Goal: Task Accomplishment & Management: Complete application form

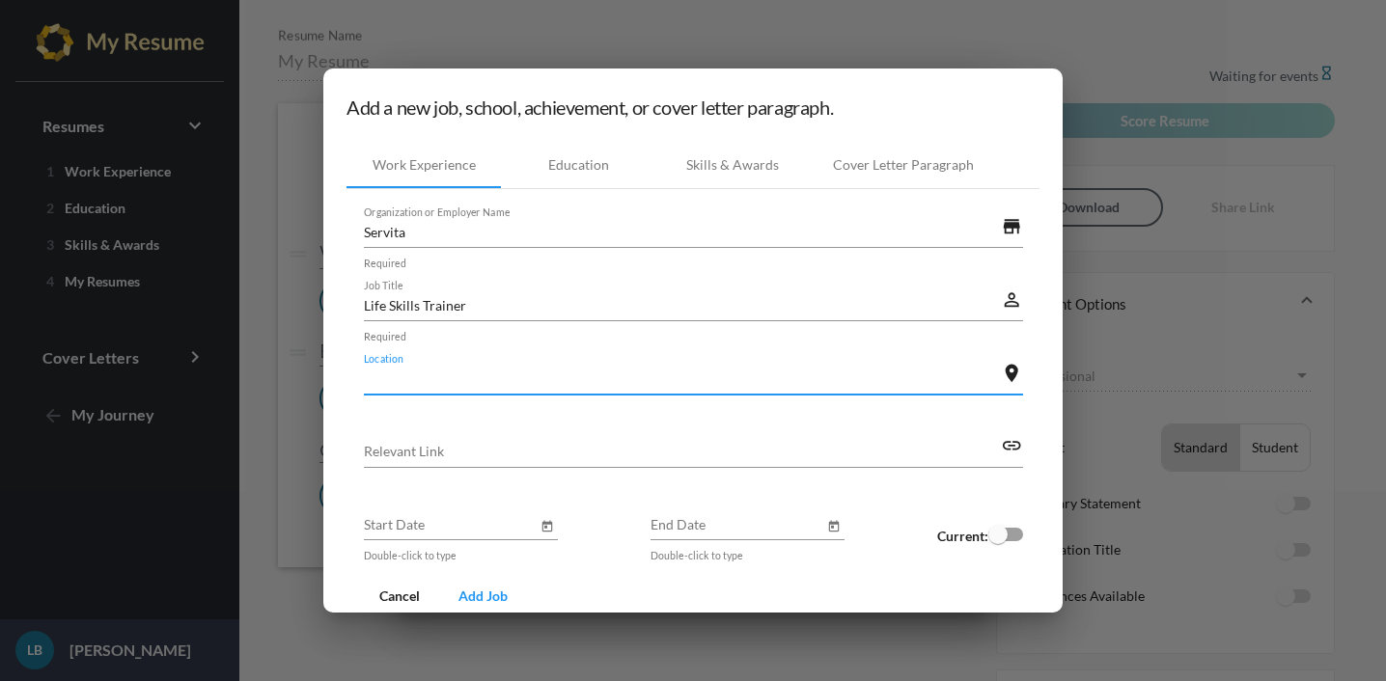
click at [364, 385] on input "Location" at bounding box center [683, 379] width 638 height 20
click at [392, 378] on input "32579 [GEOGRAPHIC_DATA]" at bounding box center [683, 379] width 638 height 20
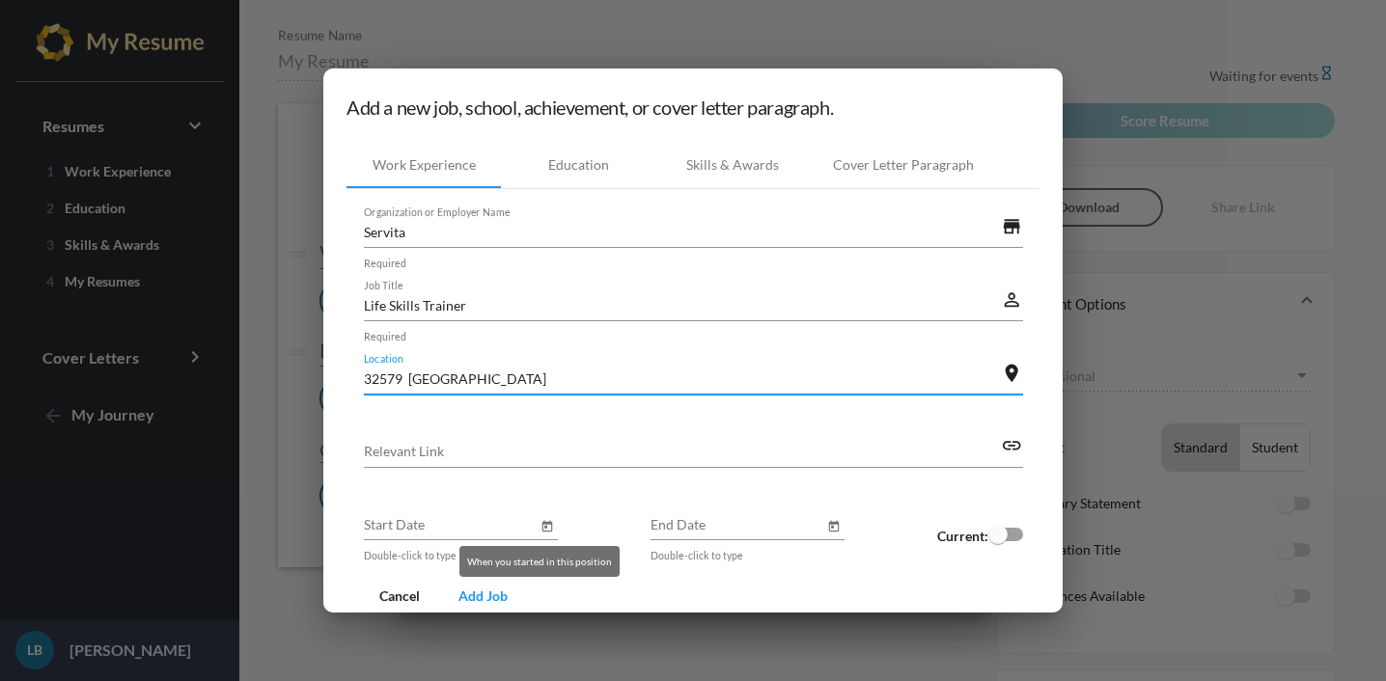
type input "32579 [GEOGRAPHIC_DATA]"
click at [542, 525] on icon "Open calendar" at bounding box center [547, 526] width 11 height 12
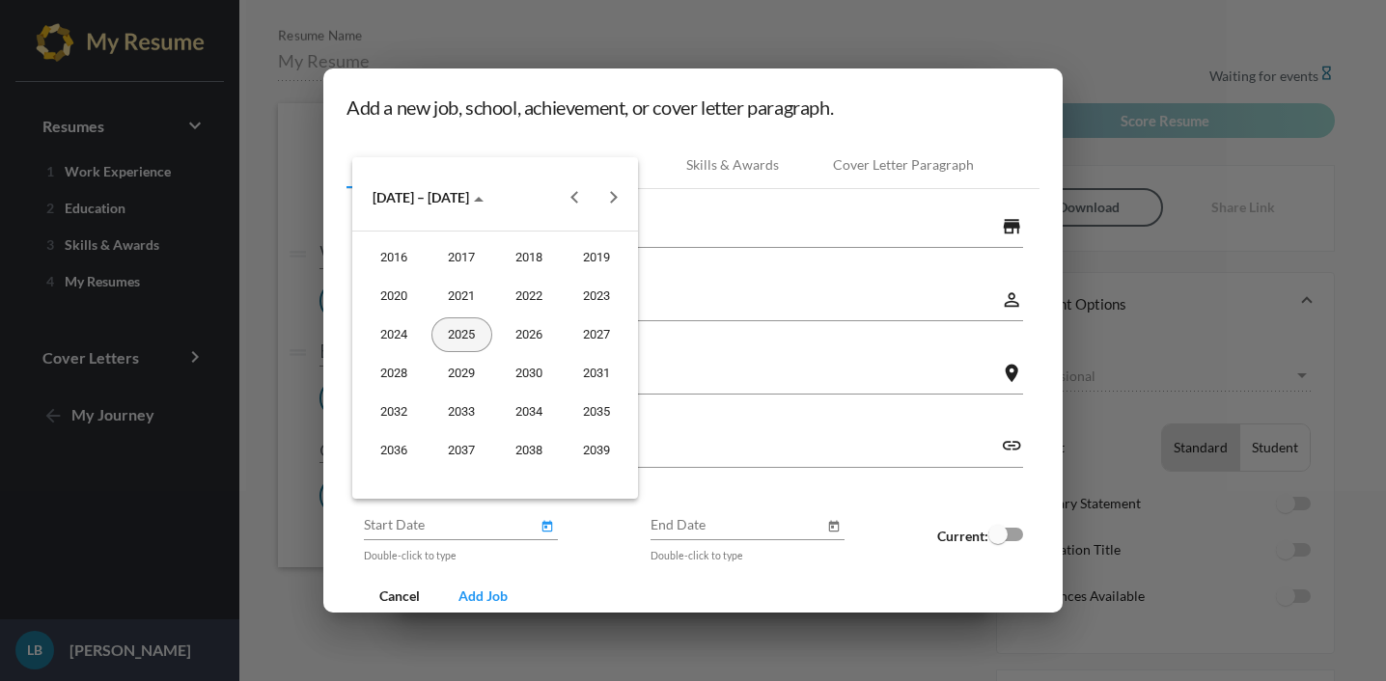
click at [466, 344] on div "2025" at bounding box center [461, 335] width 61 height 35
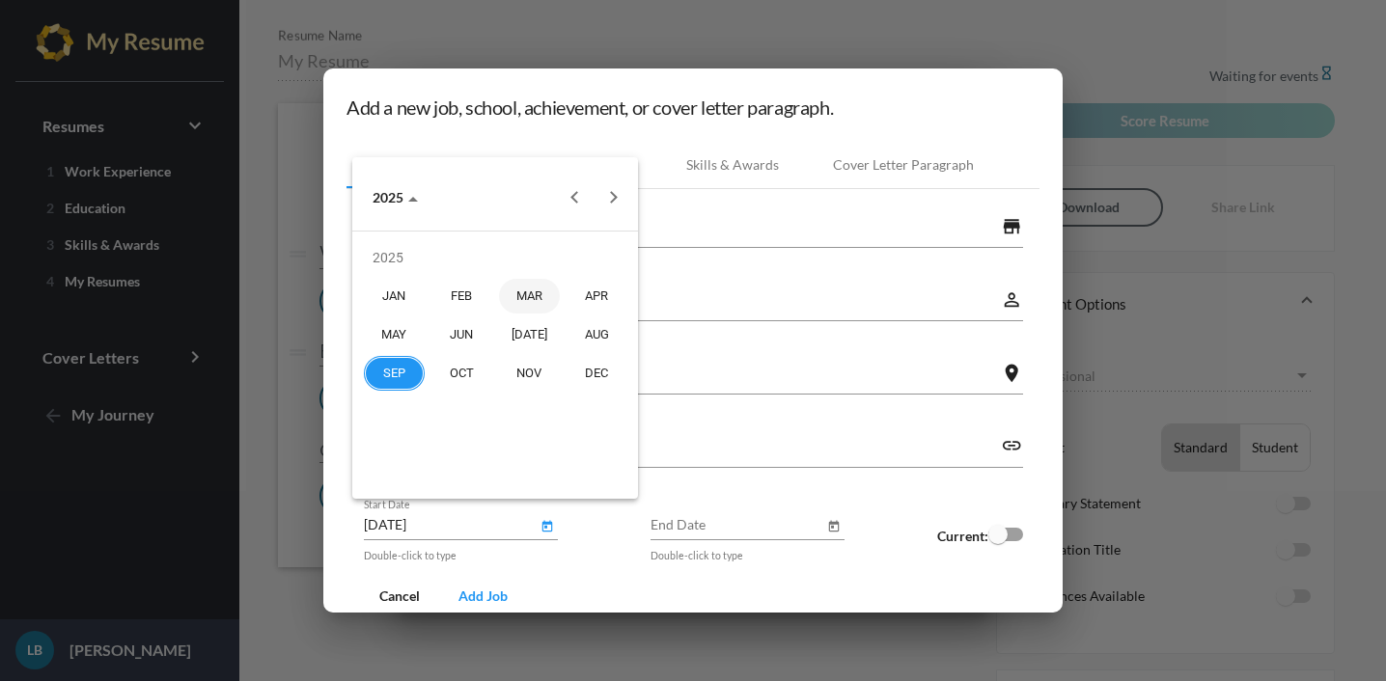
click at [544, 292] on div "MAR" at bounding box center [529, 296] width 61 height 35
type input "[DATE]"
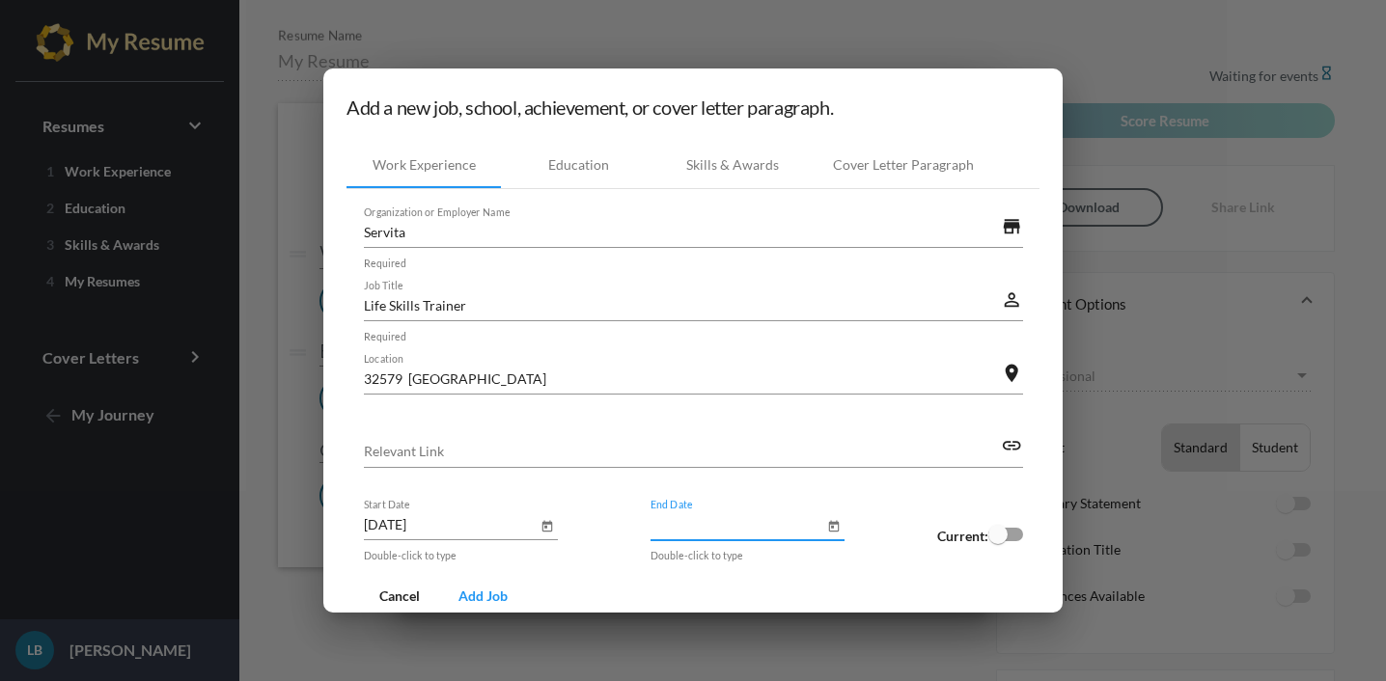
click at [651, 520] on input "End Date" at bounding box center [738, 524] width 174 height 20
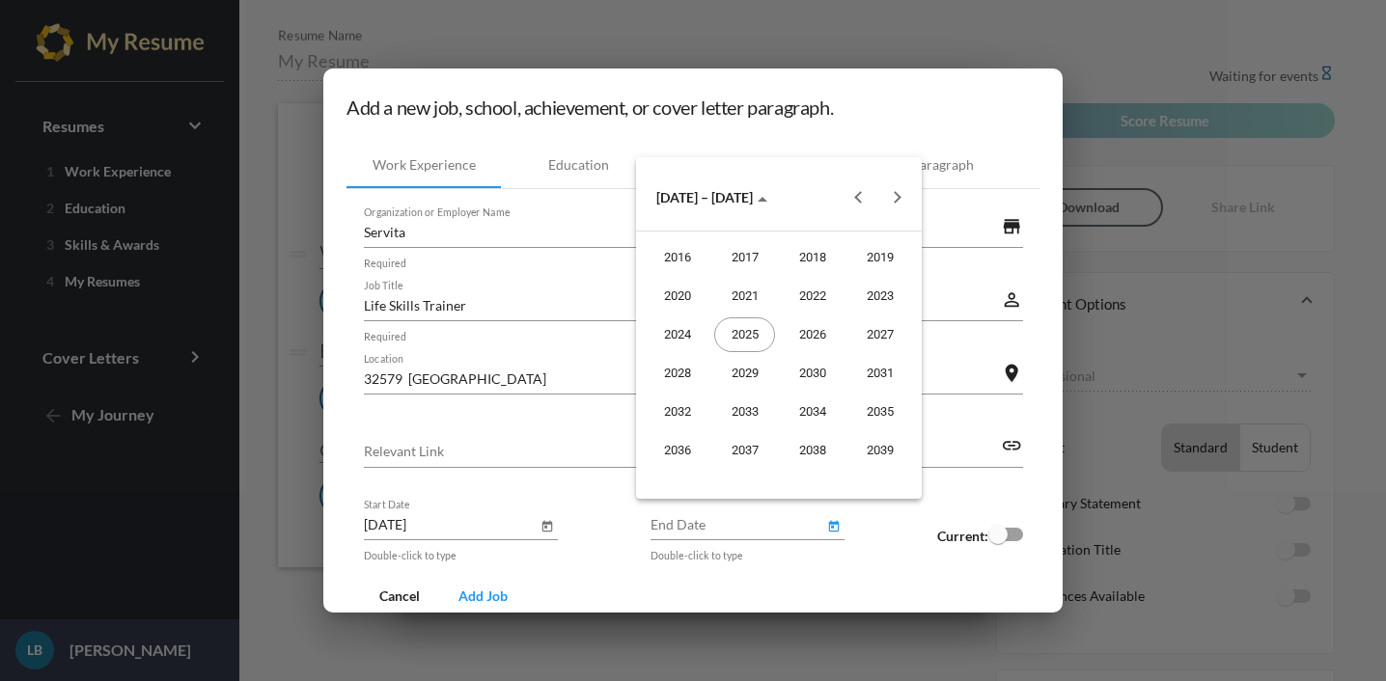
click at [934, 532] on div at bounding box center [693, 340] width 1386 height 681
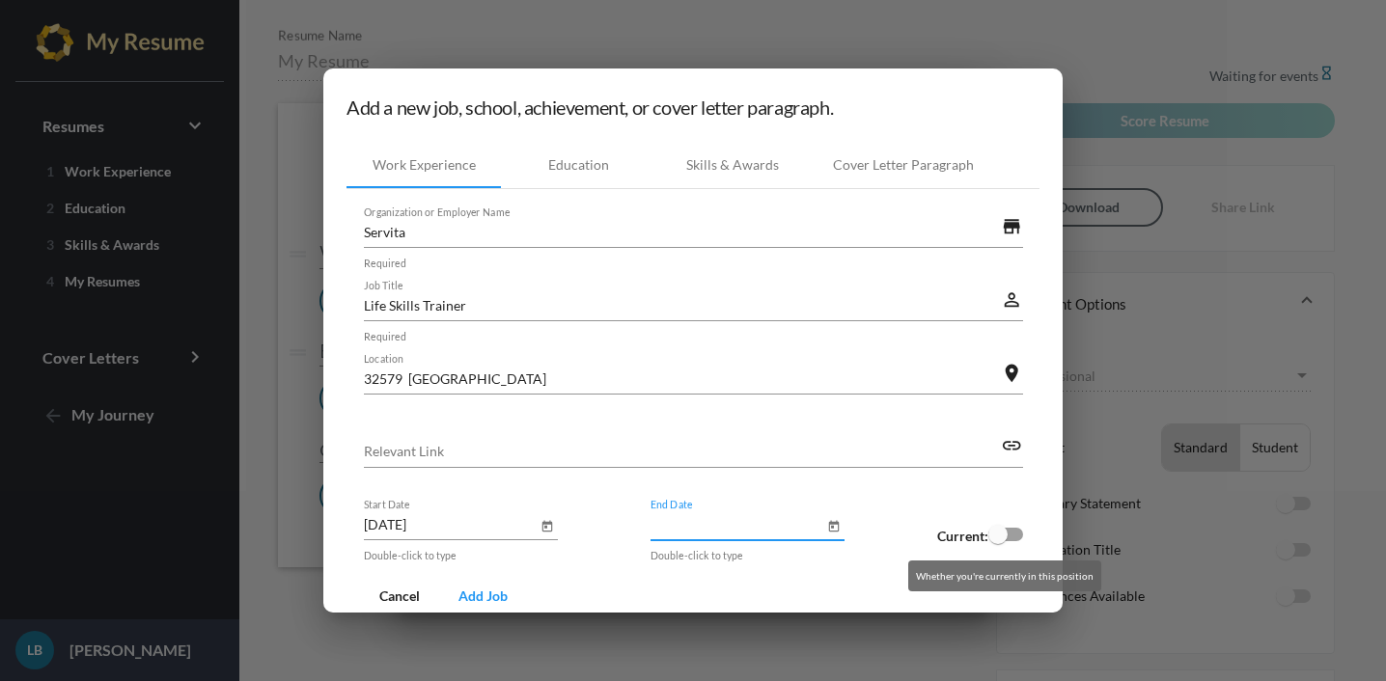
click at [1006, 540] on div at bounding box center [1005, 535] width 35 height 14
click at [998, 541] on input "checkbox" at bounding box center [997, 541] width 1 height 1
checkbox input "true"
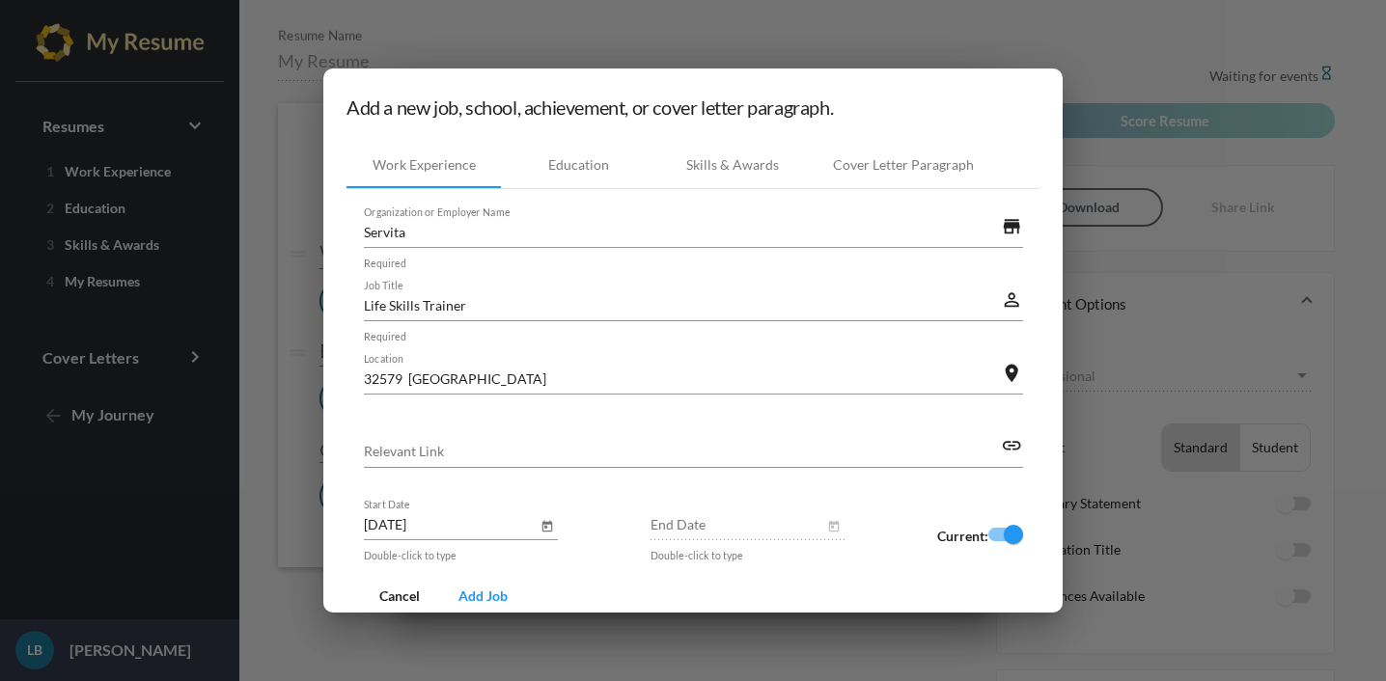
scroll to position [45, 0]
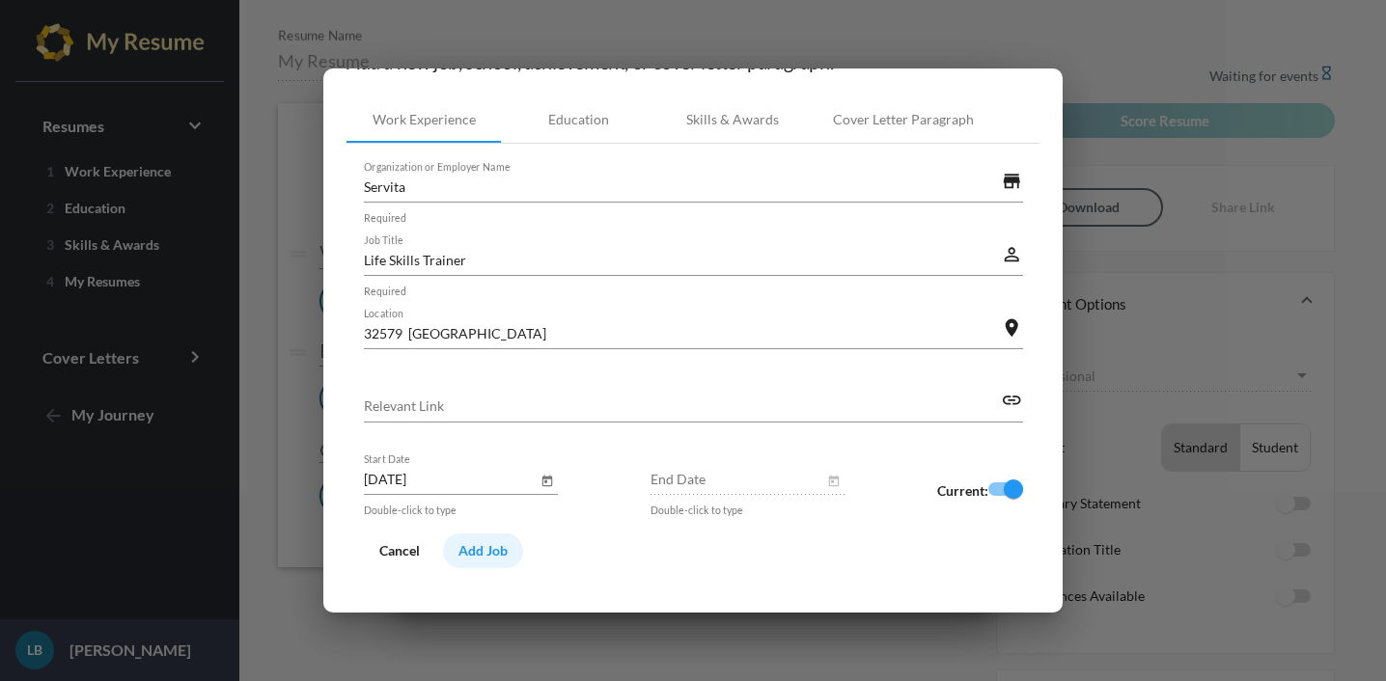
click at [490, 552] on span "Add Job" at bounding box center [482, 550] width 49 height 16
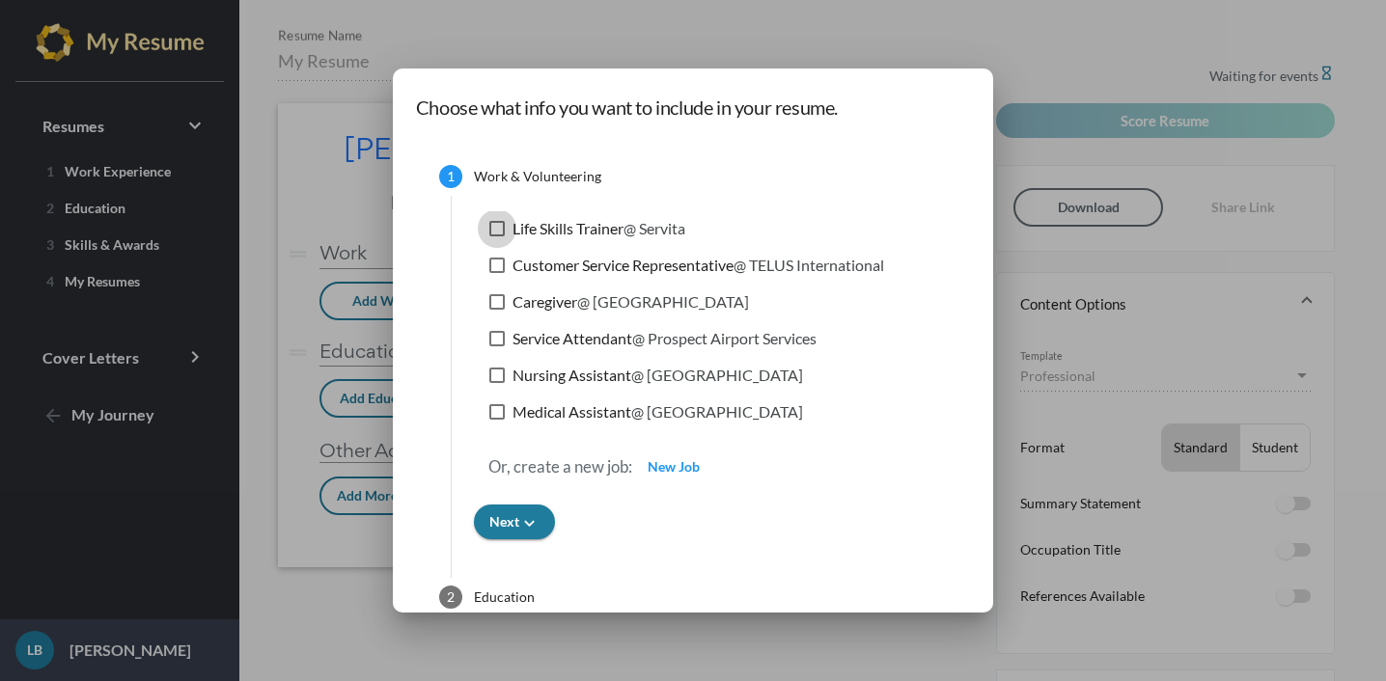
click at [489, 225] on div at bounding box center [496, 228] width 15 height 15
click at [496, 236] on input "Life Skills Trainer @ Servita" at bounding box center [496, 236] width 1 height 1
checkbox input "true"
click at [519, 524] on icon "keyboard_arrow_down" at bounding box center [529, 523] width 20 height 20
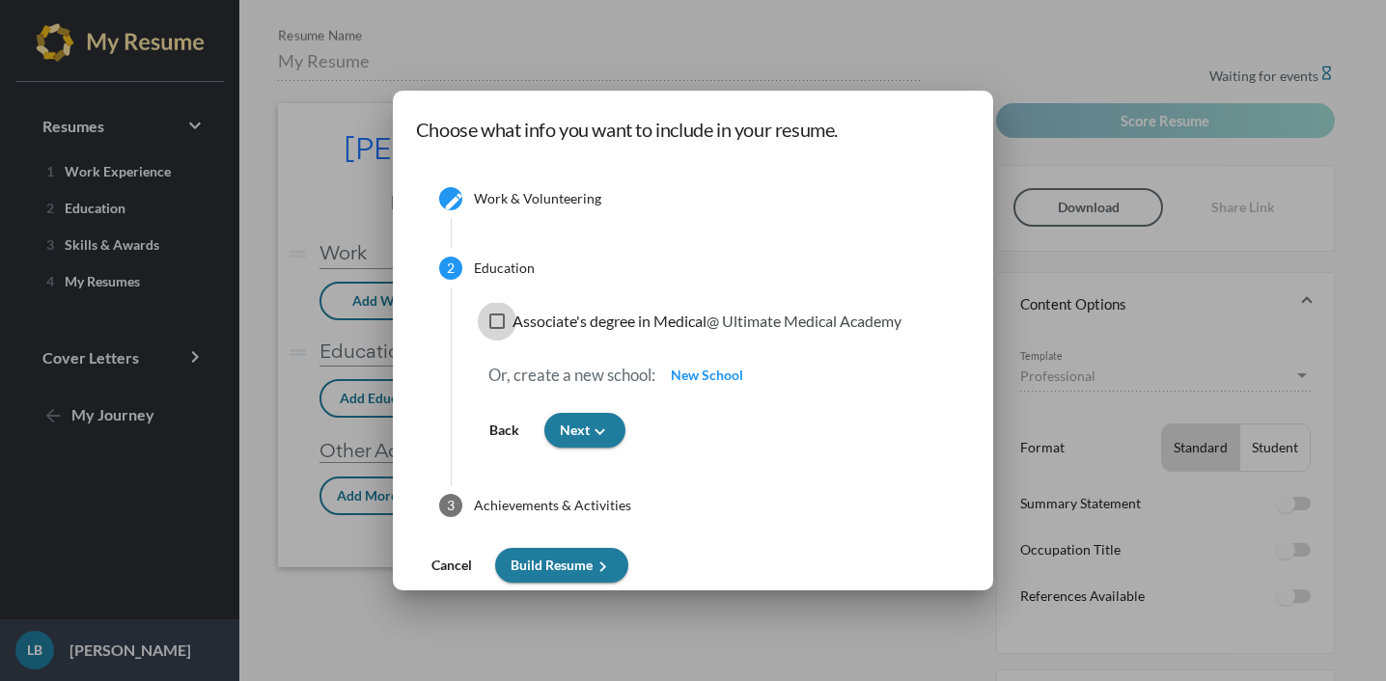
click at [495, 322] on div at bounding box center [496, 321] width 15 height 15
click at [496, 329] on input "Associate's degree in Medical @ [GEOGRAPHIC_DATA]" at bounding box center [496, 329] width 1 height 1
checkbox input "true"
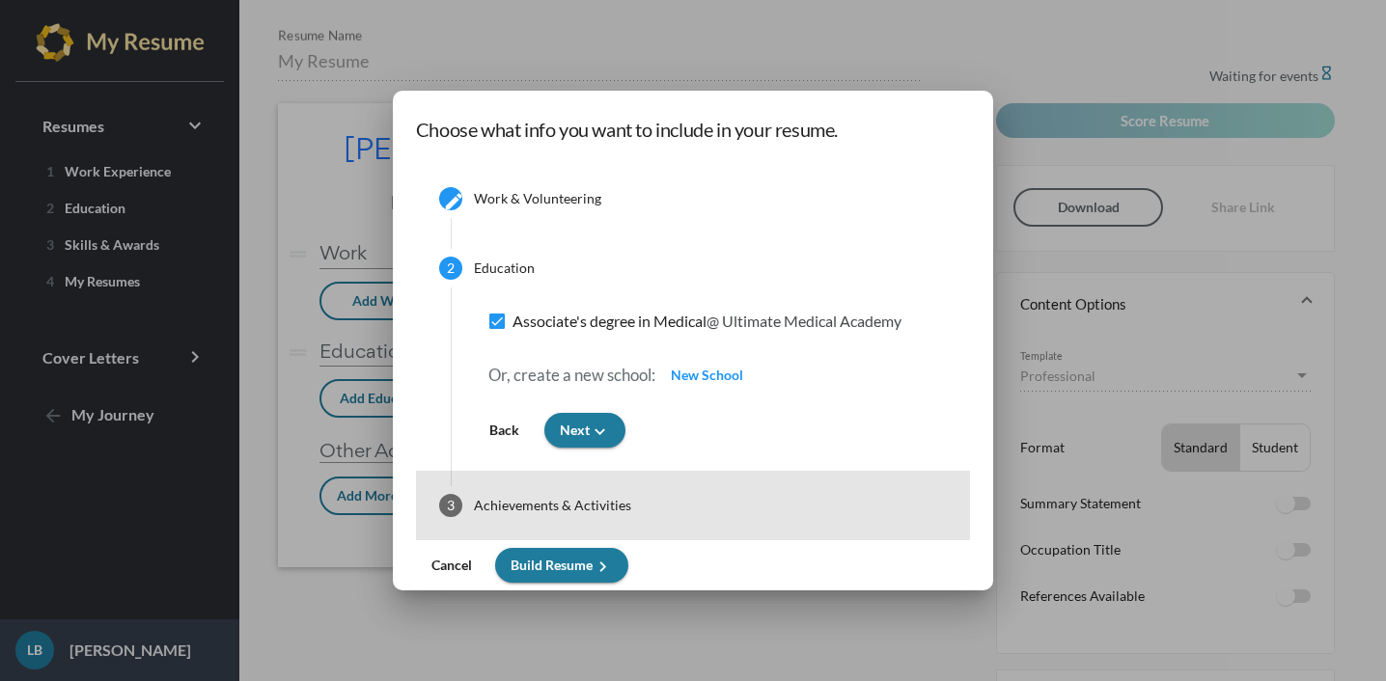
click at [572, 507] on div "Achievements & Activities" at bounding box center [552, 505] width 157 height 19
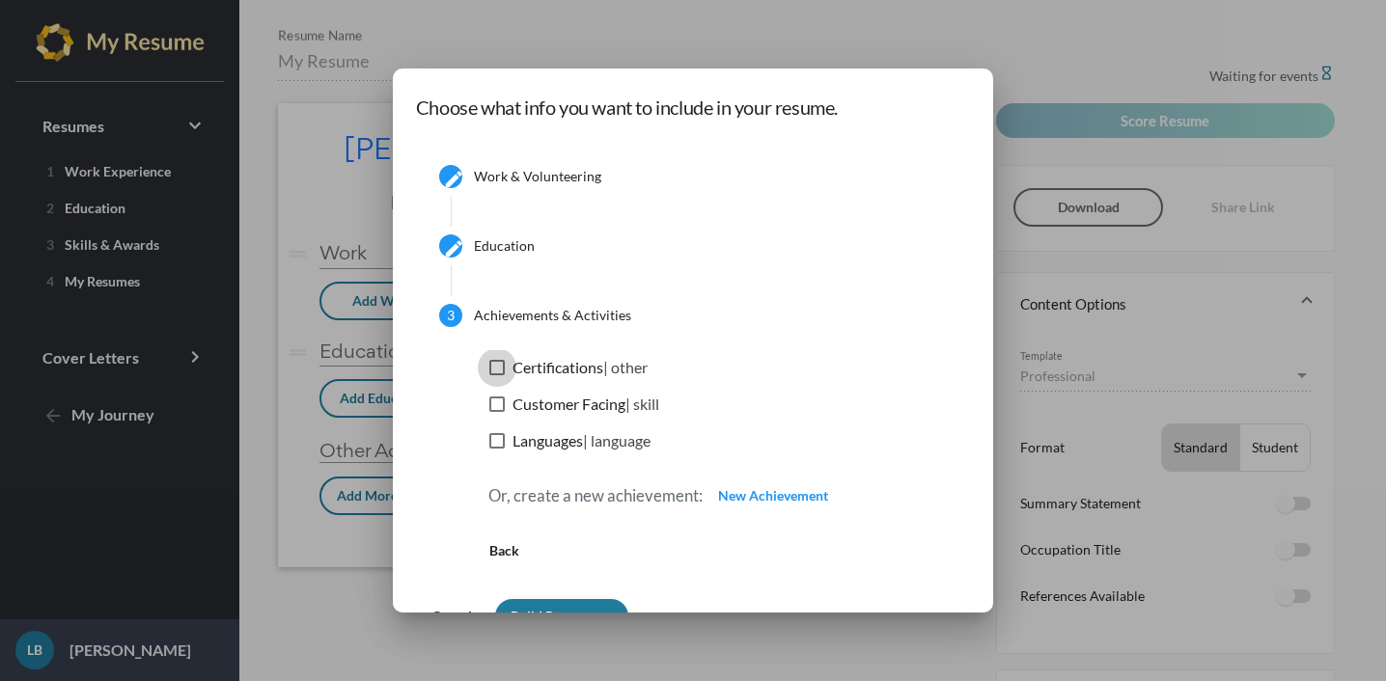
click at [495, 367] on label "Certifications | other" at bounding box center [568, 367] width 158 height 23
click at [496, 375] on input "Certifications | other" at bounding box center [496, 375] width 1 height 1
checkbox input "true"
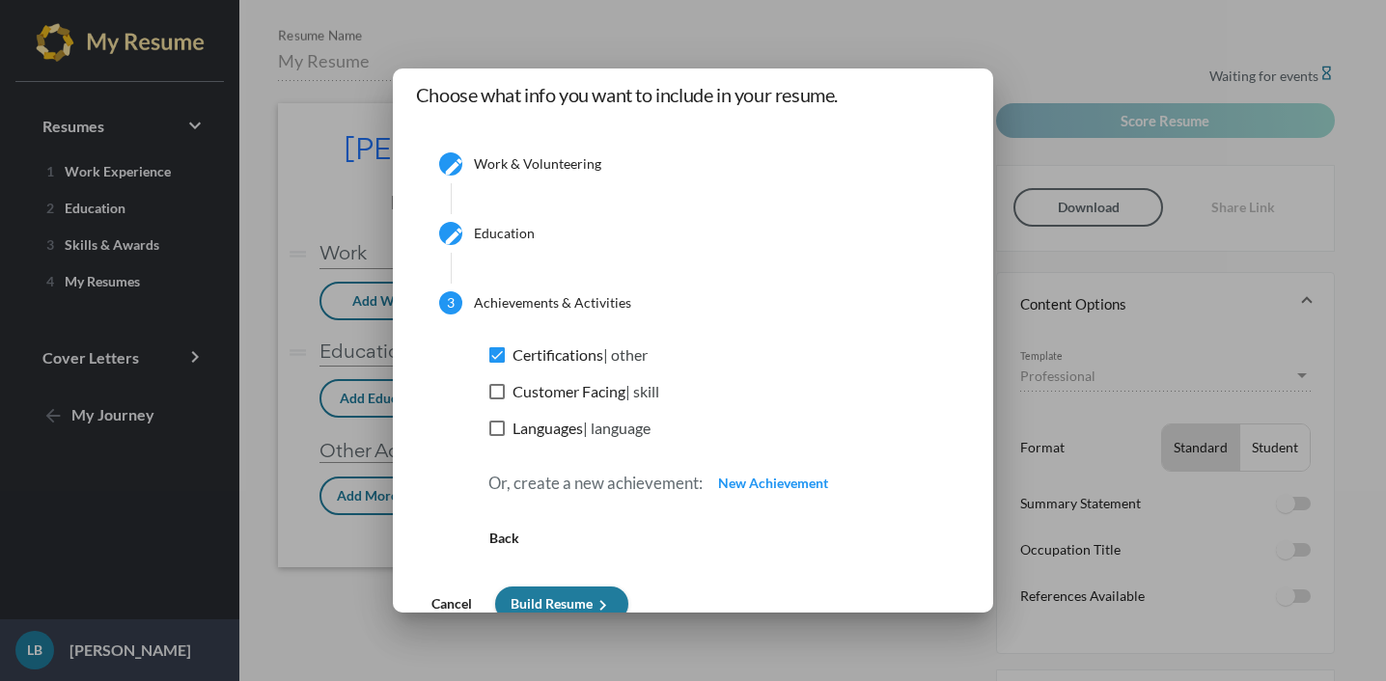
scroll to position [27, 0]
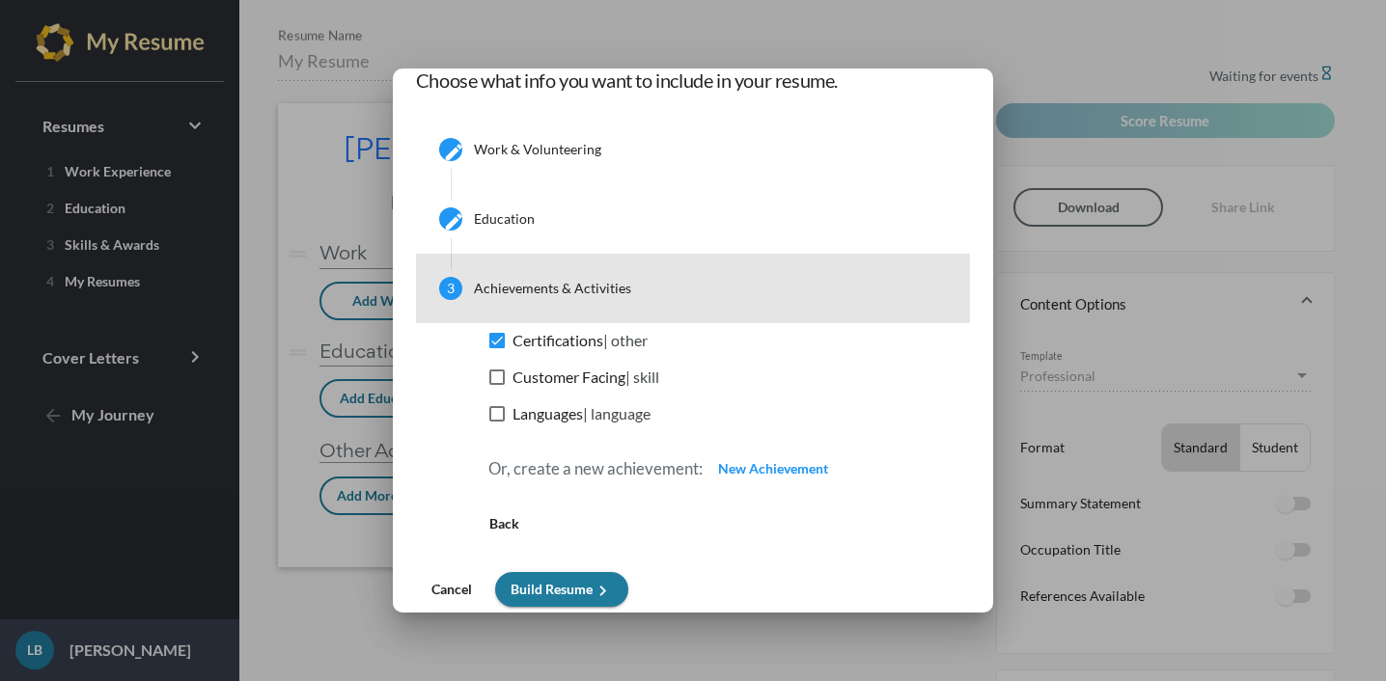
click at [448, 290] on div "3" at bounding box center [450, 288] width 23 height 23
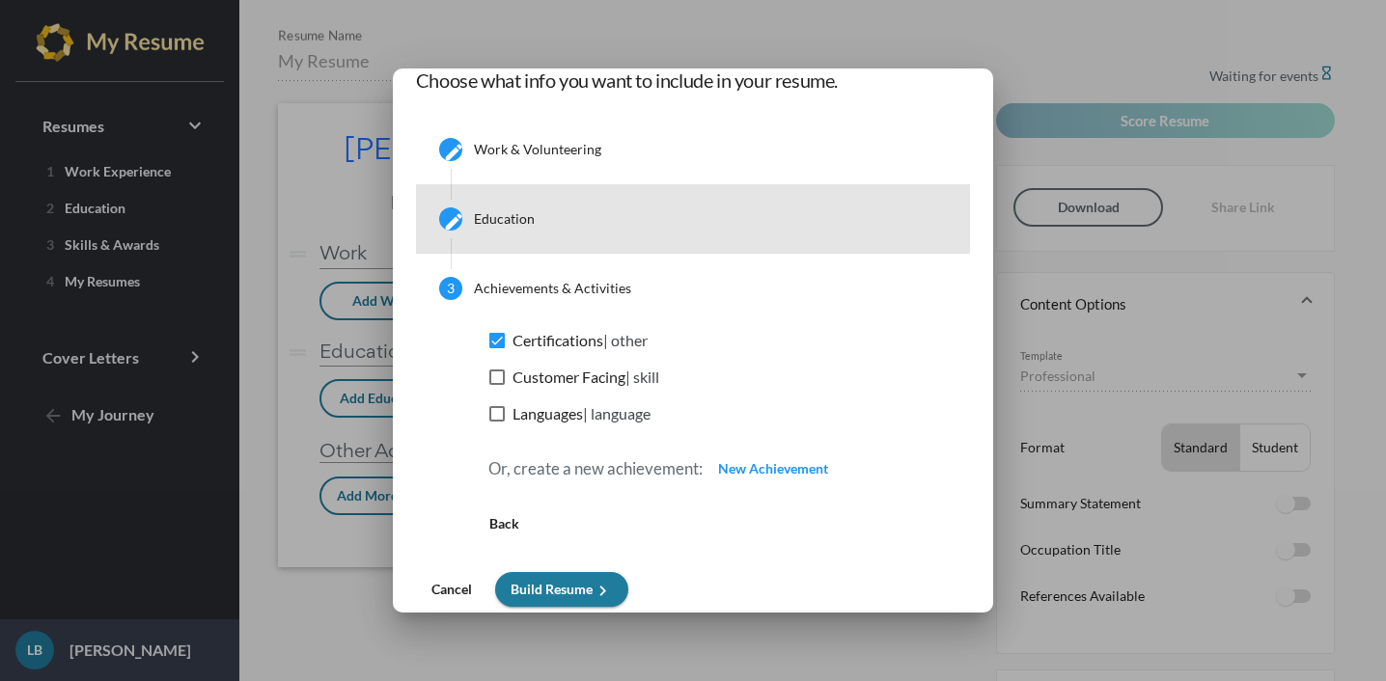
click at [443, 213] on mat-icon "create" at bounding box center [450, 218] width 15 height 15
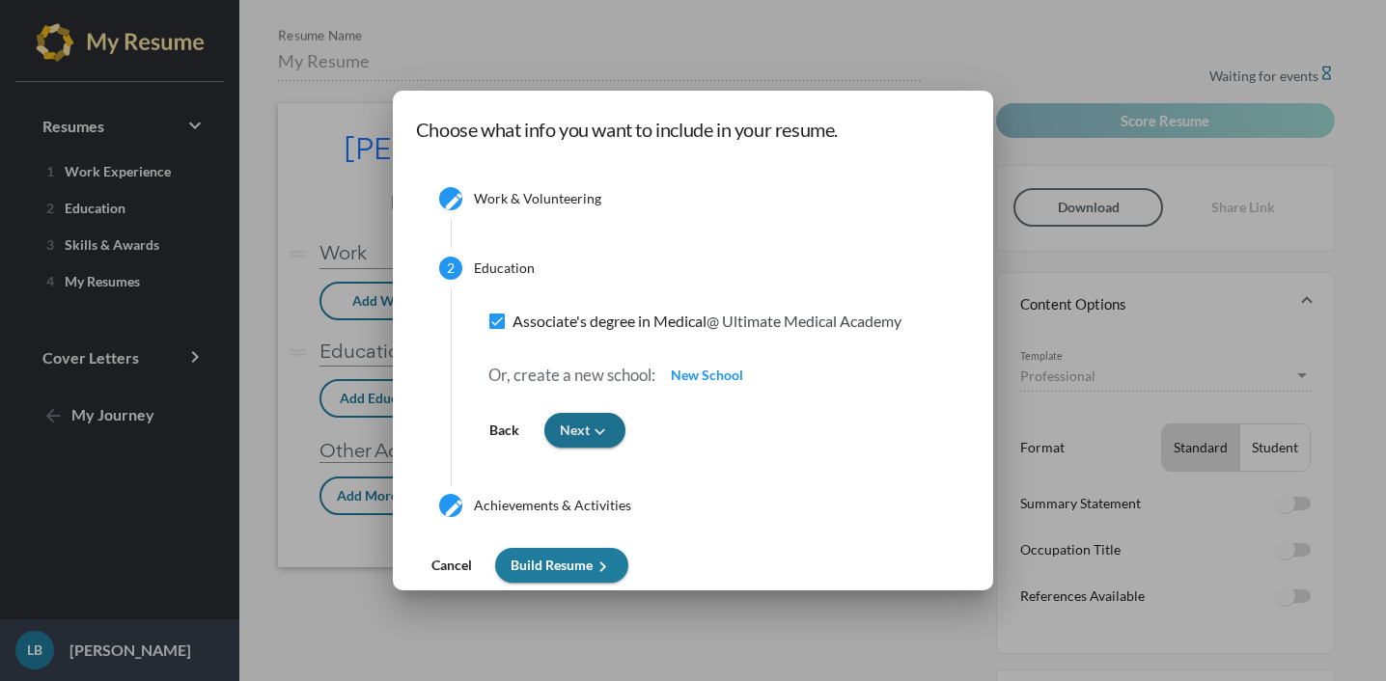
click at [602, 442] on button "Next keyboard_arrow_down" at bounding box center [584, 430] width 81 height 35
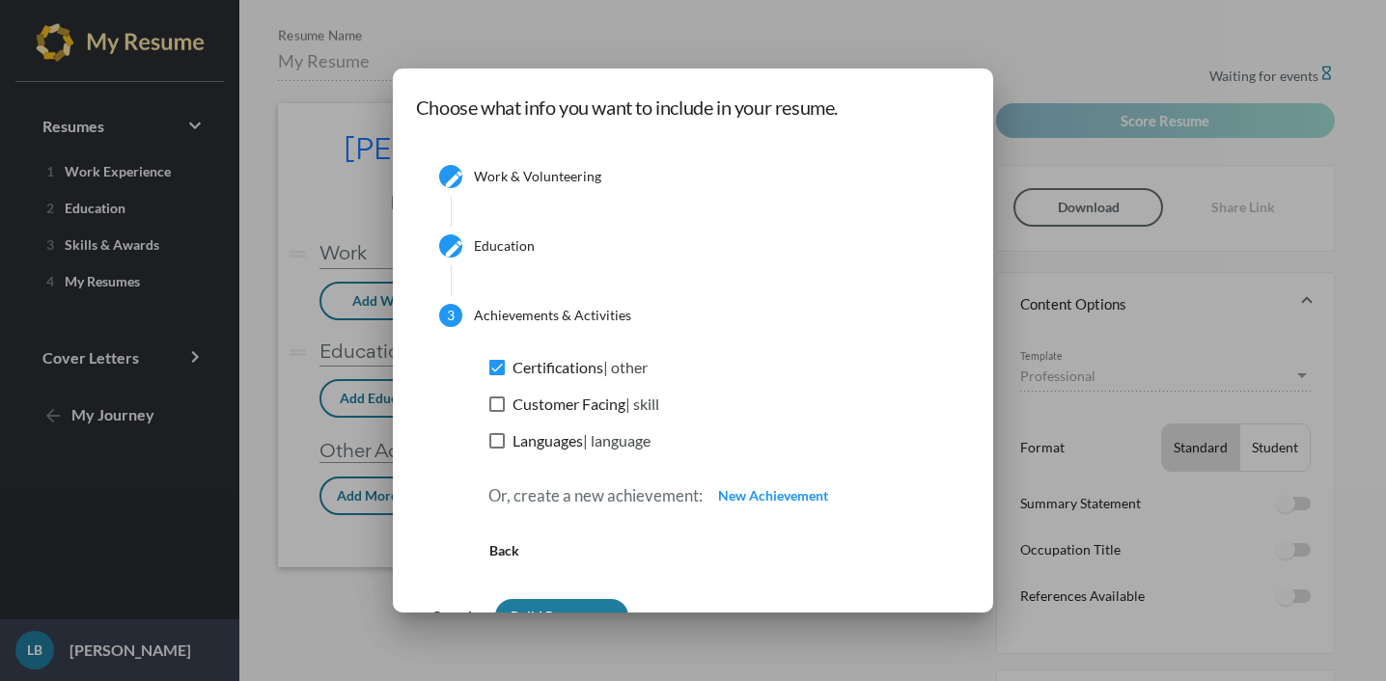
scroll to position [27, 0]
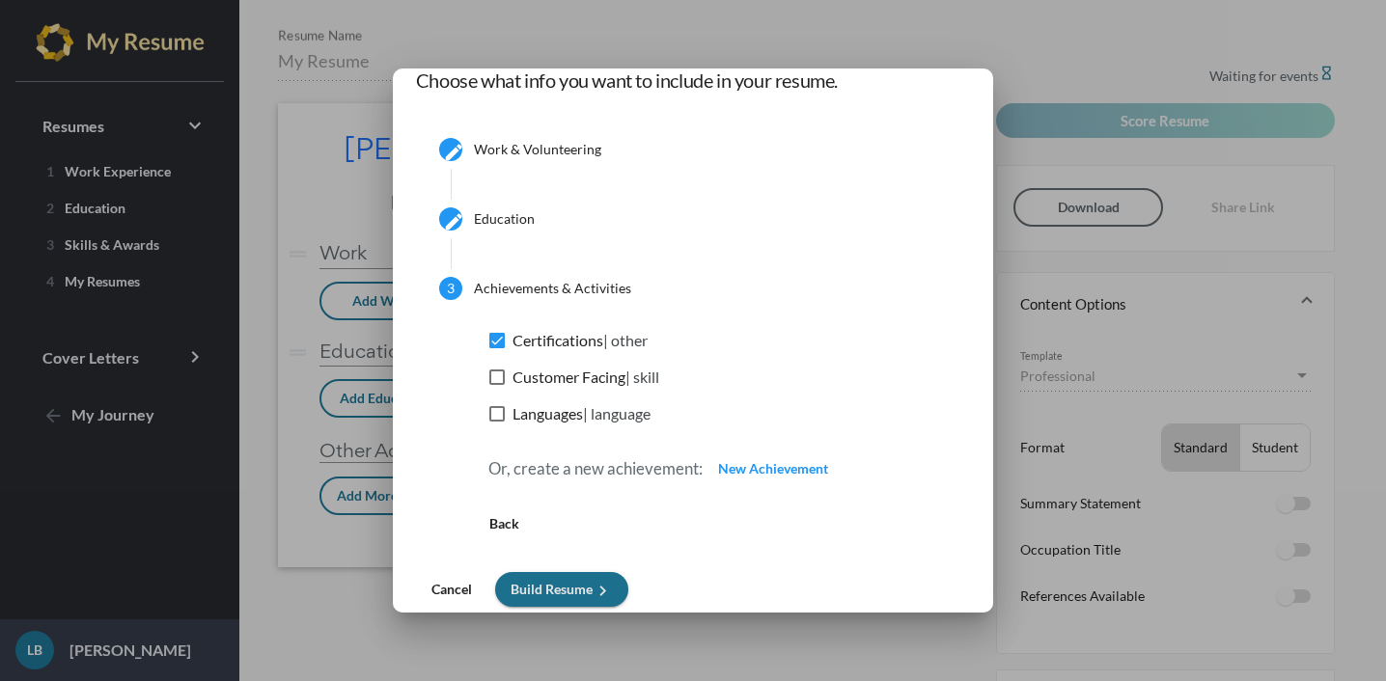
click at [566, 584] on span "Build Resume keyboard_arrow_right" at bounding box center [562, 589] width 102 height 16
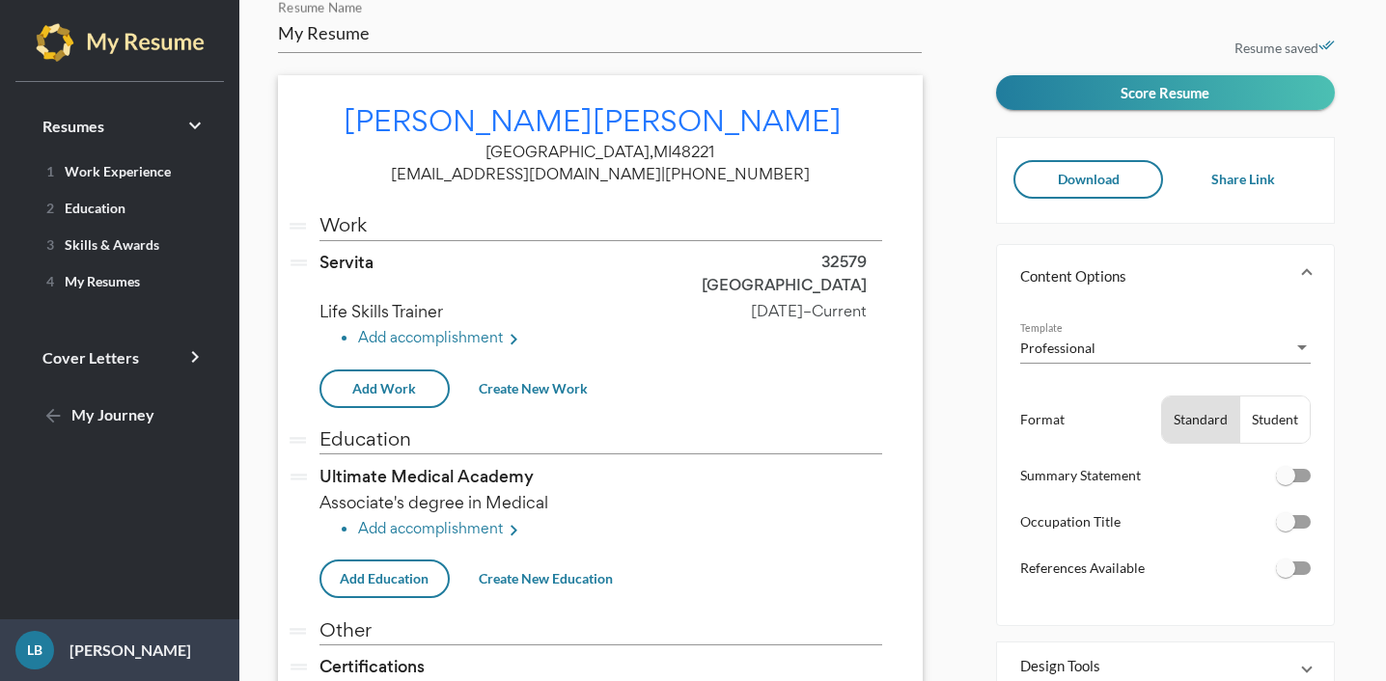
scroll to position [26, 0]
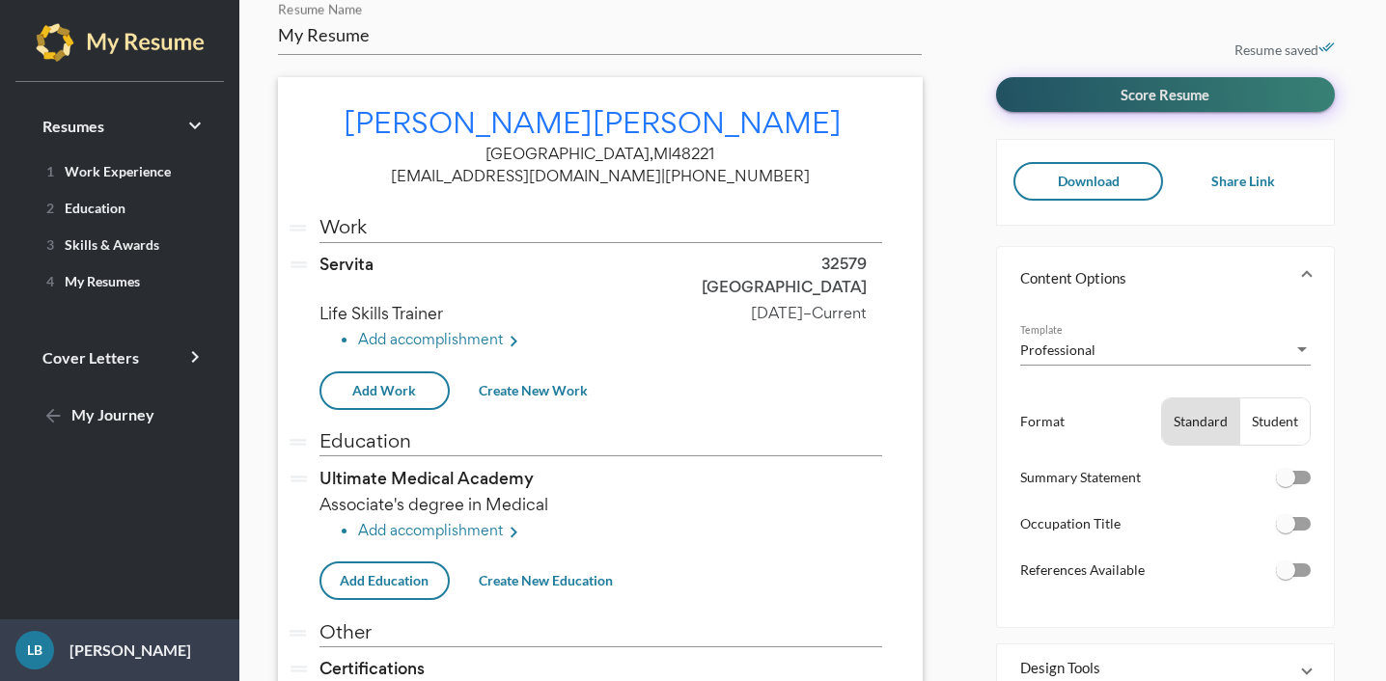
click at [1186, 96] on span "Score Resume" at bounding box center [1165, 94] width 89 height 17
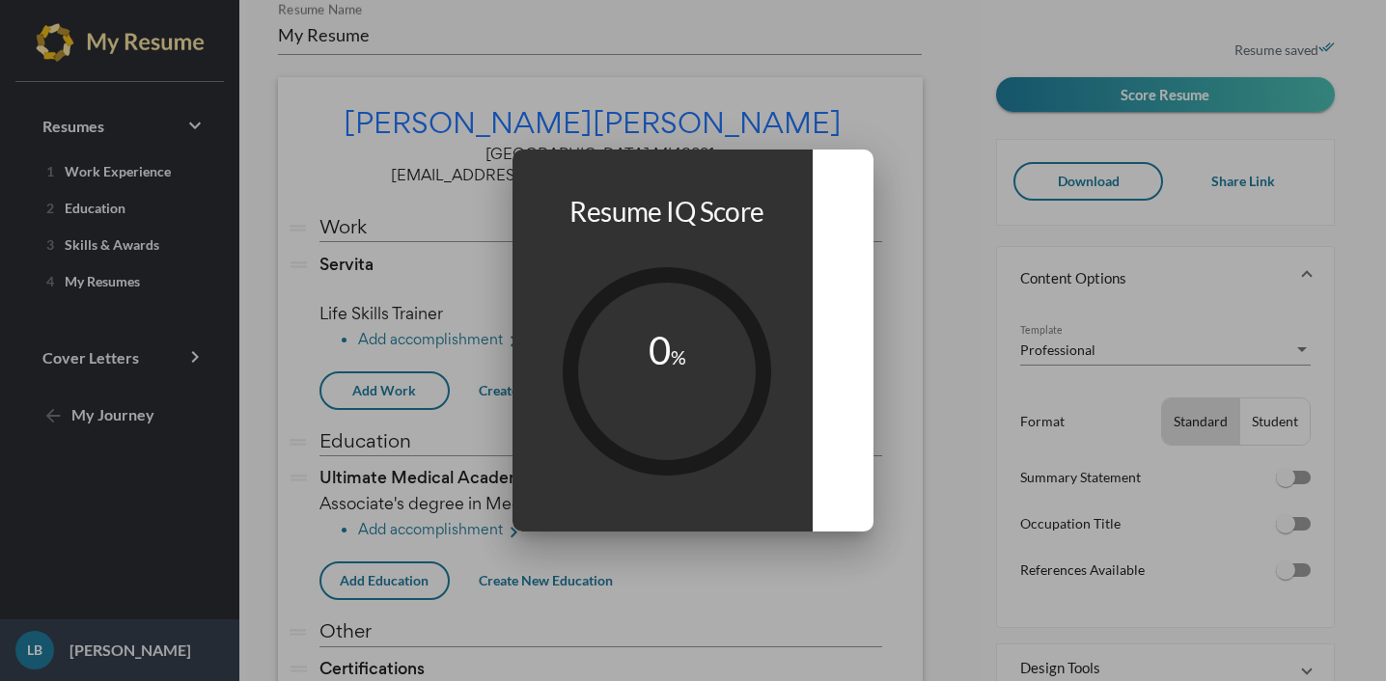
click at [942, 142] on div at bounding box center [693, 340] width 1386 height 681
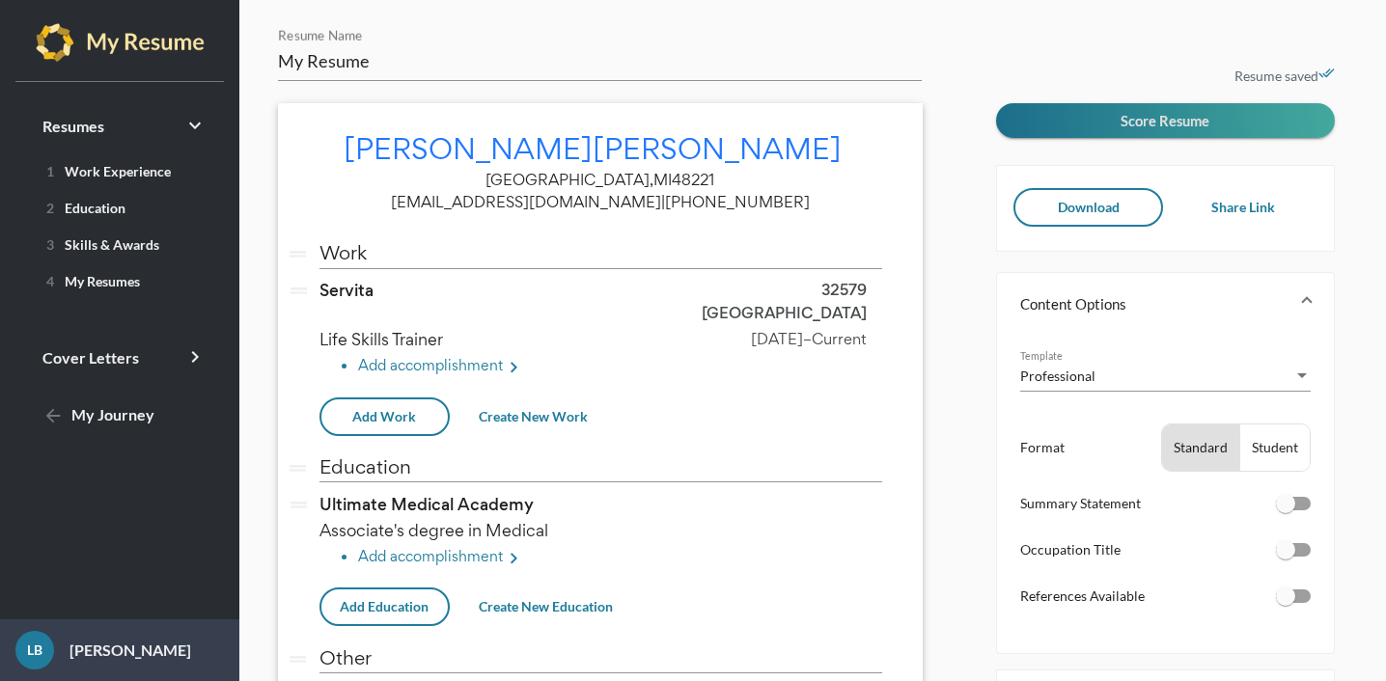
scroll to position [26, 0]
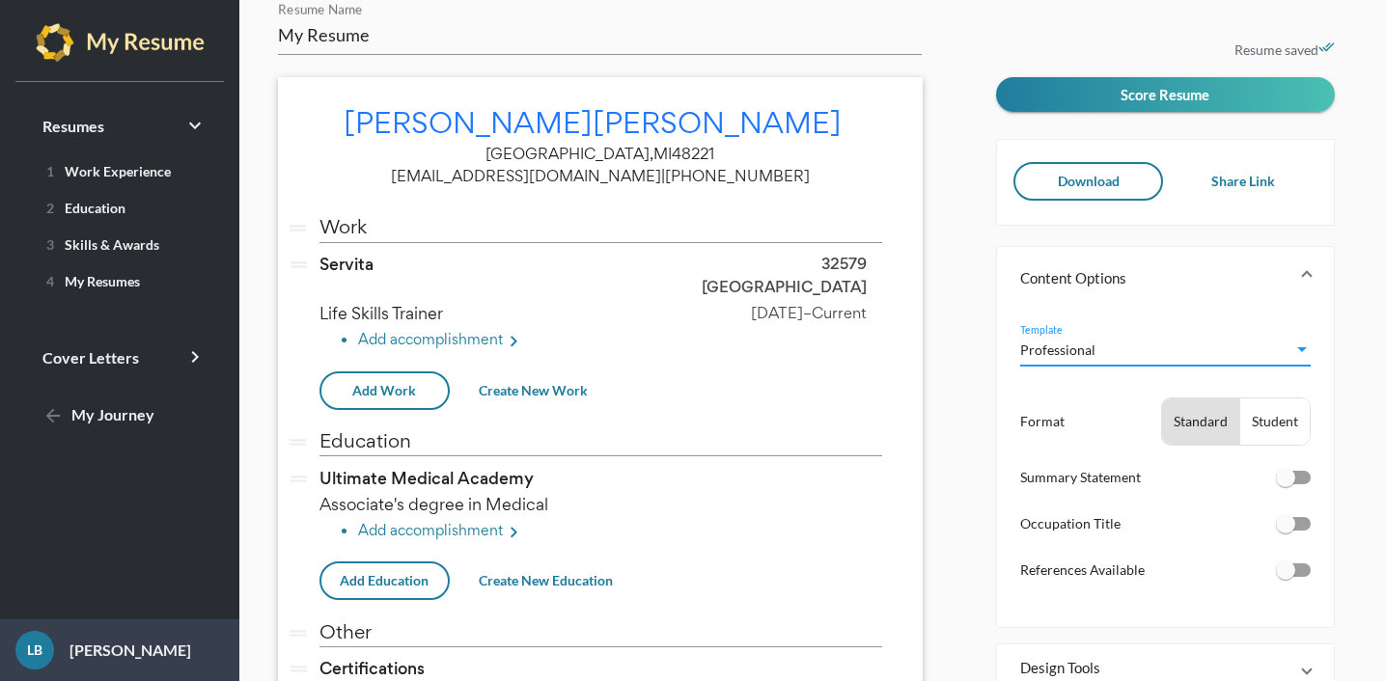
click at [1297, 347] on div "Template" at bounding box center [1302, 349] width 10 height 5
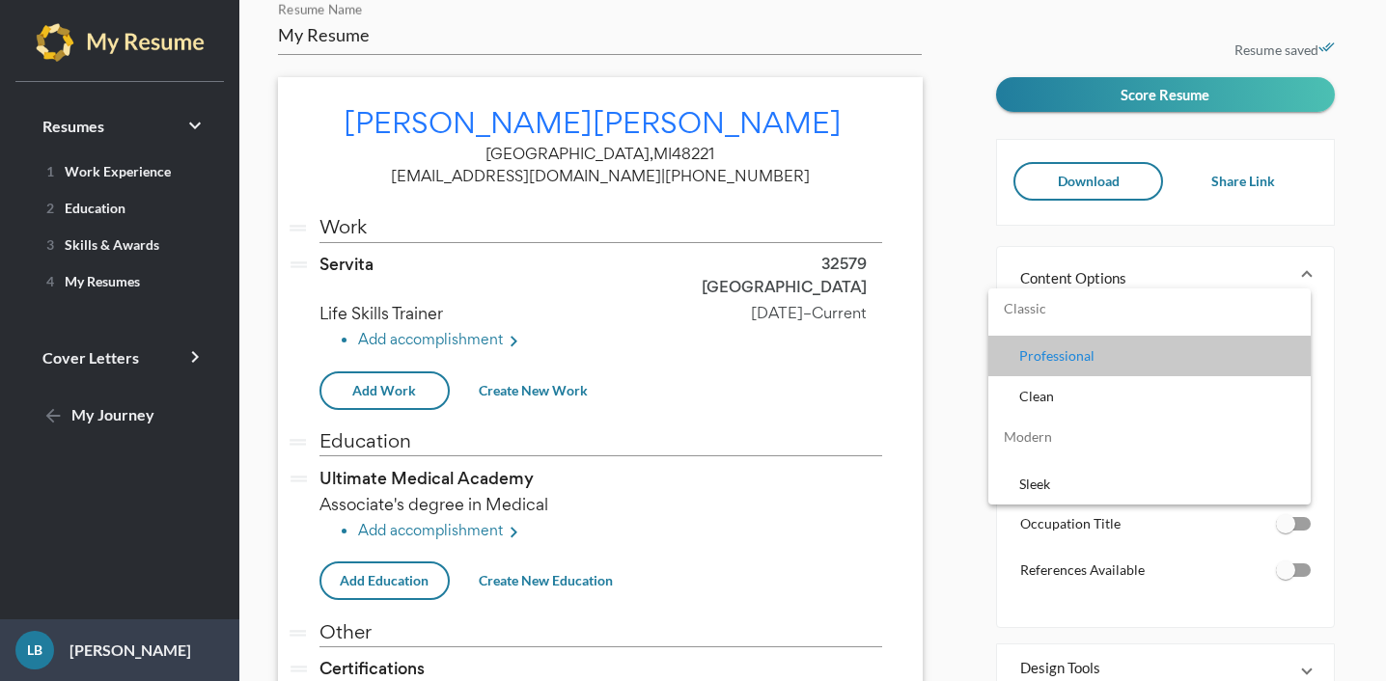
click at [1080, 358] on span "Professional" at bounding box center [1157, 356] width 276 height 41
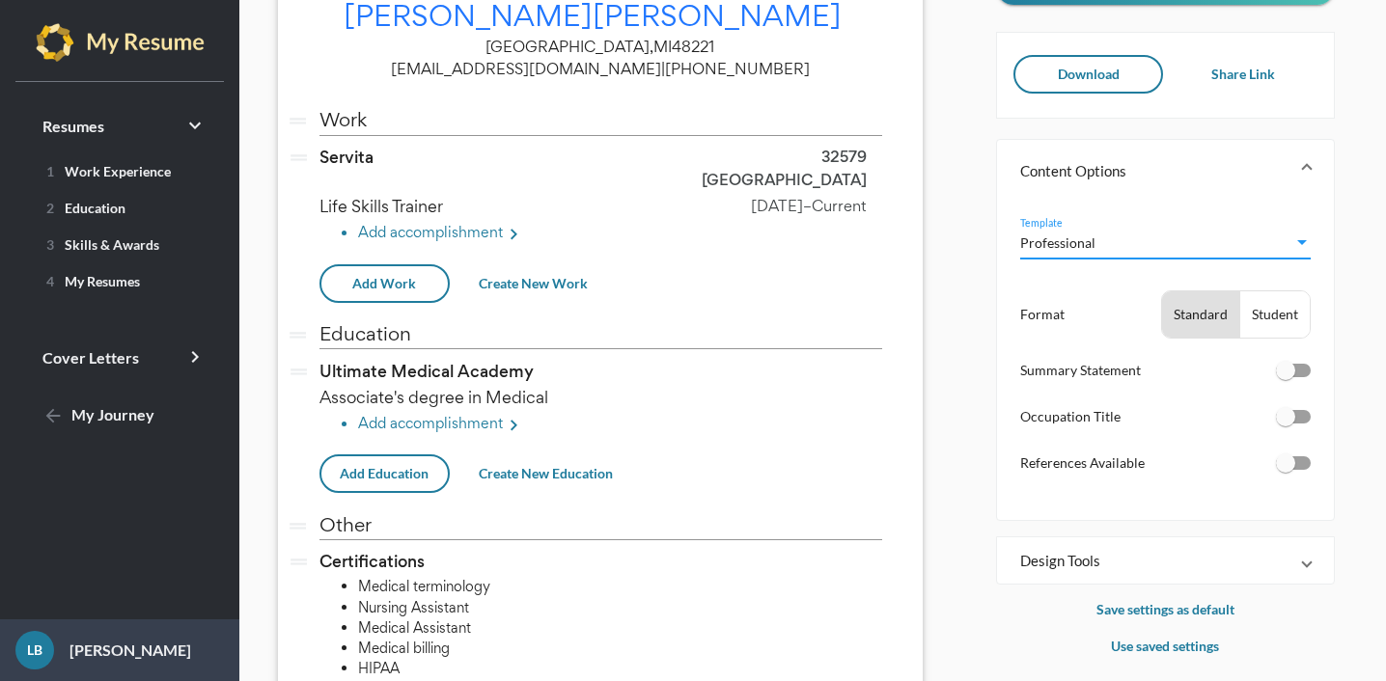
scroll to position [143, 0]
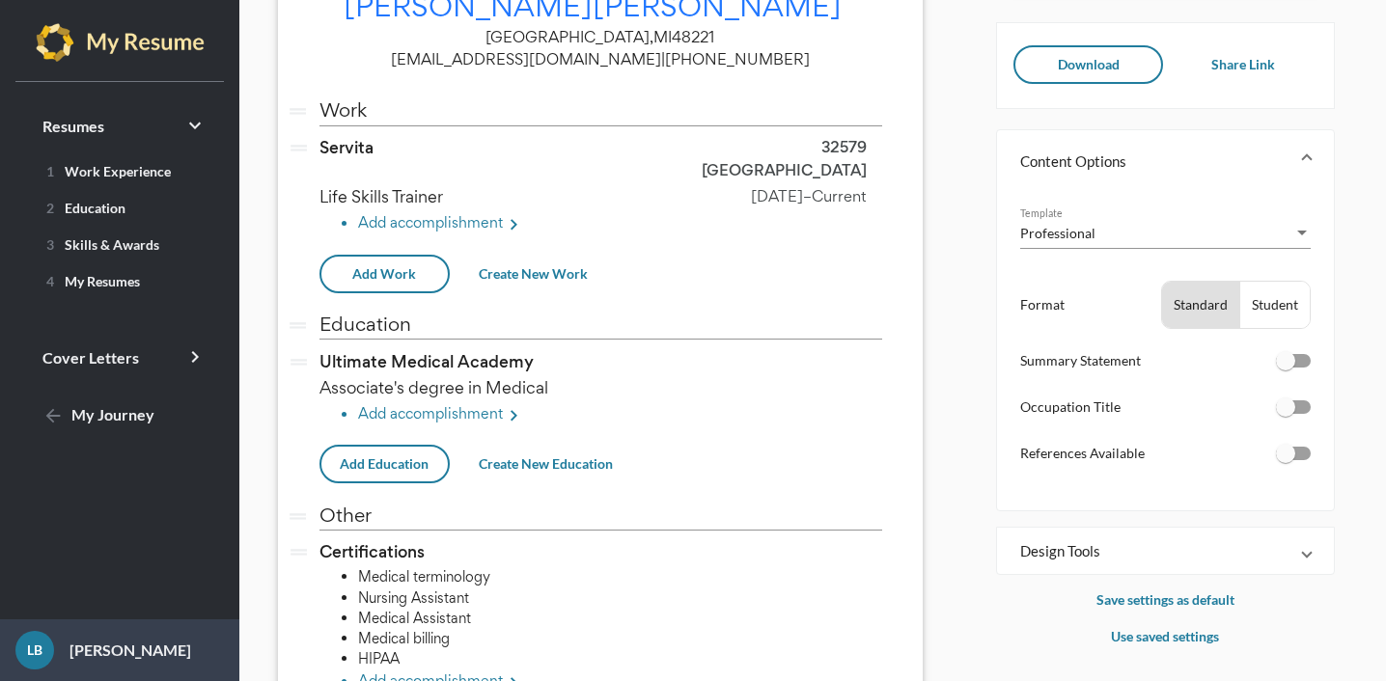
click at [1312, 455] on div "Professional Template Format Standard Student Summary Statement Occupation Titl…" at bounding box center [1165, 351] width 337 height 319
click at [1308, 453] on div at bounding box center [1293, 454] width 35 height 14
click at [1286, 460] on input "checkbox" at bounding box center [1285, 460] width 1 height 1
click at [1218, 295] on div "Standard" at bounding box center [1200, 305] width 77 height 46
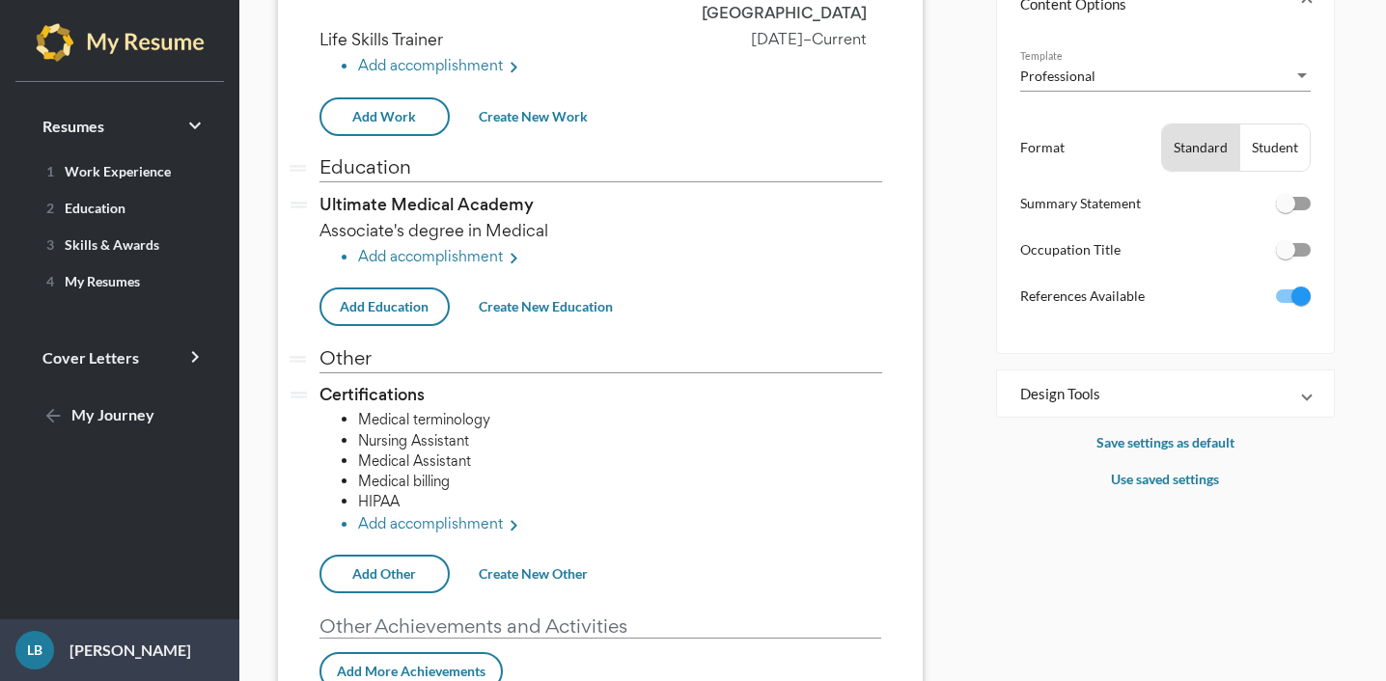
scroll to position [294, 0]
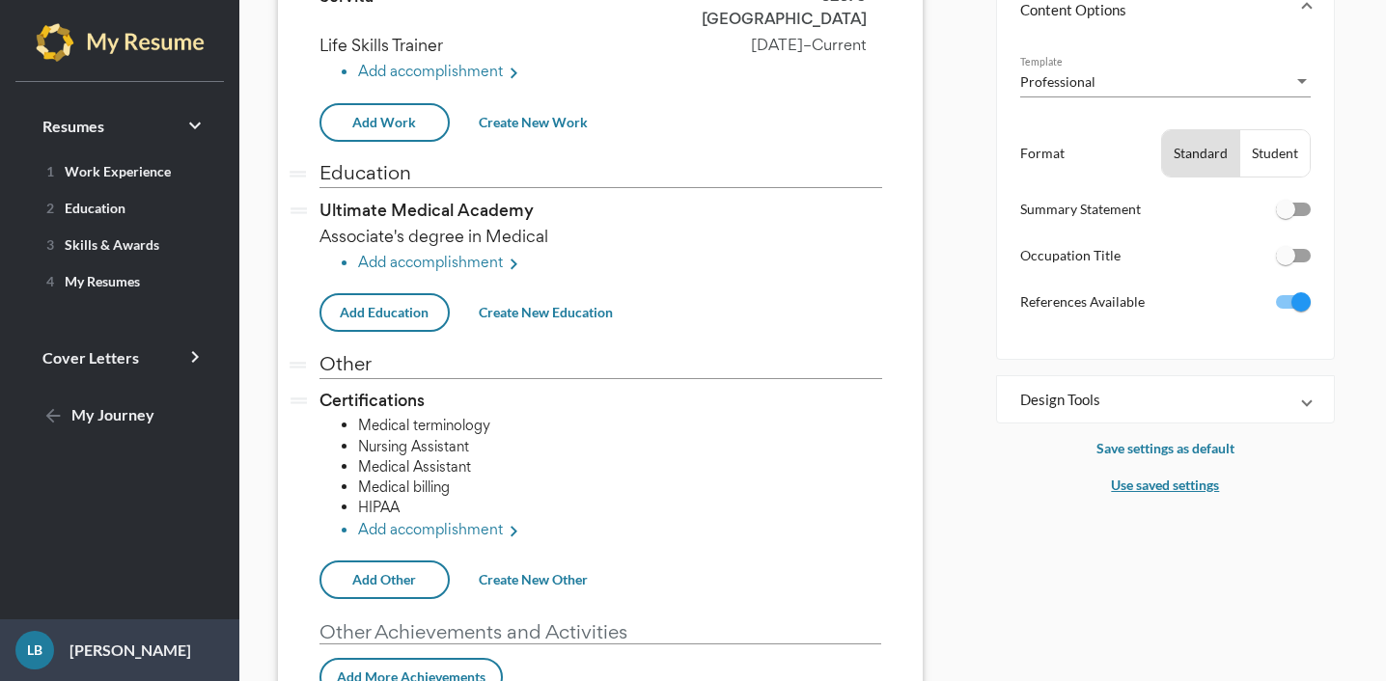
click at [1170, 474] on p "Use saved settings" at bounding box center [1165, 485] width 339 height 23
click at [1297, 300] on div at bounding box center [1293, 302] width 35 height 14
click at [1286, 309] on input "checkbox" at bounding box center [1285, 309] width 1 height 1
checkbox input "true"
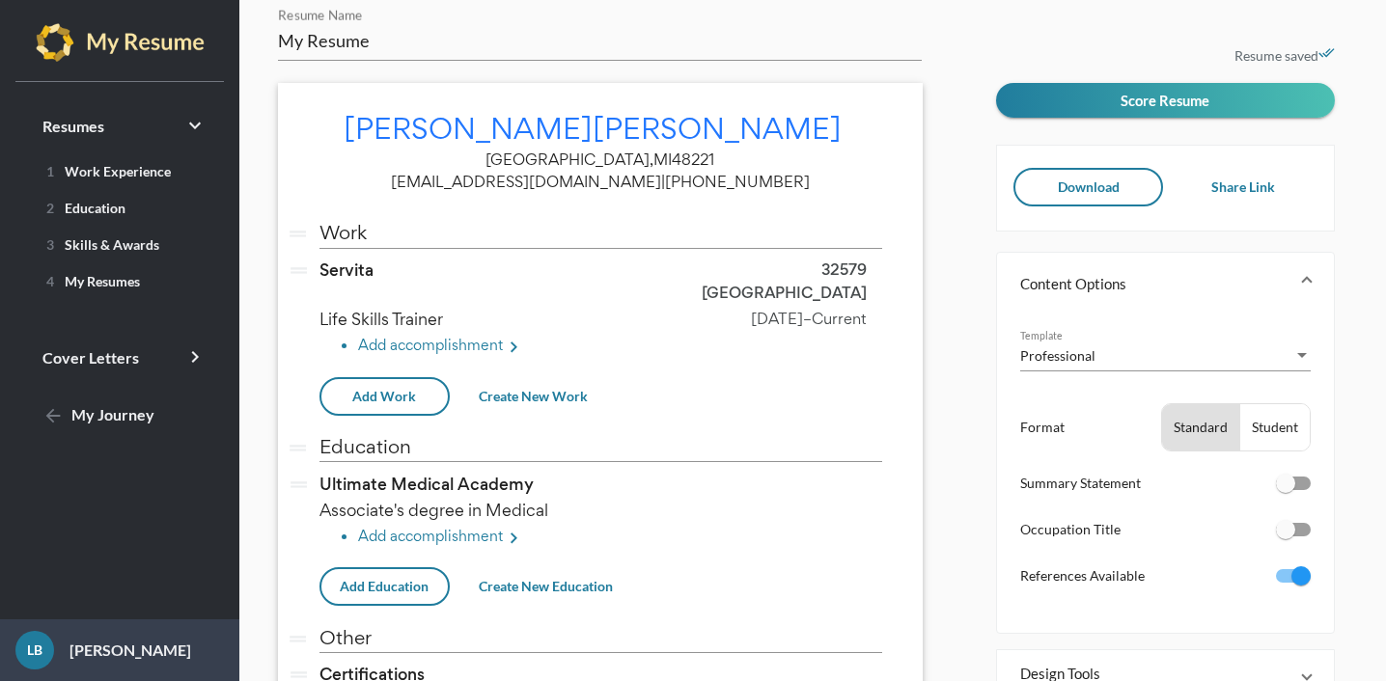
scroll to position [19, 0]
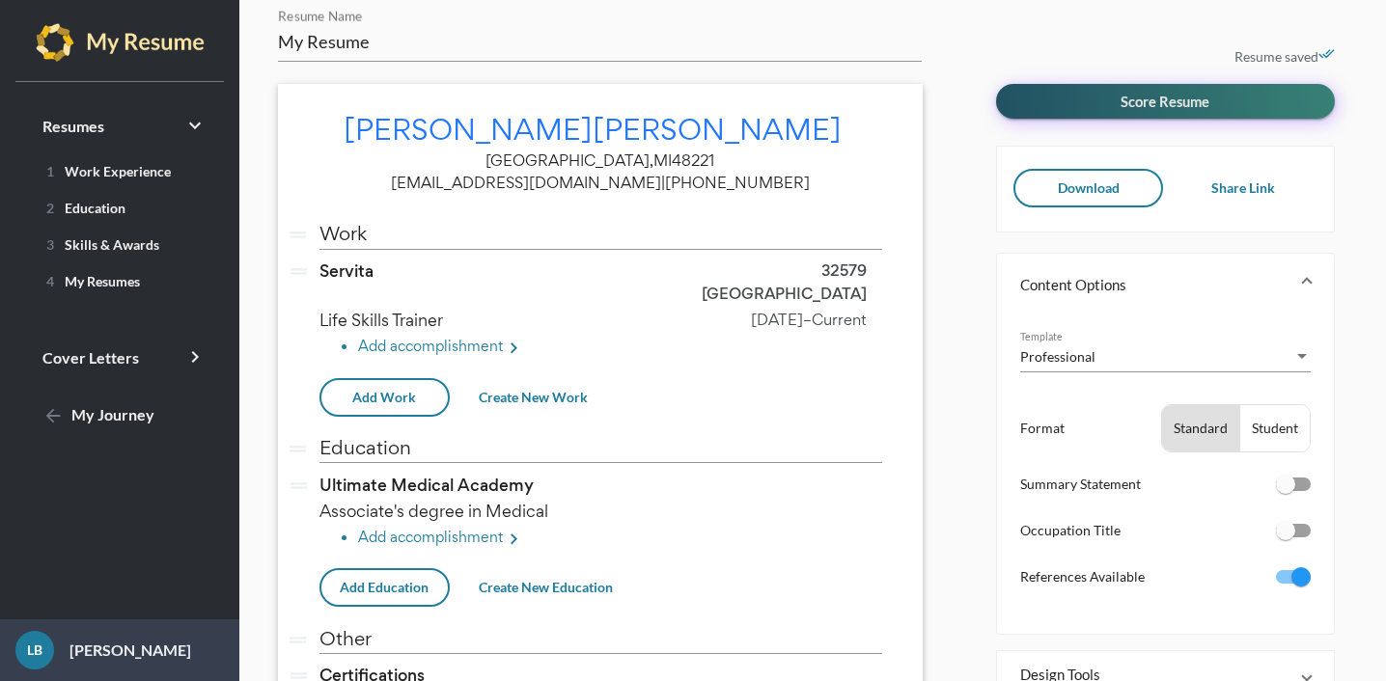
click at [1236, 99] on button "Score Resume" at bounding box center [1165, 101] width 339 height 35
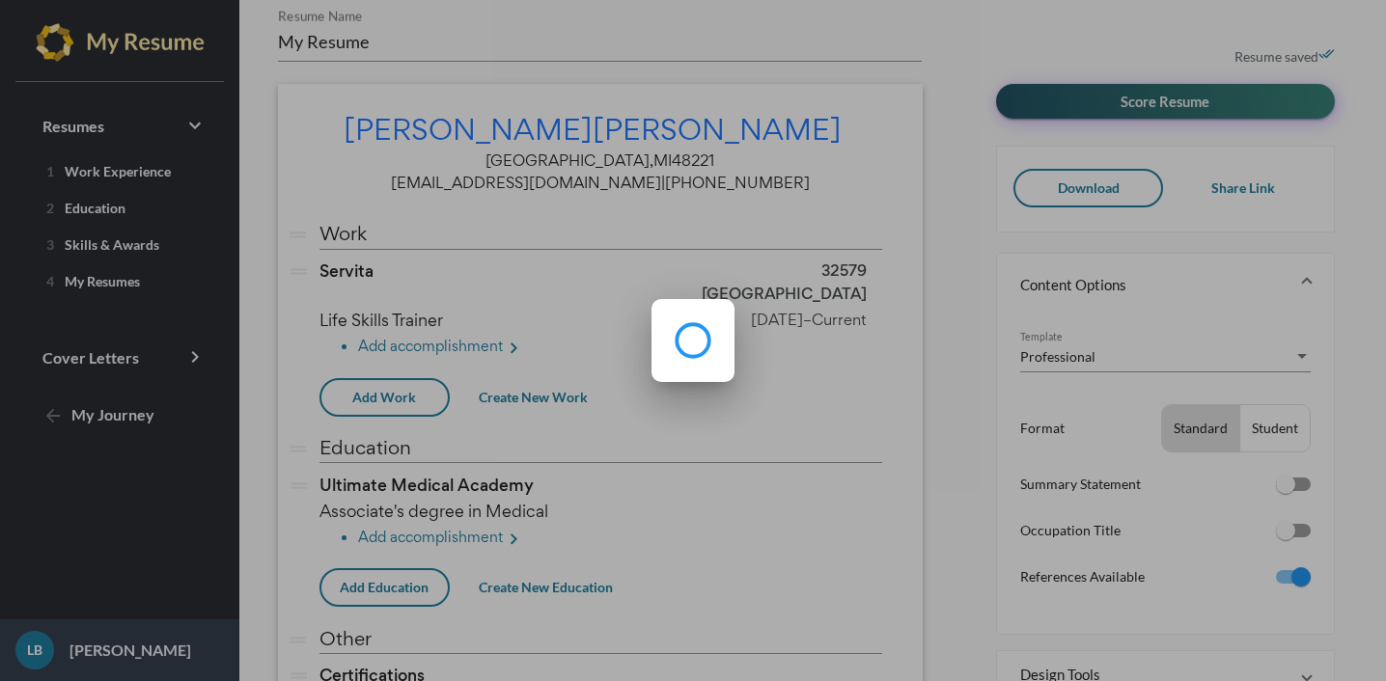
scroll to position [0, 0]
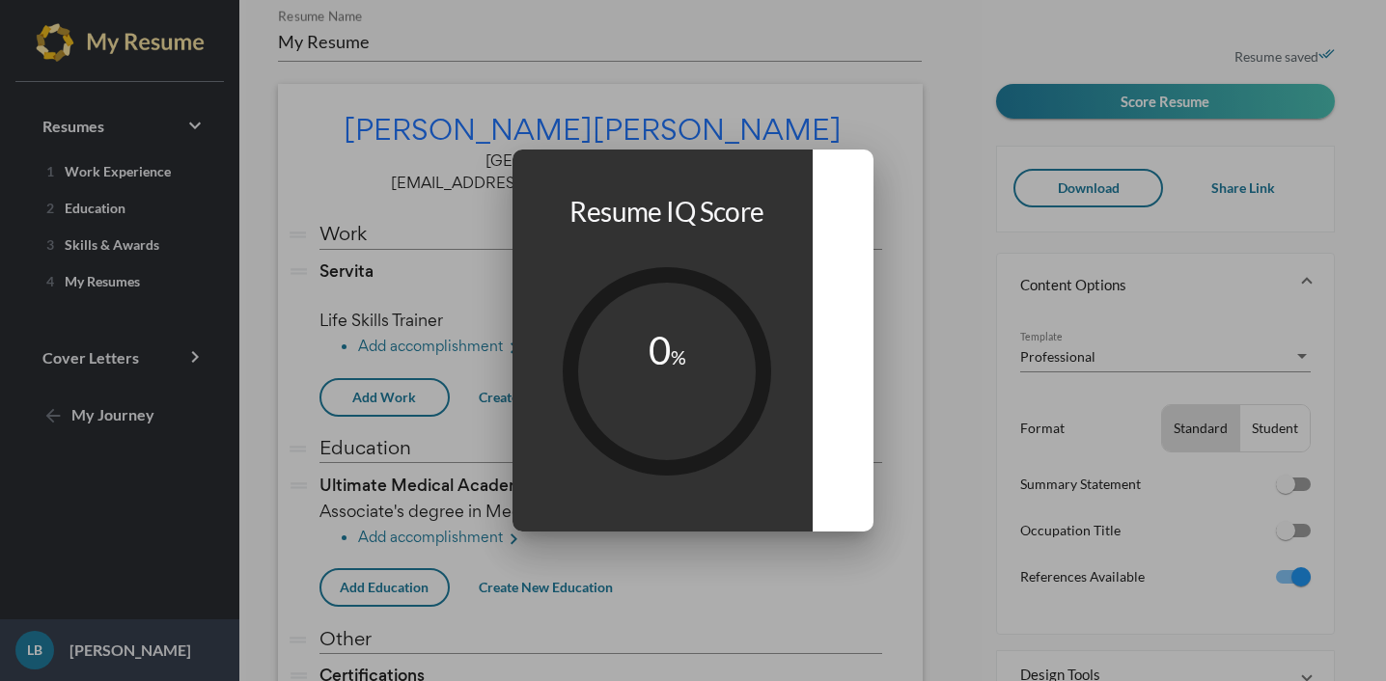
click at [970, 97] on div at bounding box center [693, 340] width 1386 height 681
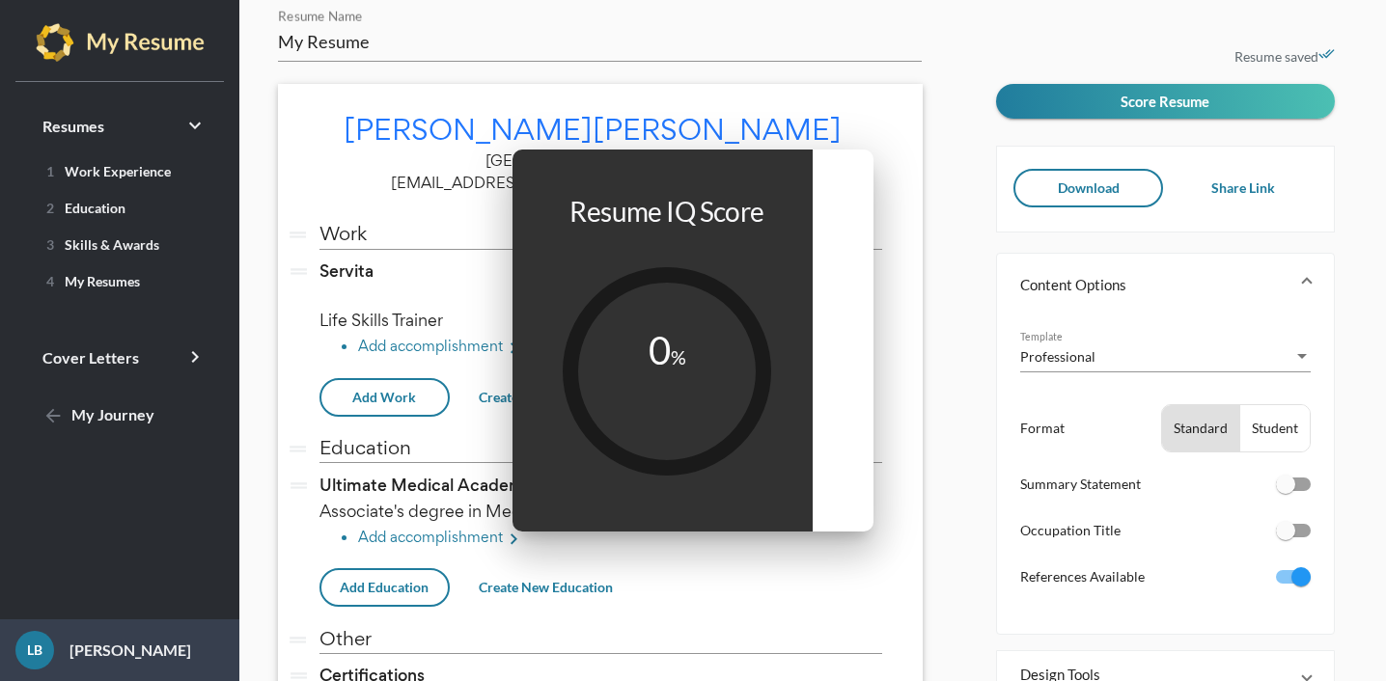
scroll to position [19, 0]
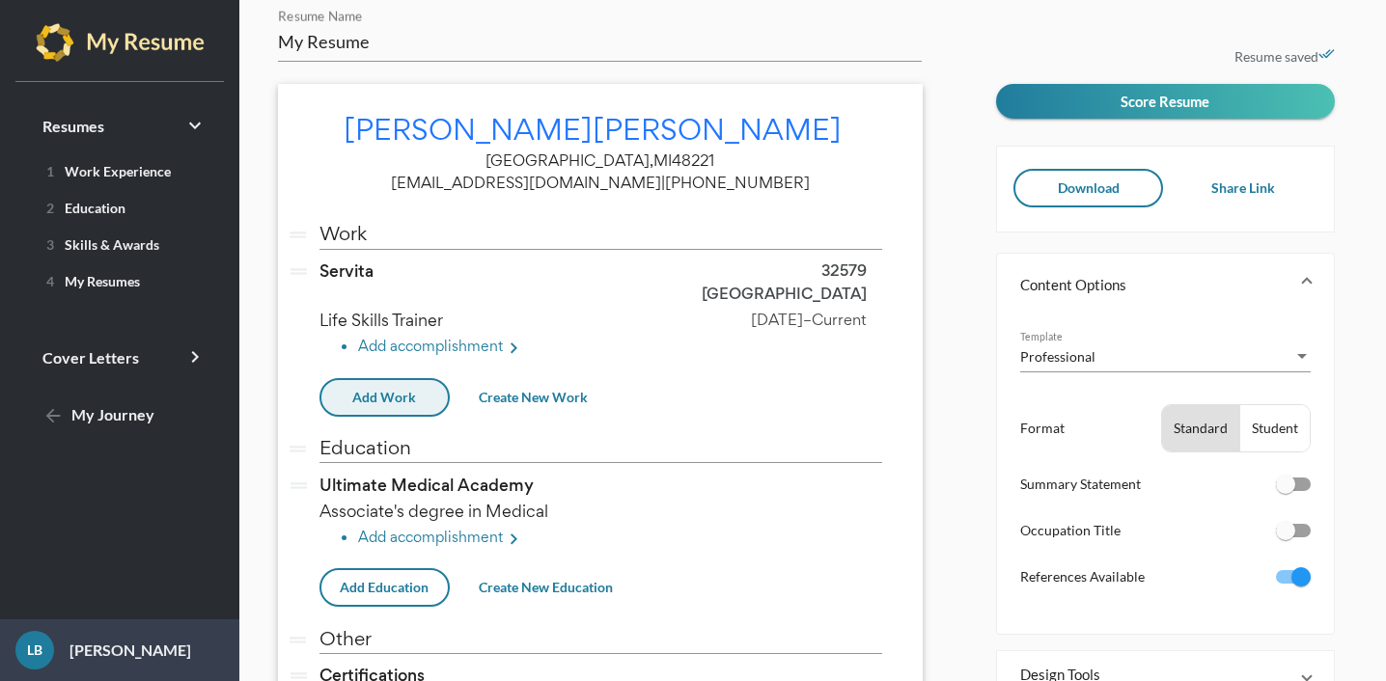
click at [398, 389] on span "Add Work" at bounding box center [384, 397] width 64 height 16
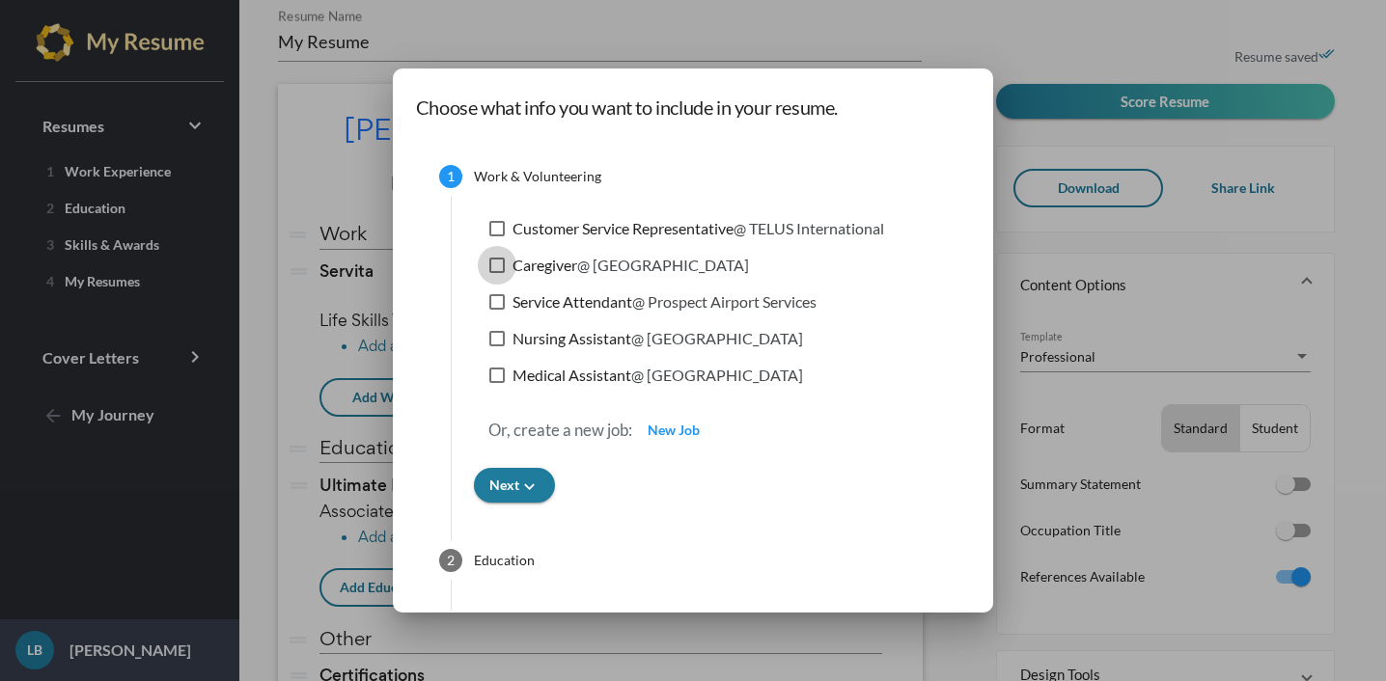
click at [489, 263] on div at bounding box center [496, 265] width 15 height 15
click at [496, 273] on input "Caregiver @ [GEOGRAPHIC_DATA]" at bounding box center [496, 273] width 1 height 1
checkbox input "true"
click at [493, 480] on span "Next keyboard_arrow_down" at bounding box center [514, 485] width 50 height 16
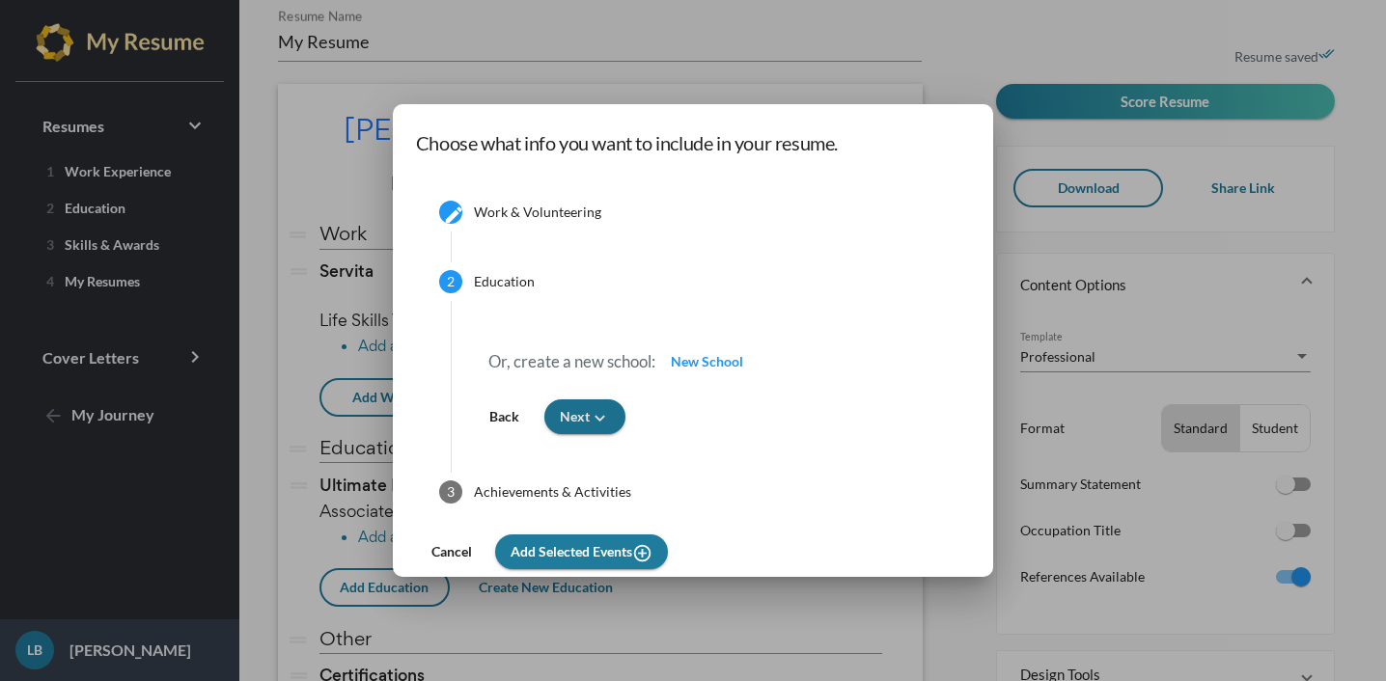
click at [596, 422] on icon "keyboard_arrow_down" at bounding box center [600, 418] width 20 height 20
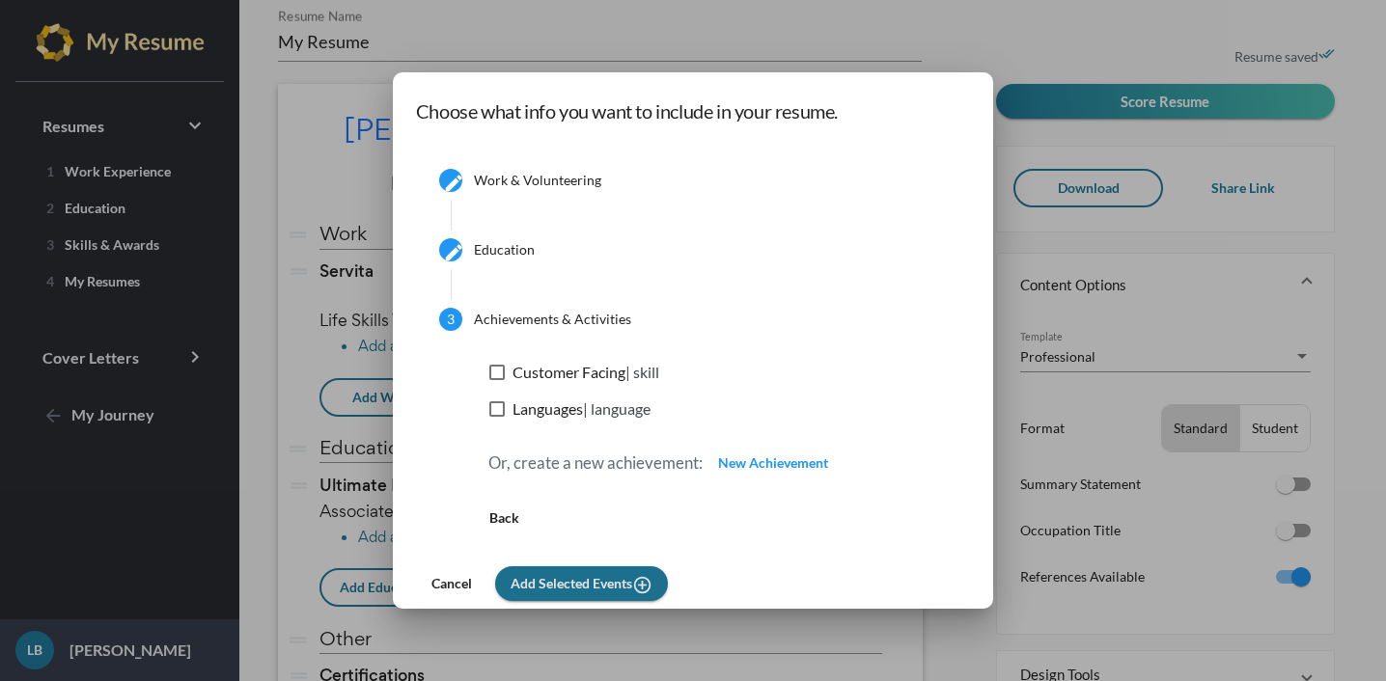
click at [591, 576] on span "Add Selected Events add_circle_outline" at bounding box center [582, 583] width 142 height 16
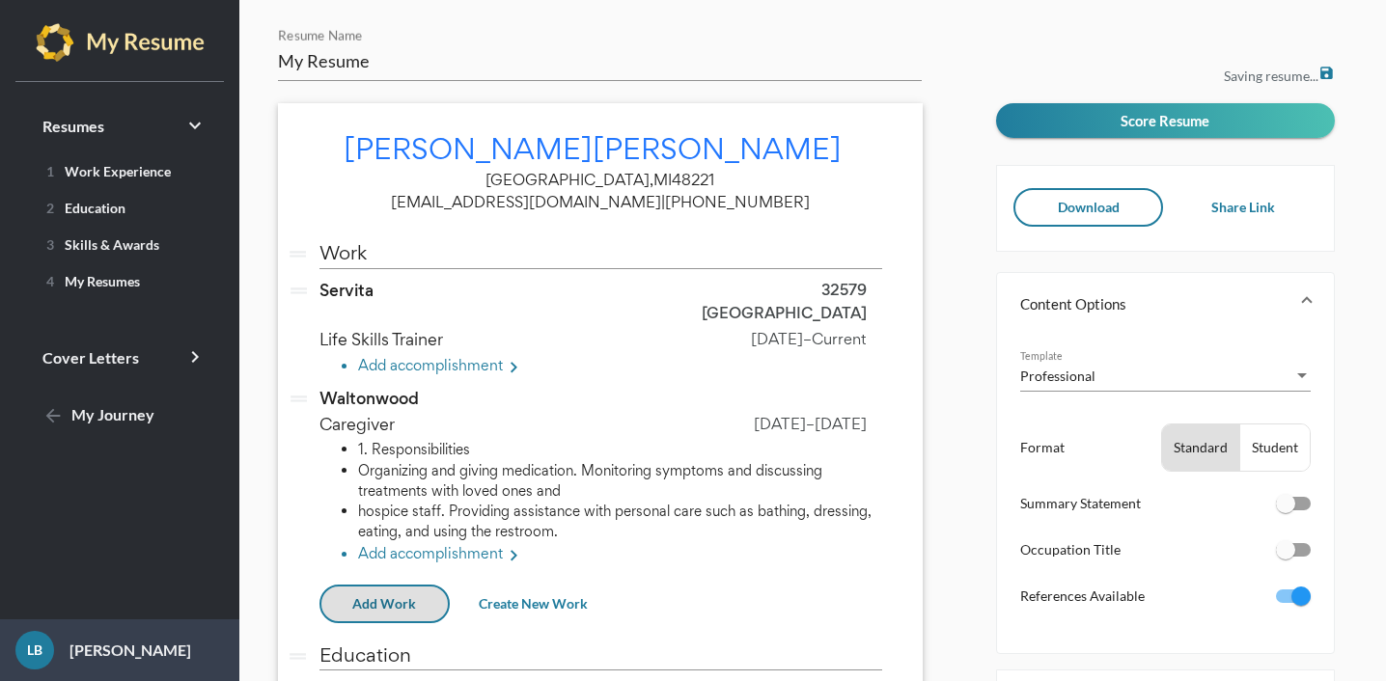
scroll to position [19, 0]
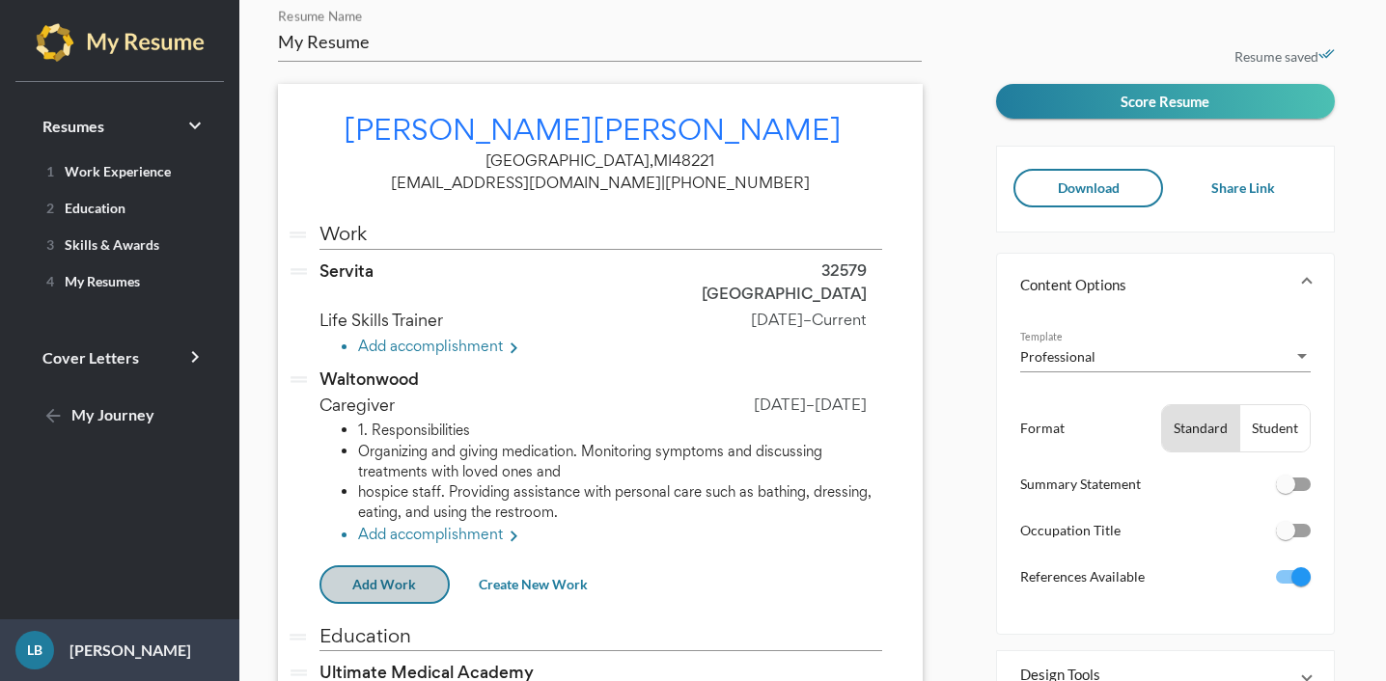
click at [419, 566] on button "Add Work" at bounding box center [384, 585] width 130 height 39
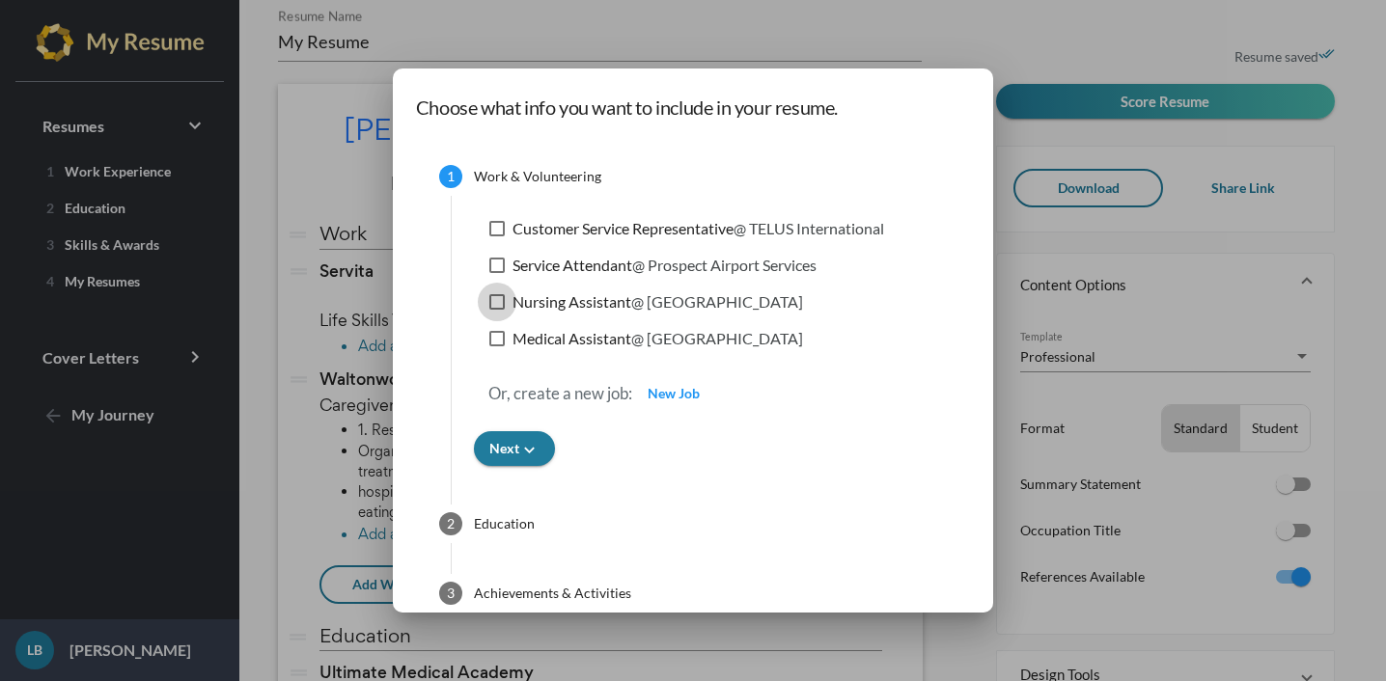
click at [489, 302] on div at bounding box center [496, 301] width 15 height 15
click at [496, 310] on input "Nursing Assistant @ [GEOGRAPHIC_DATA]" at bounding box center [496, 310] width 1 height 1
checkbox input "true"
click at [500, 430] on div "Or, create a new job: New Job" at bounding box center [710, 393] width 473 height 75
click at [500, 445] on span "Next keyboard_arrow_down" at bounding box center [514, 448] width 50 height 16
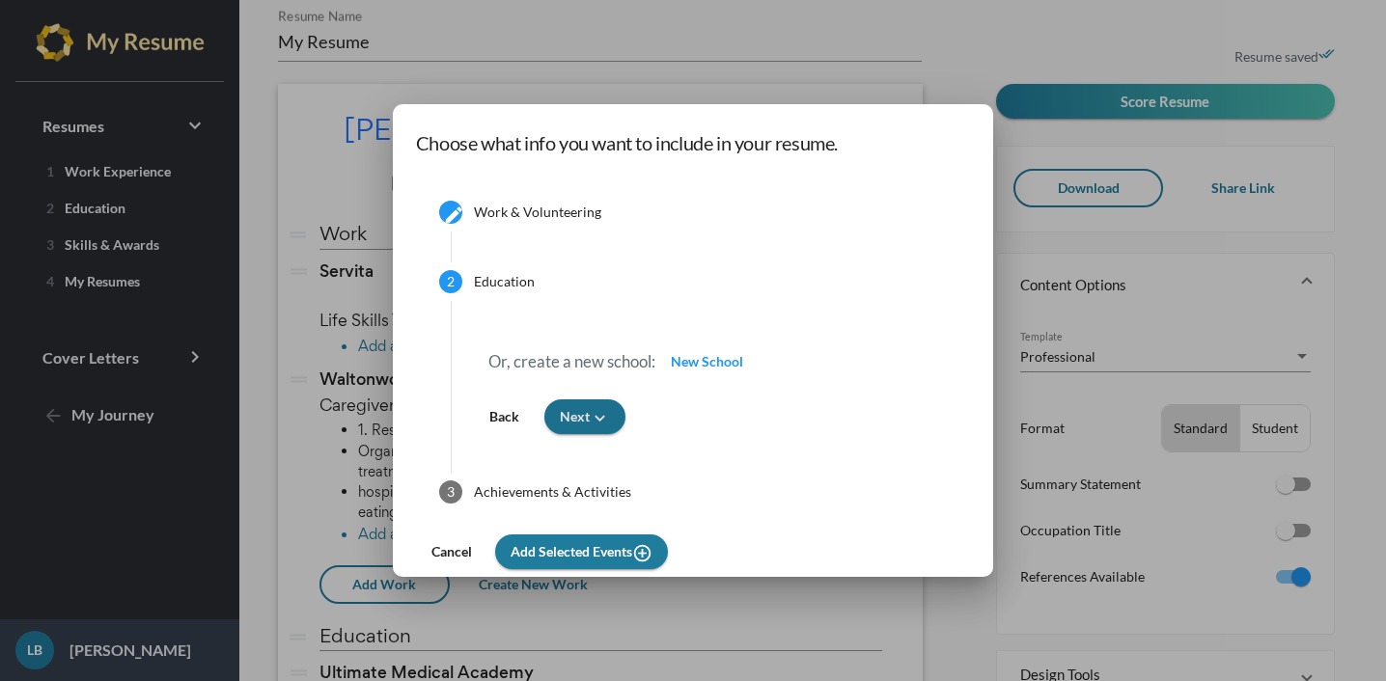
click at [582, 424] on span "Next keyboard_arrow_down" at bounding box center [585, 416] width 50 height 16
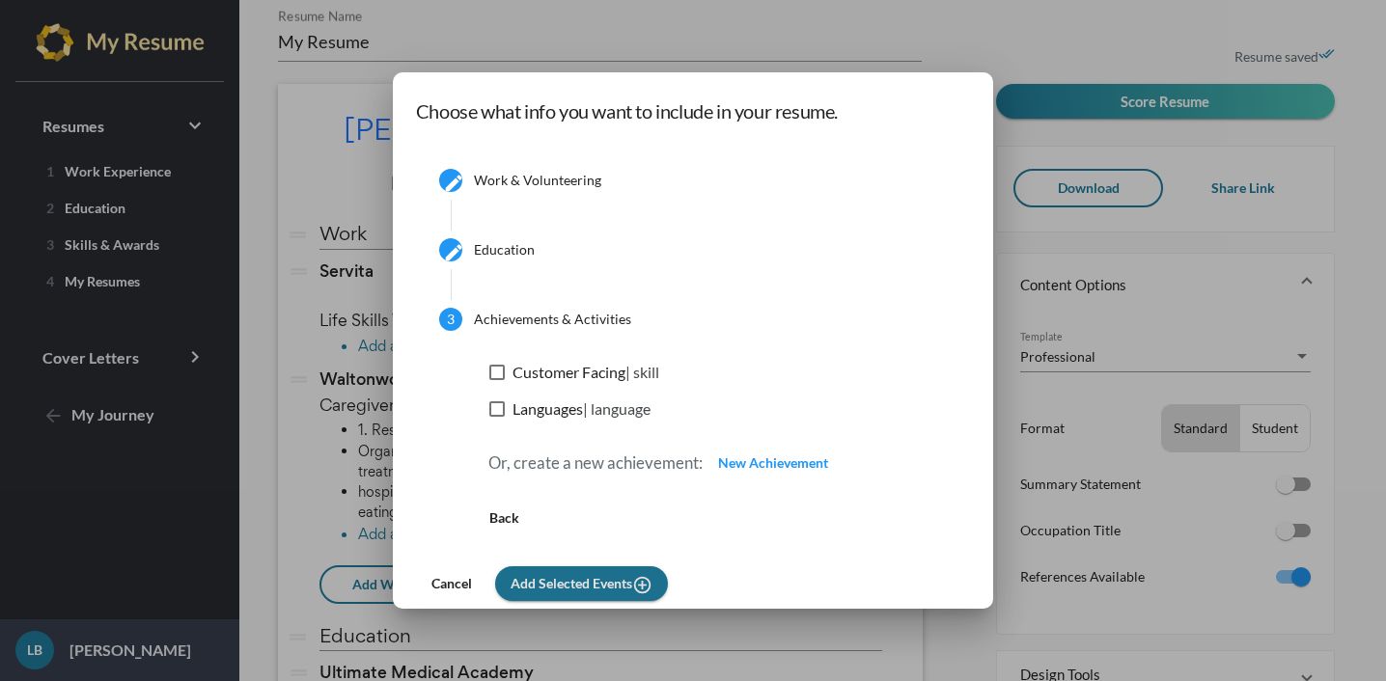
click at [577, 573] on button "Add Selected Events add_circle_outline" at bounding box center [581, 584] width 173 height 35
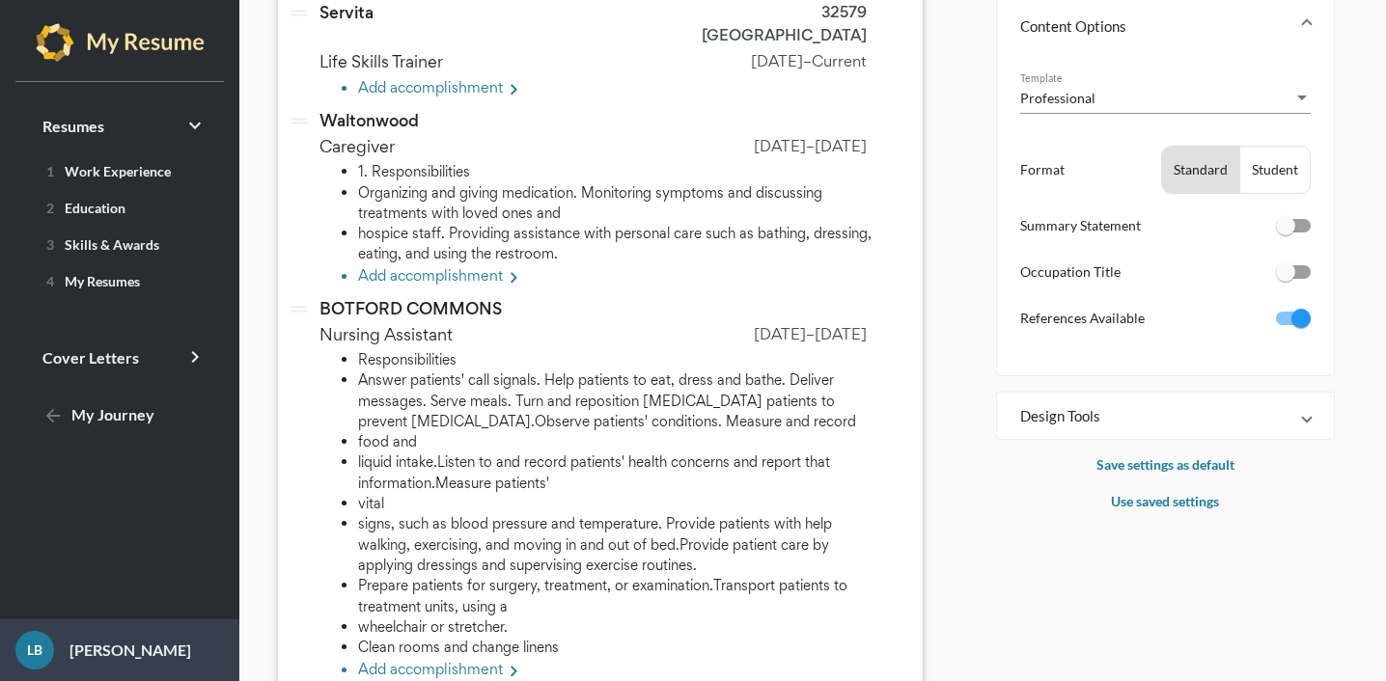
scroll to position [276, 0]
click at [475, 79] on li "Add accomplishment keyboard_arrow_right" at bounding box center [620, 91] width 524 height 25
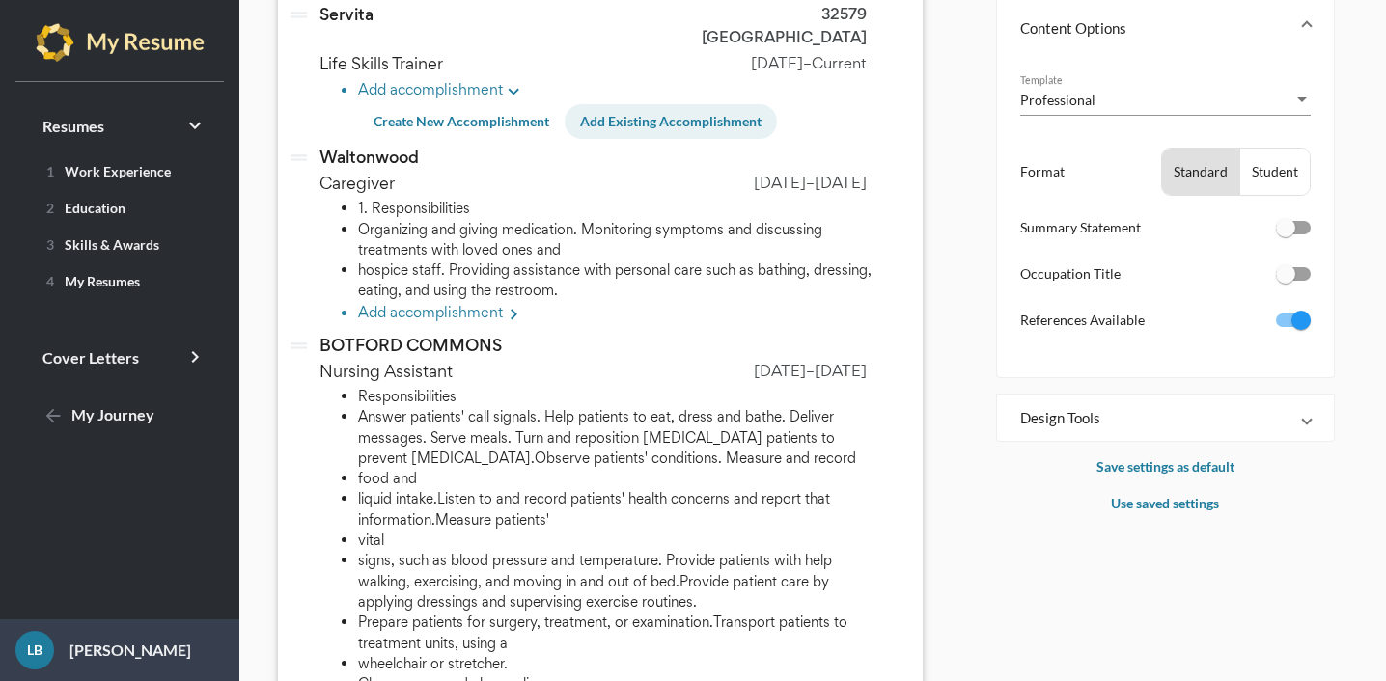
click at [628, 113] on span "Add Existing Accomplishment" at bounding box center [670, 121] width 181 height 16
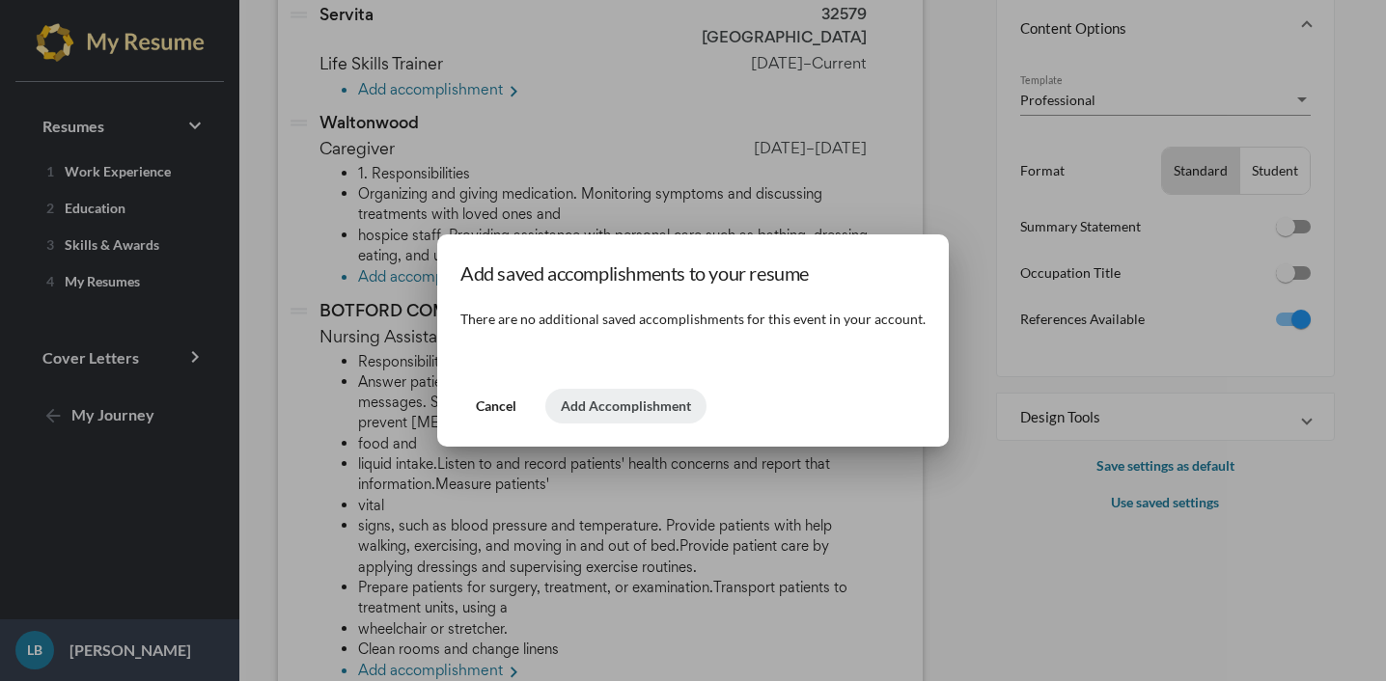
scroll to position [0, 0]
click at [487, 319] on p "There are no additional saved accomplishments for this event in your account." at bounding box center [692, 319] width 465 height 23
click at [500, 407] on span "Cancel" at bounding box center [496, 406] width 41 height 16
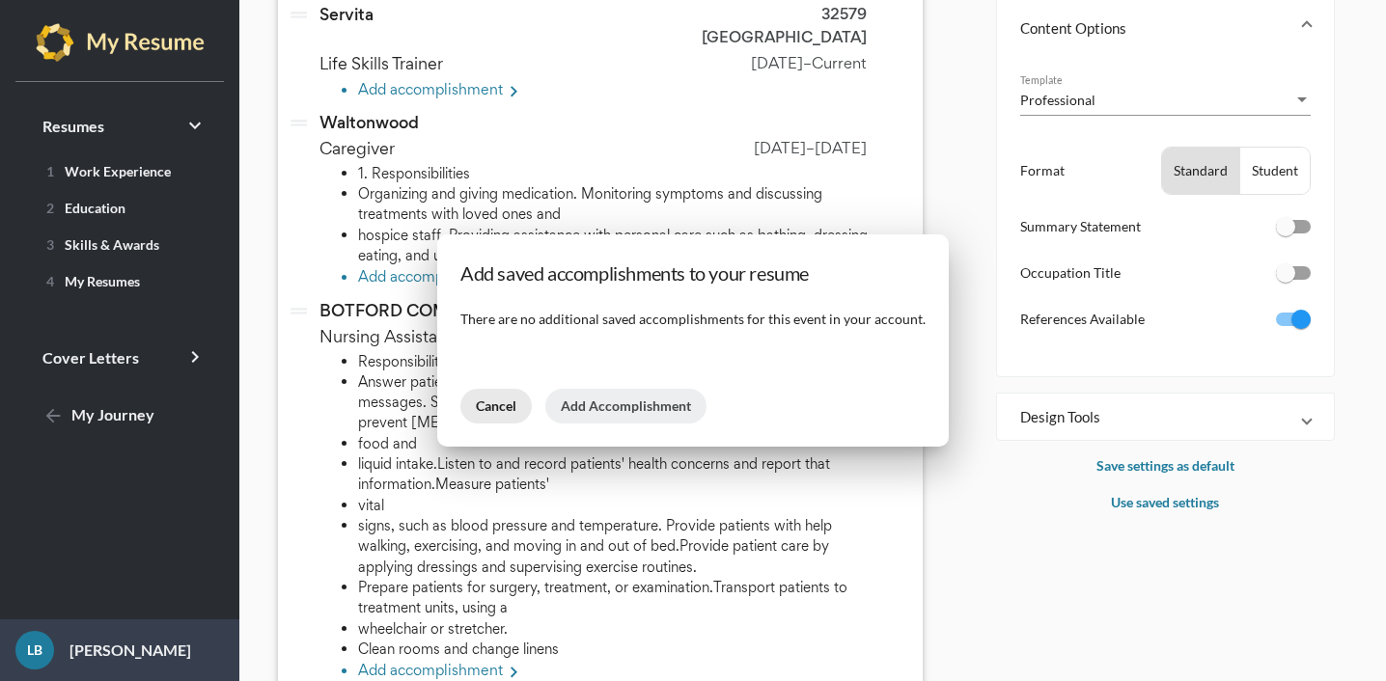
scroll to position [276, 0]
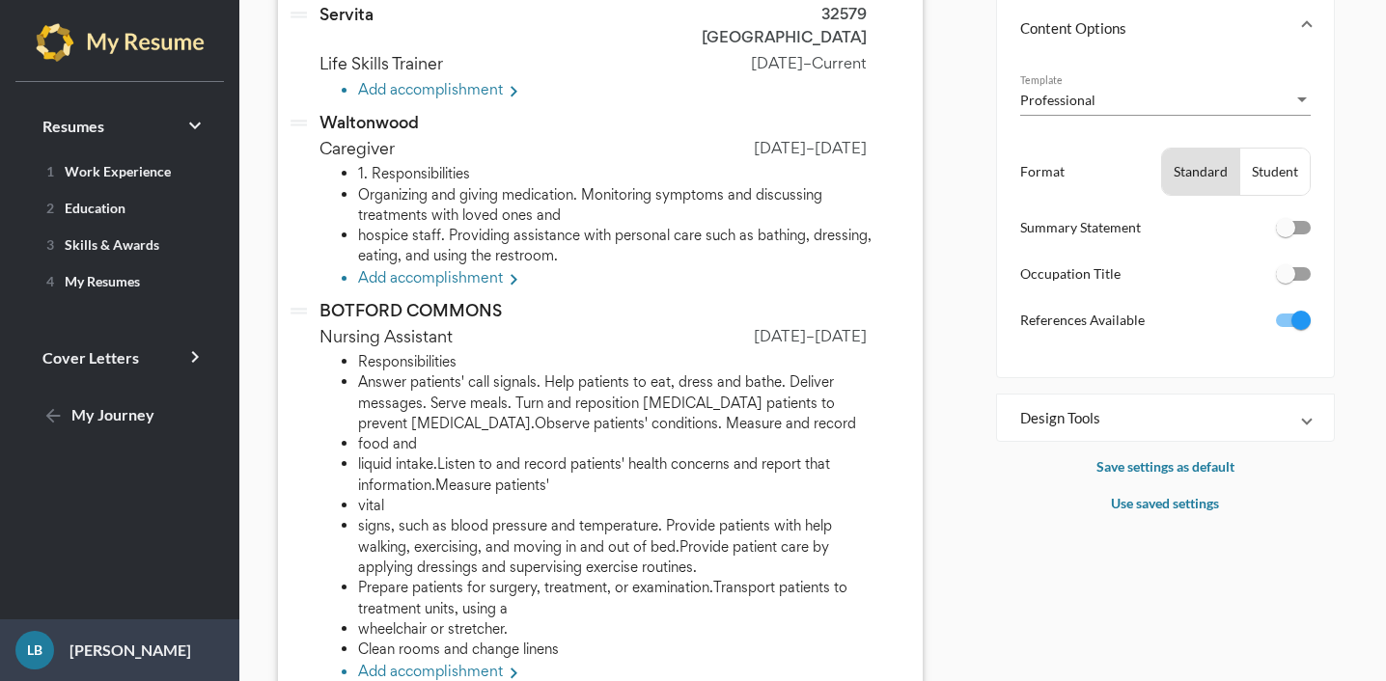
click at [496, 267] on li "Add accomplishment keyboard_arrow_right" at bounding box center [620, 279] width 524 height 25
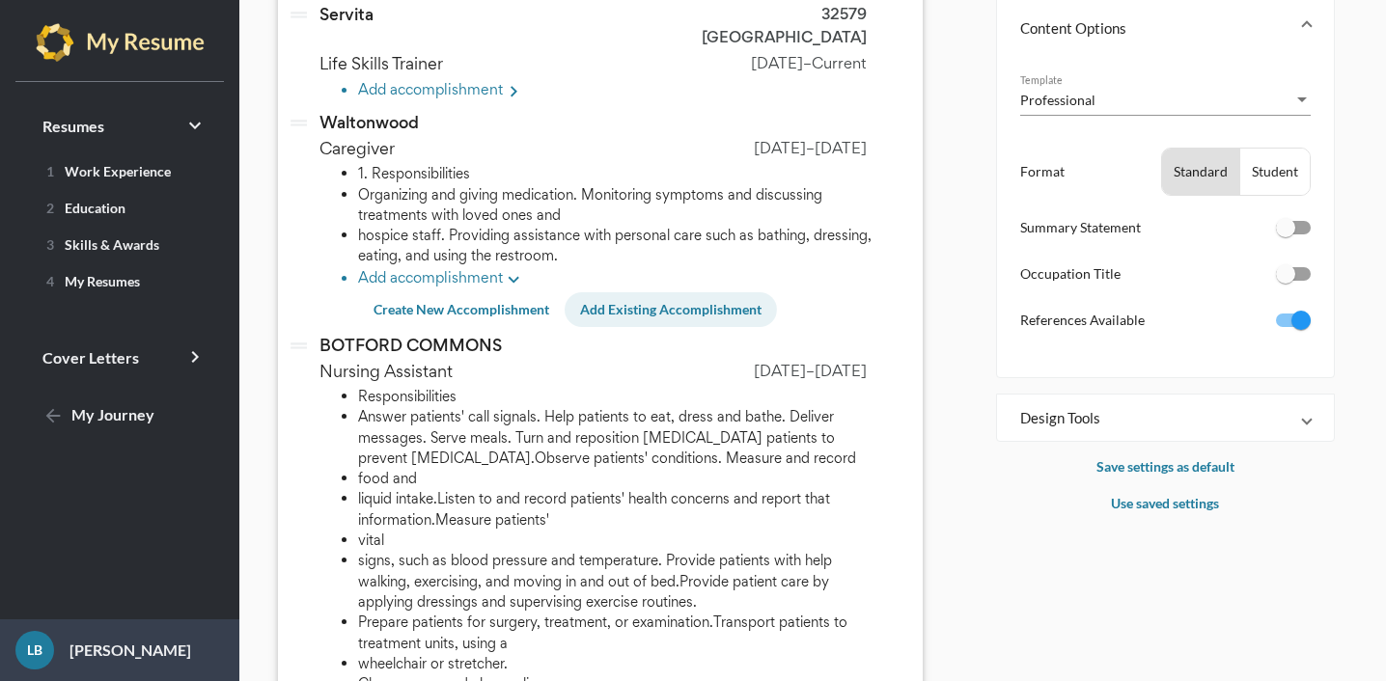
click at [616, 301] on span "Add Existing Accomplishment" at bounding box center [670, 309] width 181 height 16
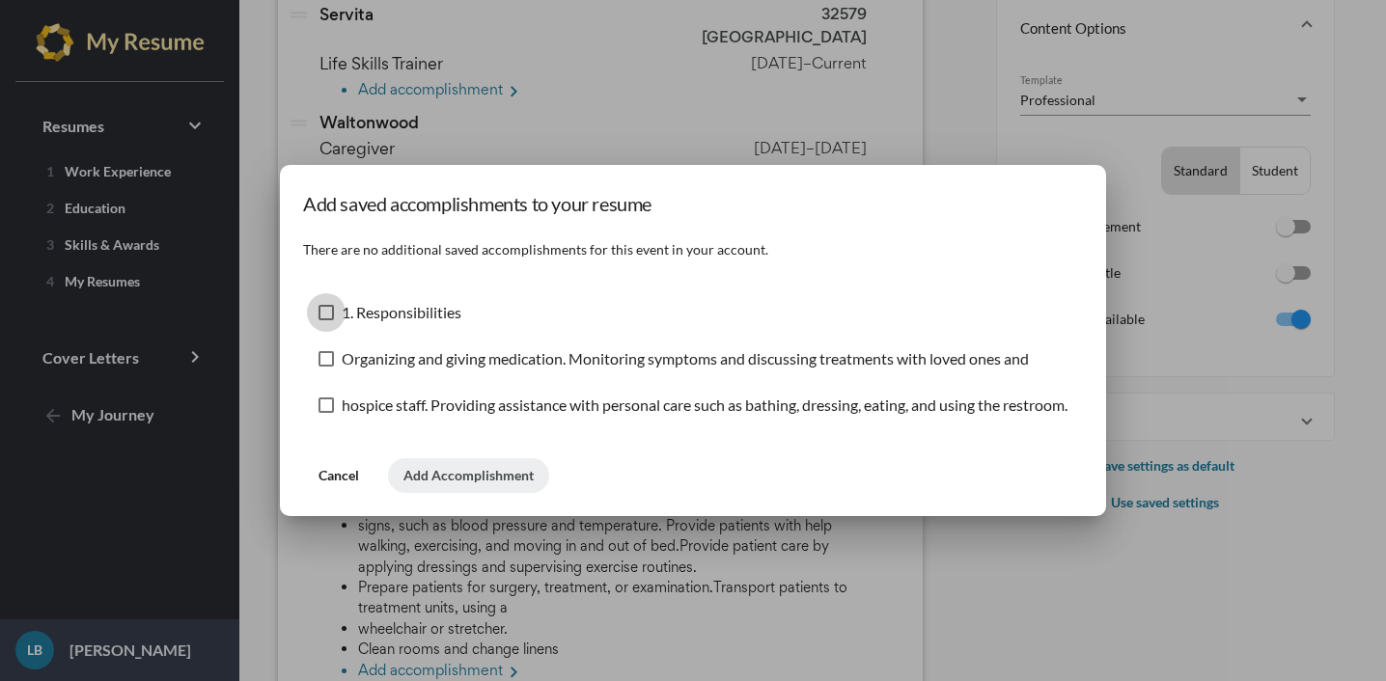
click at [326, 310] on div at bounding box center [326, 312] width 15 height 15
click at [326, 320] on input "1. Responsibilities" at bounding box center [325, 320] width 1 height 1
checkbox input "true"
click at [321, 403] on div at bounding box center [326, 405] width 15 height 15
click at [325, 413] on input "hospice staff. Providing assistance with personal care such as bathing, dressin…" at bounding box center [325, 413] width 1 height 1
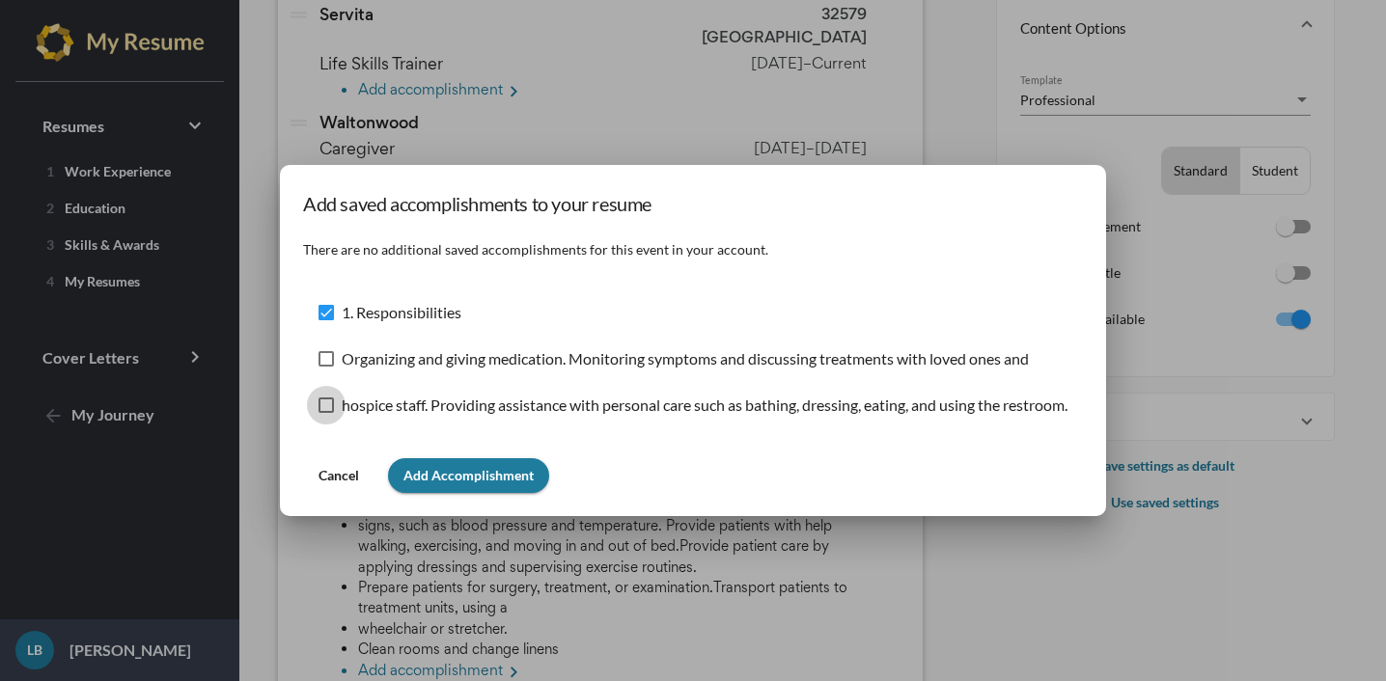
checkbox input "true"
click at [321, 359] on div at bounding box center [326, 358] width 15 height 15
click at [325, 367] on input "Organizing and giving medication. Monitoring symptoms and discussing treatments…" at bounding box center [325, 367] width 1 height 1
checkbox input "true"
click at [451, 464] on button "Add Accomplishments" at bounding box center [471, 475] width 167 height 35
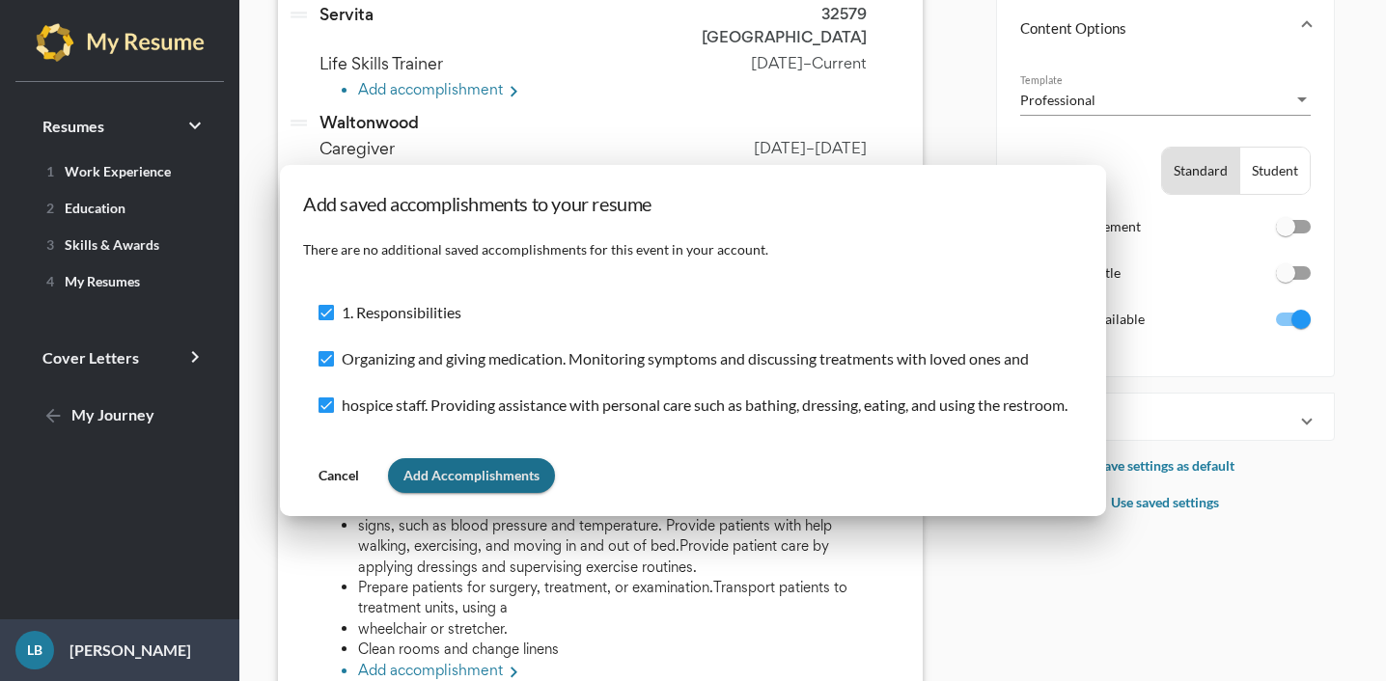
scroll to position [276, 0]
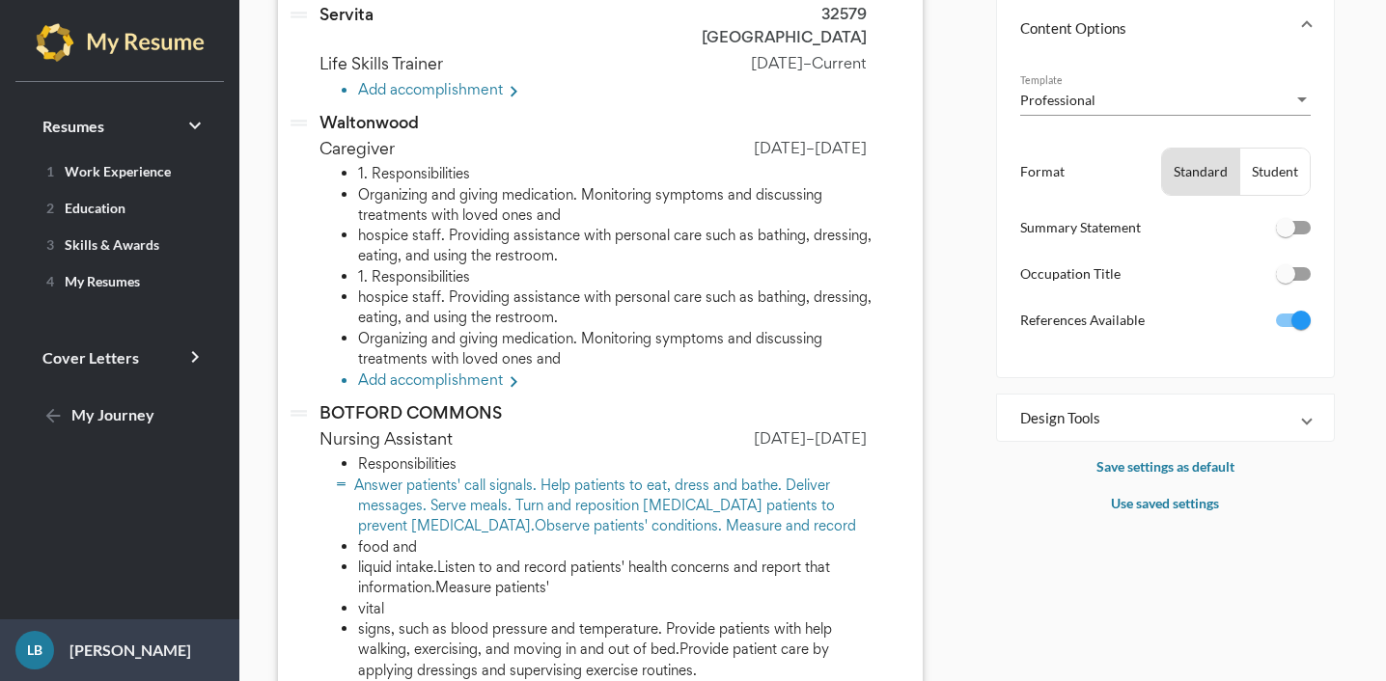
click at [418, 475] on li "Answer patients' call signals. Help patients to eat, dress and bathe. Deliver m…" at bounding box center [620, 506] width 524 height 62
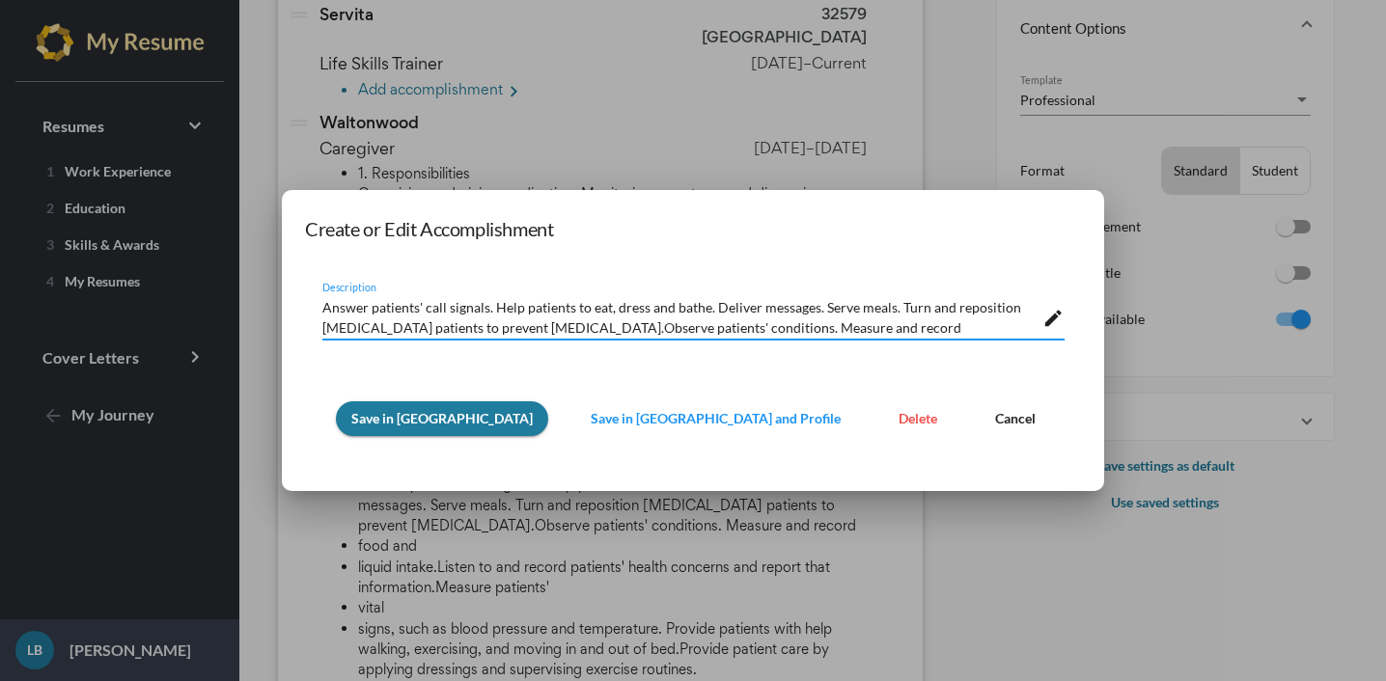
click at [446, 414] on span "Save in [GEOGRAPHIC_DATA]" at bounding box center [441, 418] width 181 height 16
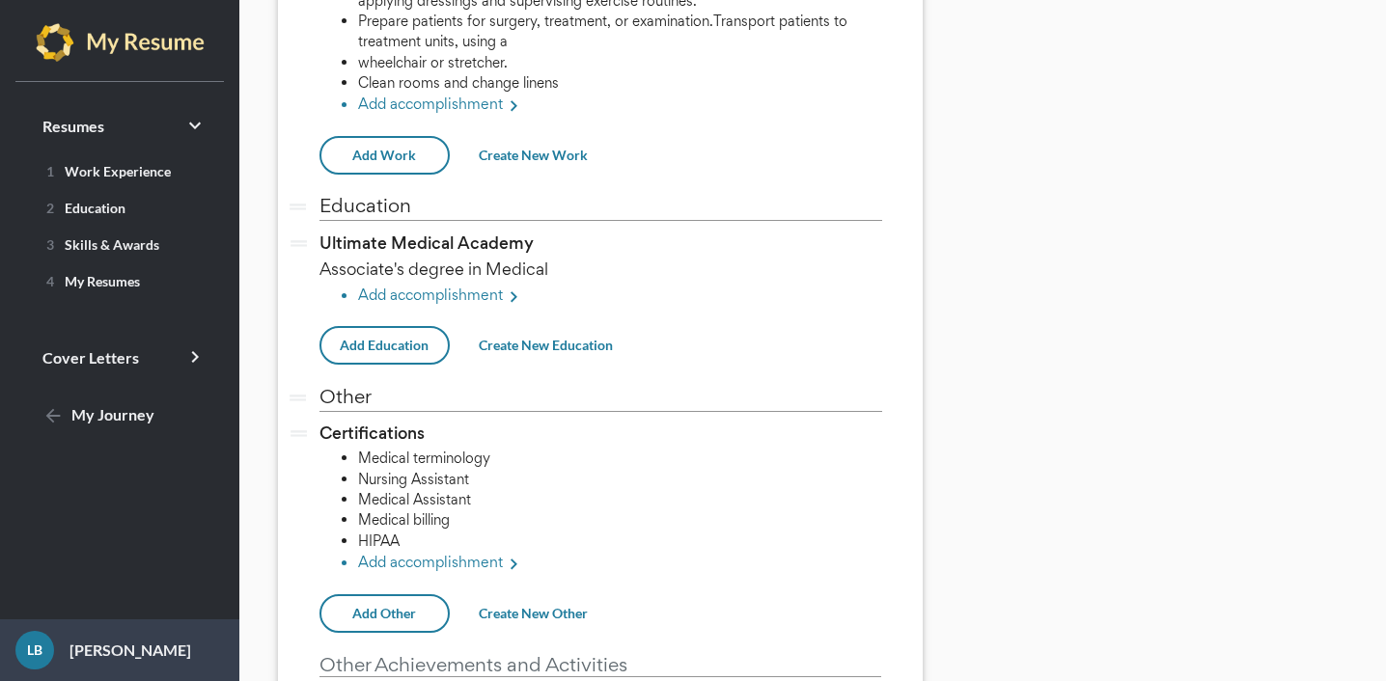
scroll to position [954, 0]
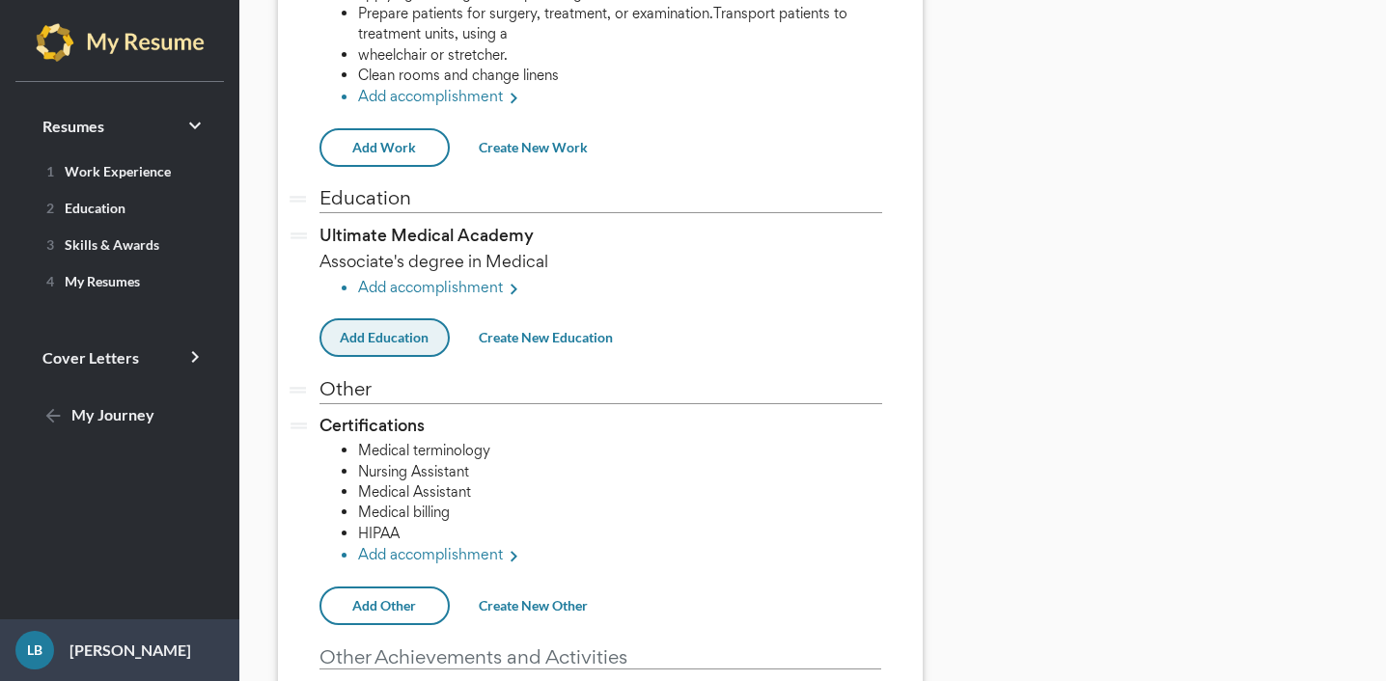
click at [424, 329] on span "Add Education" at bounding box center [384, 337] width 89 height 16
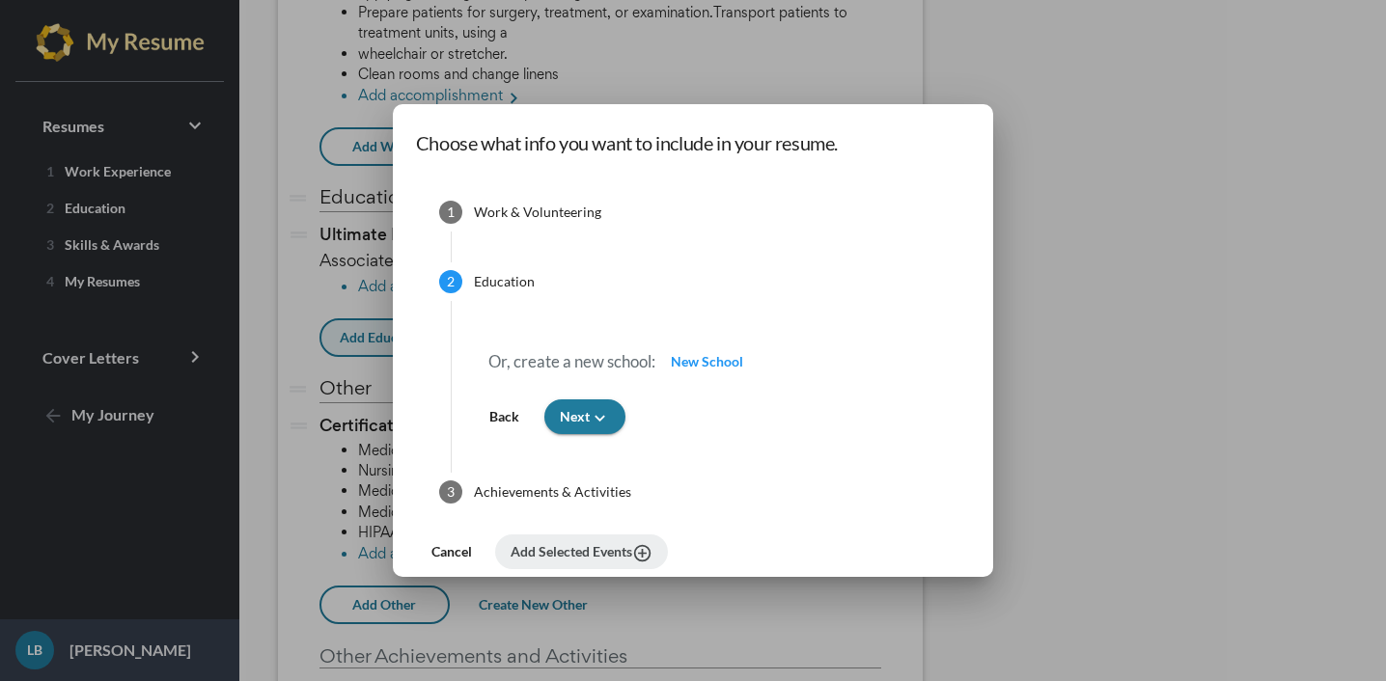
scroll to position [0, 0]
click at [691, 364] on span "New School" at bounding box center [707, 361] width 72 height 16
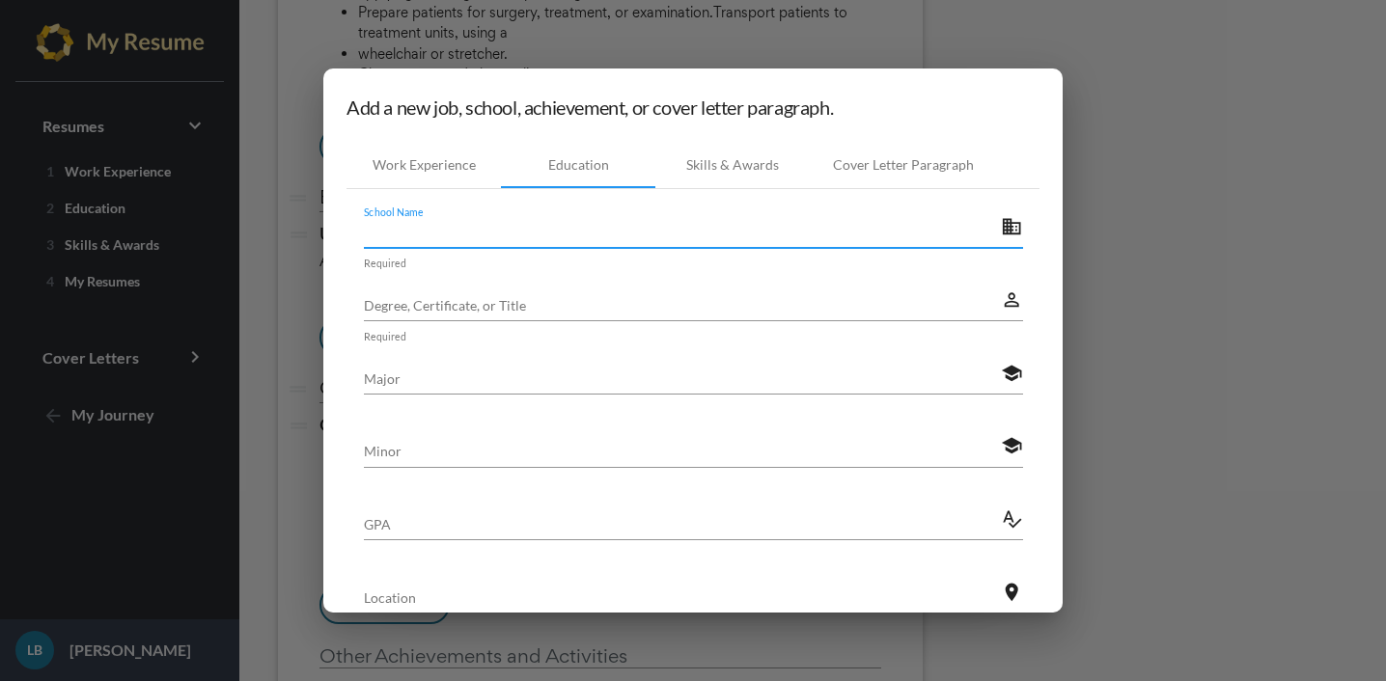
click at [423, 236] on input "School Name" at bounding box center [683, 232] width 638 height 20
click at [429, 163] on div "Work Experience" at bounding box center [424, 164] width 103 height 19
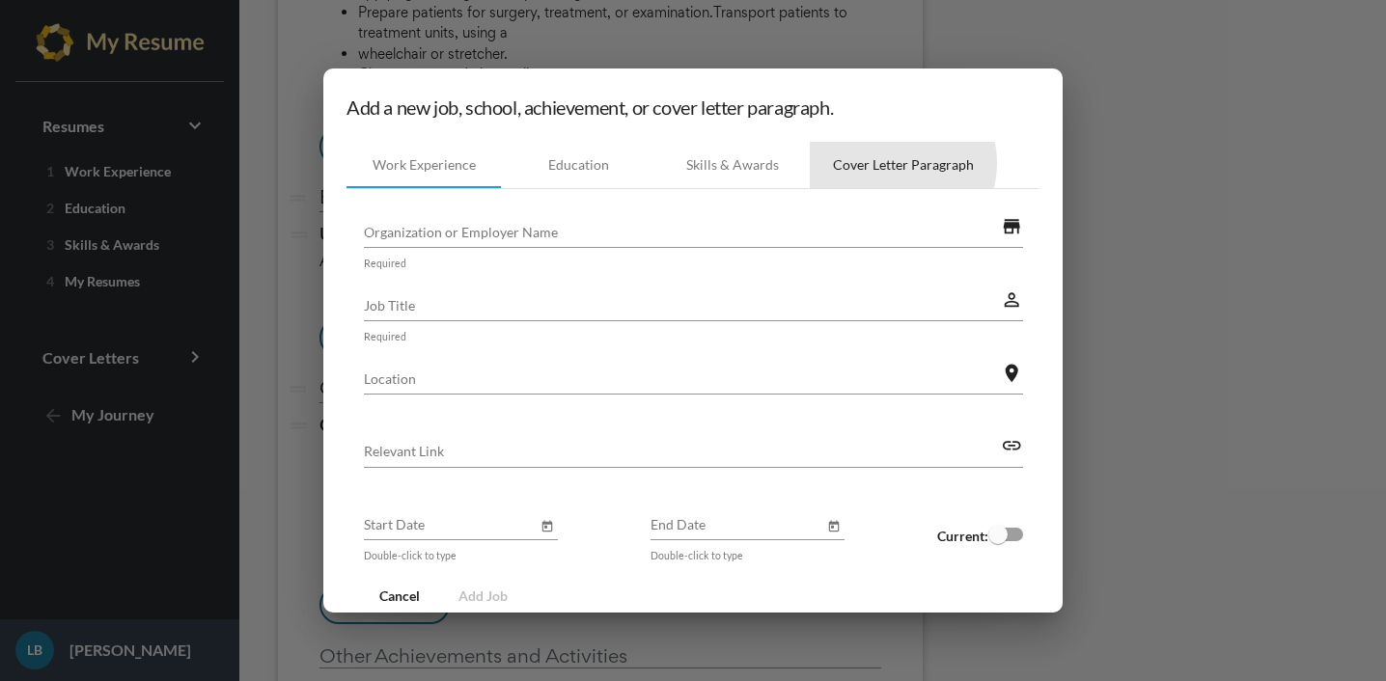
click at [883, 163] on div "Cover Letter Paragraph" at bounding box center [903, 164] width 141 height 19
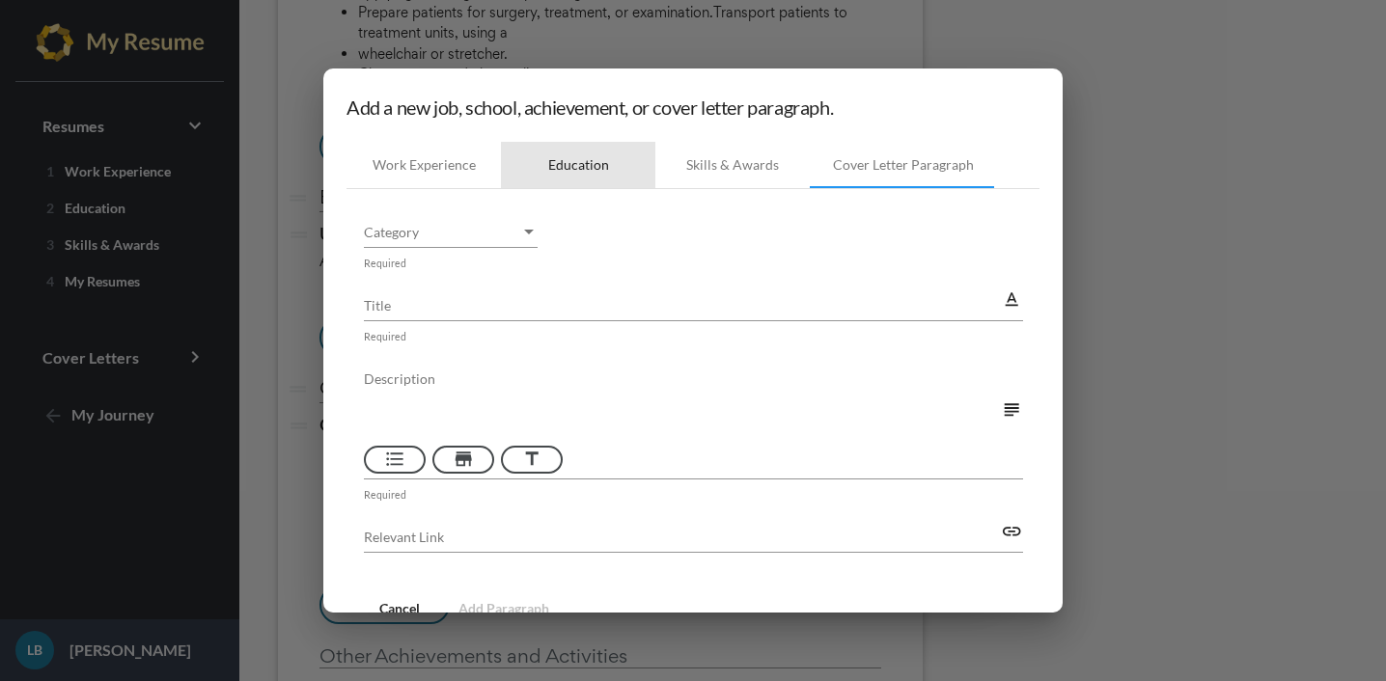
click at [585, 170] on div "Education" at bounding box center [578, 164] width 61 height 19
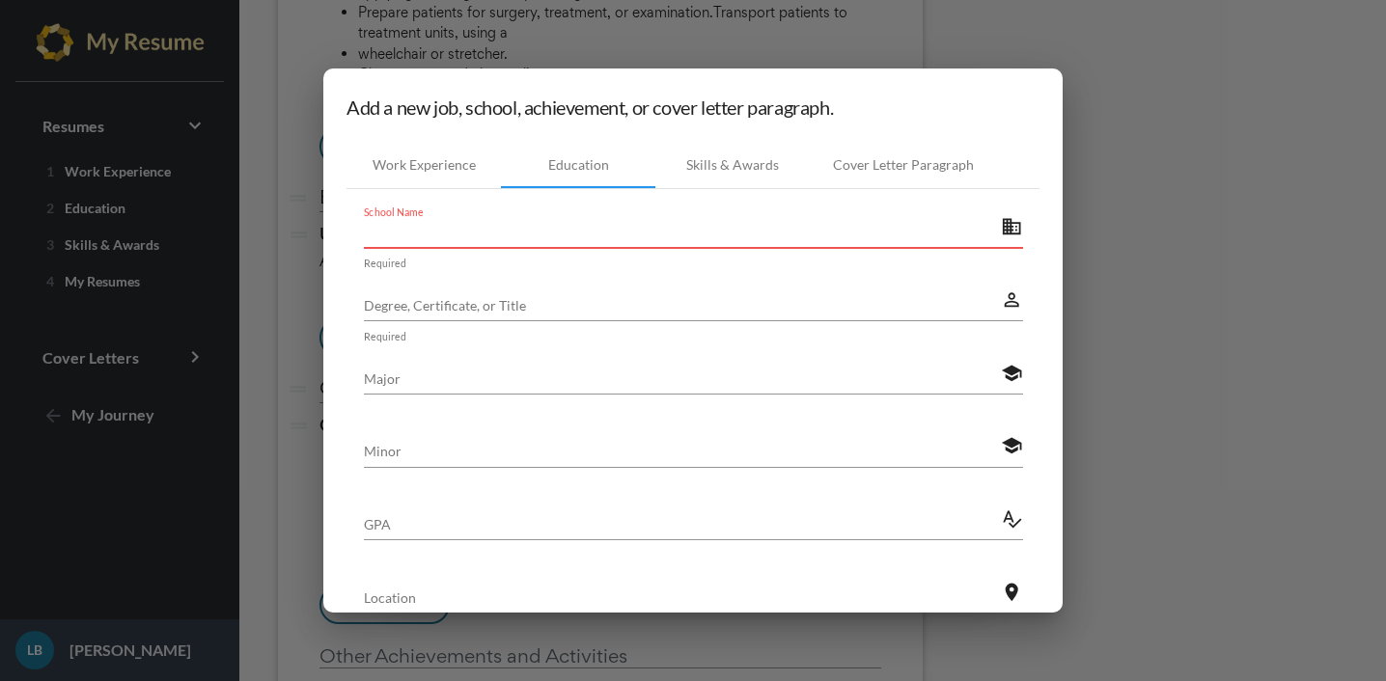
click at [419, 229] on input "School Name" at bounding box center [683, 232] width 638 height 20
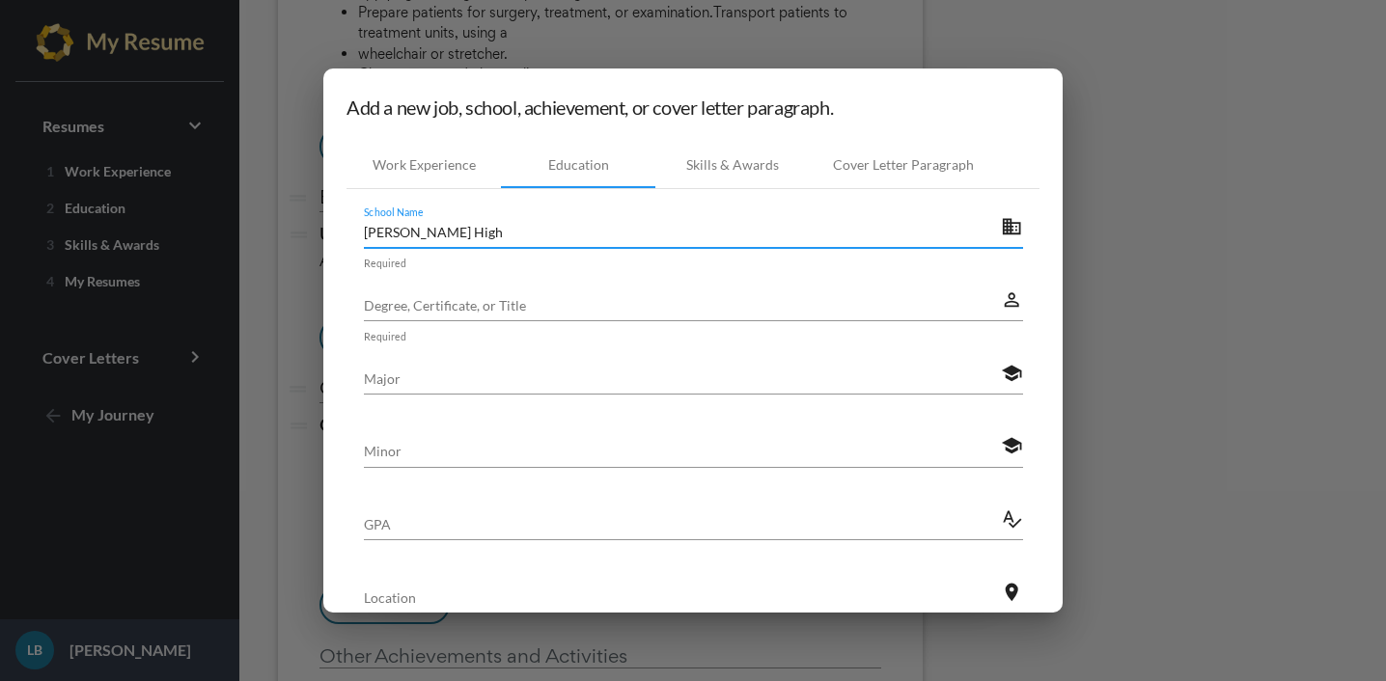
type input "[PERSON_NAME] High"
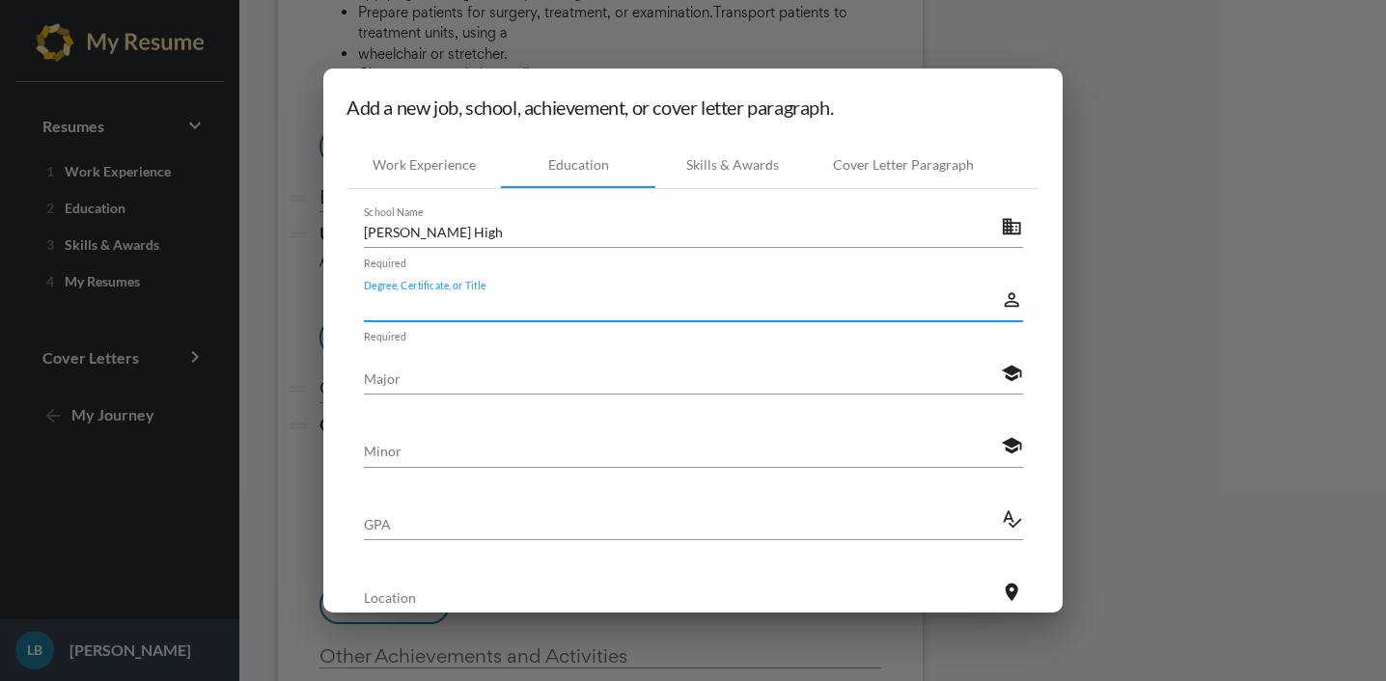
click at [541, 306] on input "Degree, Certificate, or Title" at bounding box center [683, 305] width 638 height 20
type input "Diploma"
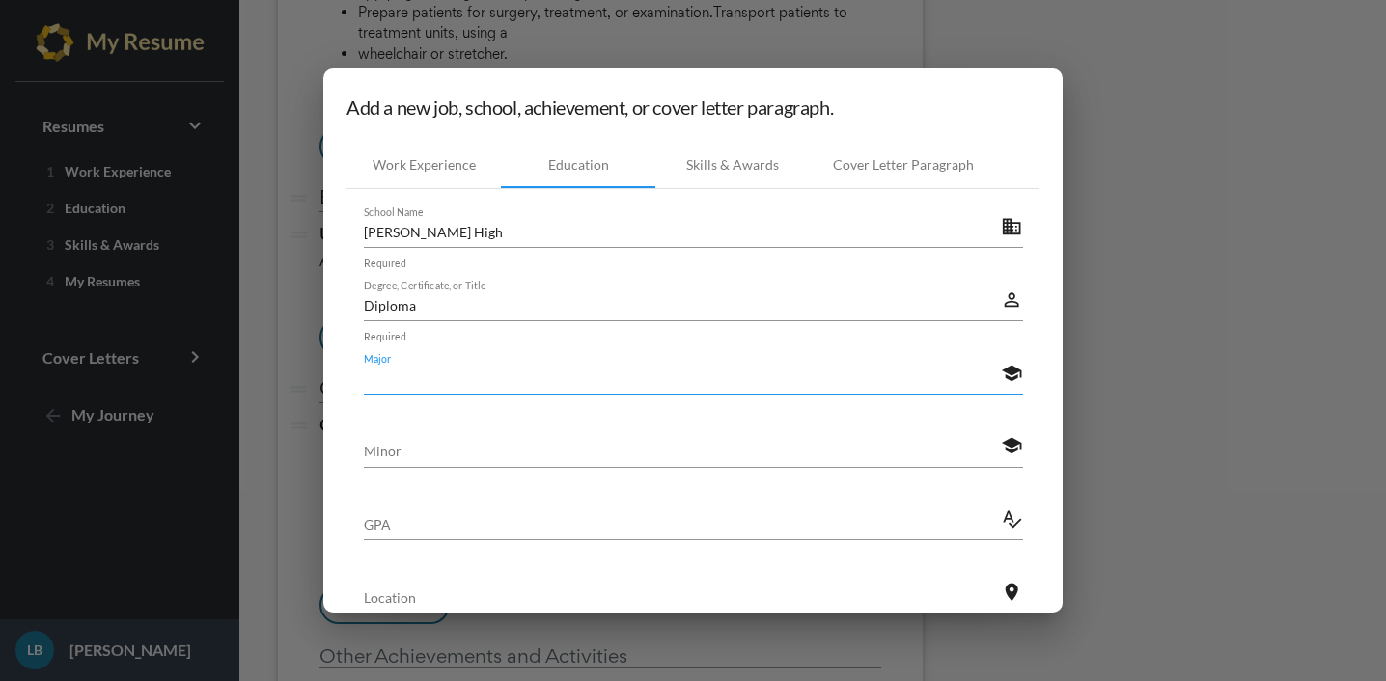
click at [525, 379] on input "Major" at bounding box center [683, 379] width 638 height 20
type input "Liberal Arts"
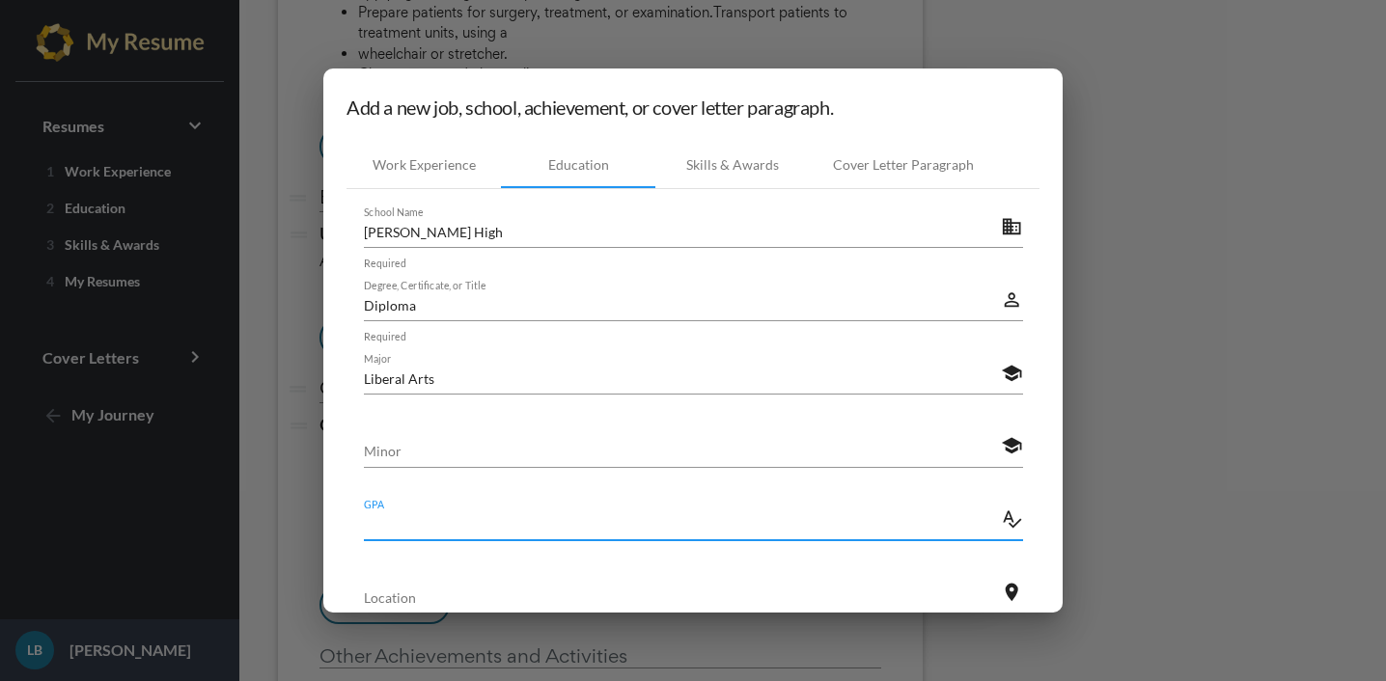
click at [393, 525] on input "GPA" at bounding box center [683, 524] width 638 height 20
type input "3.0"
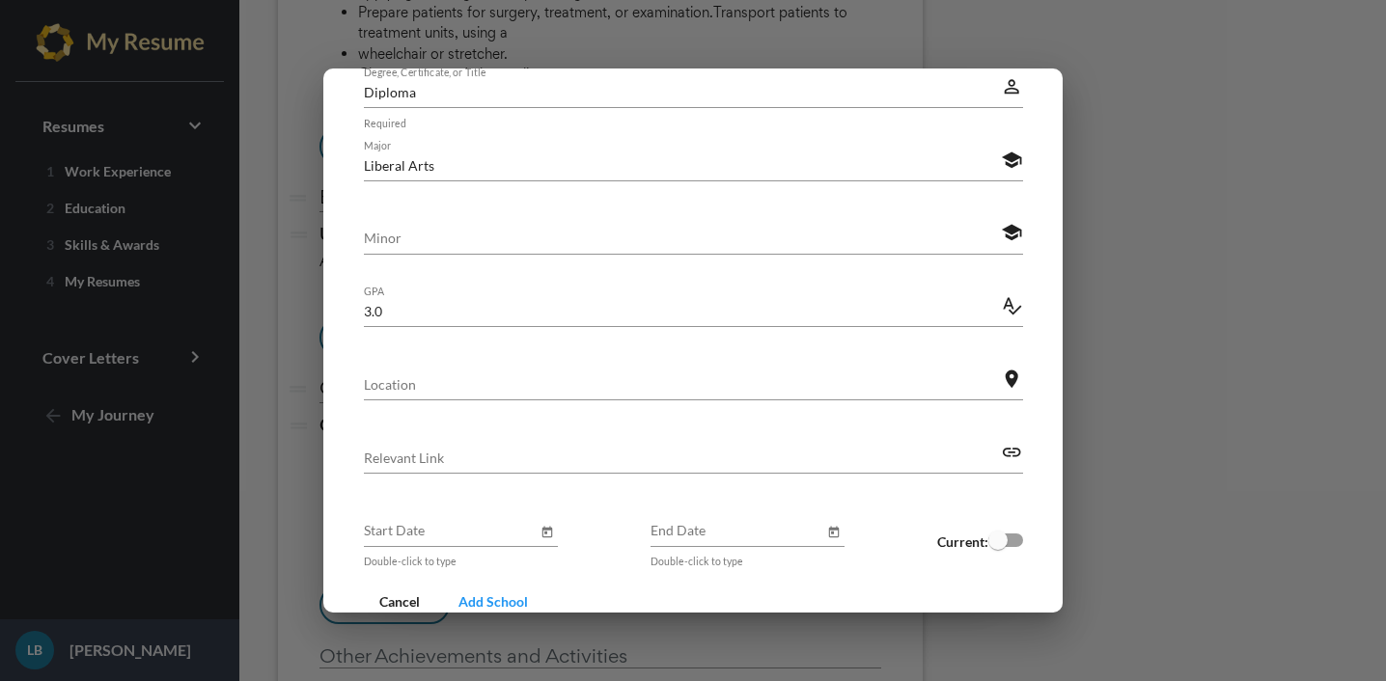
scroll to position [216, 0]
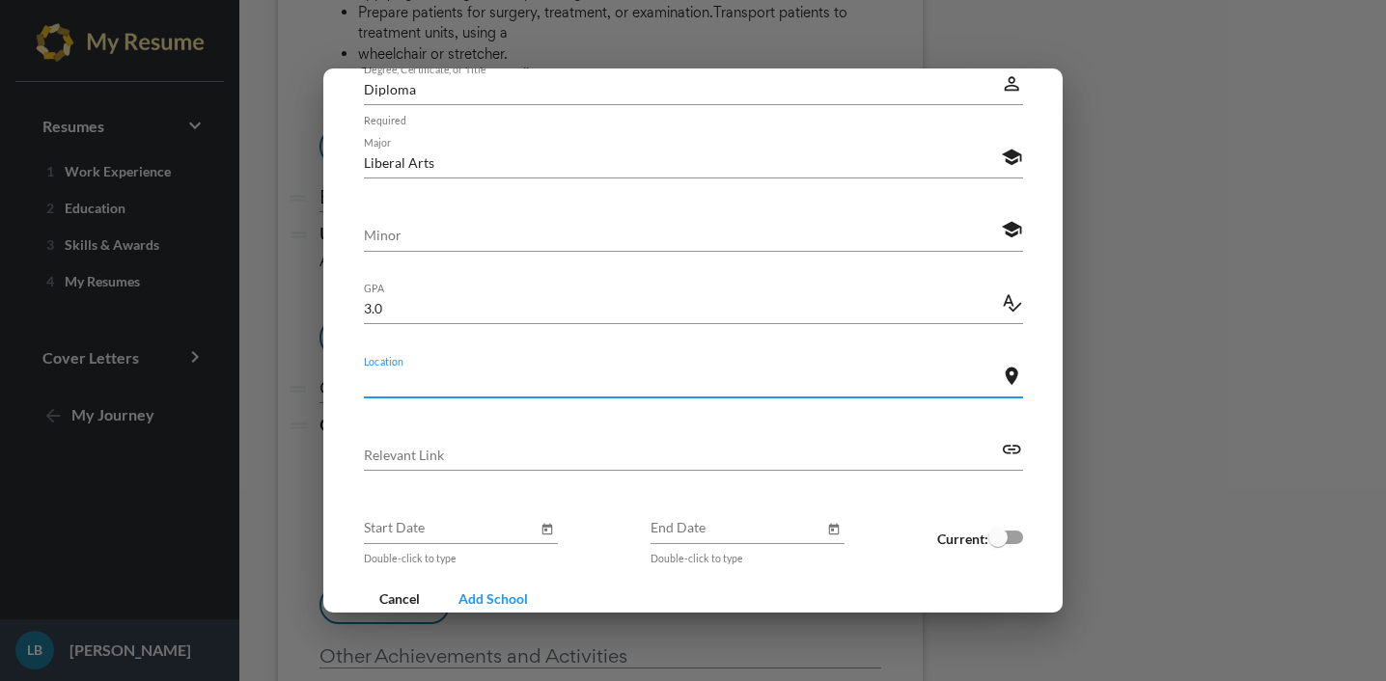
click at [564, 381] on input "Location" at bounding box center [683, 382] width 638 height 20
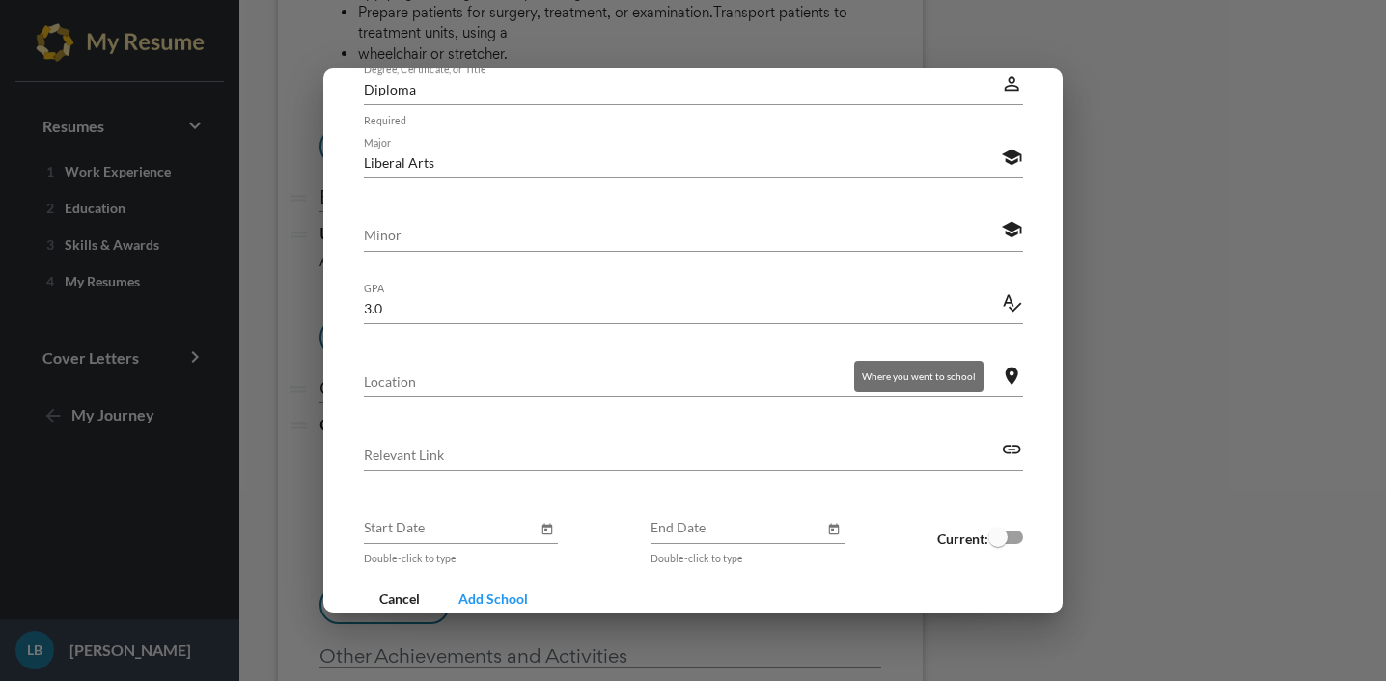
click at [1008, 383] on mat-icon "location_on" at bounding box center [1011, 376] width 21 height 23
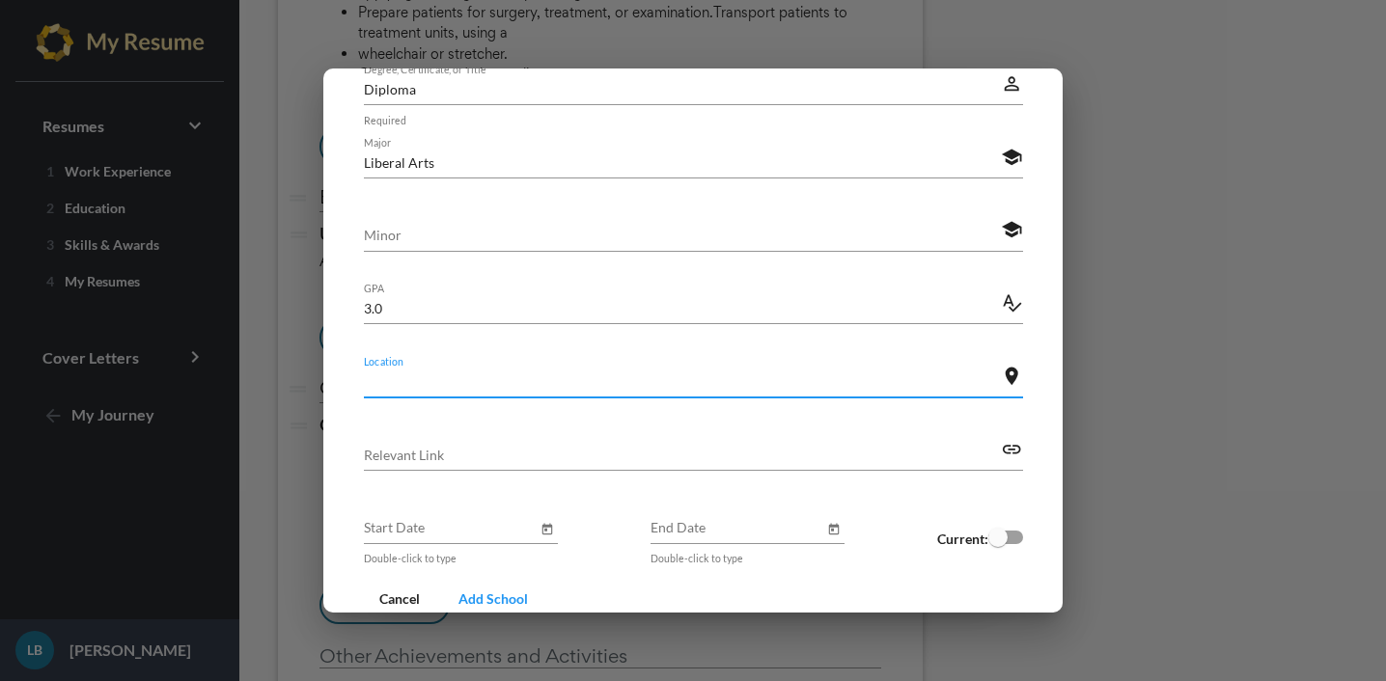
click at [839, 385] on input "Location" at bounding box center [683, 382] width 638 height 20
type input "Detroit Mi"
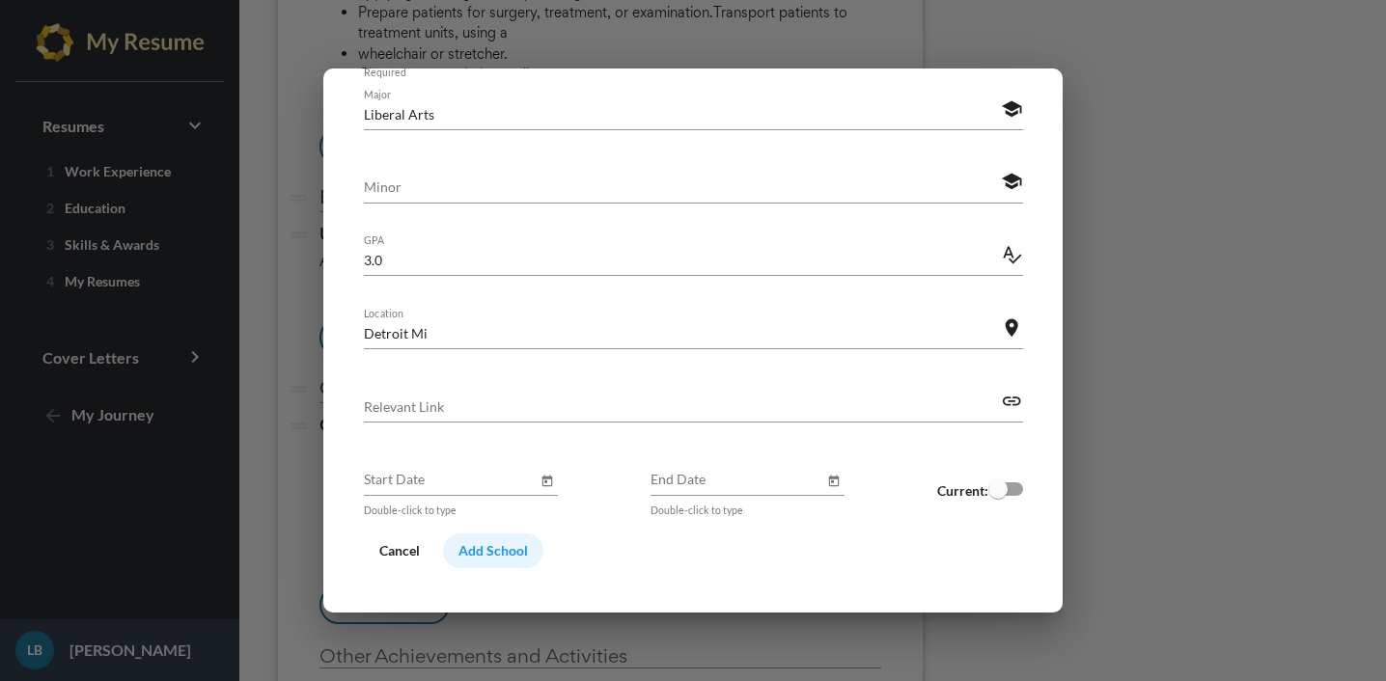
click at [494, 553] on span "Add School" at bounding box center [492, 550] width 69 height 16
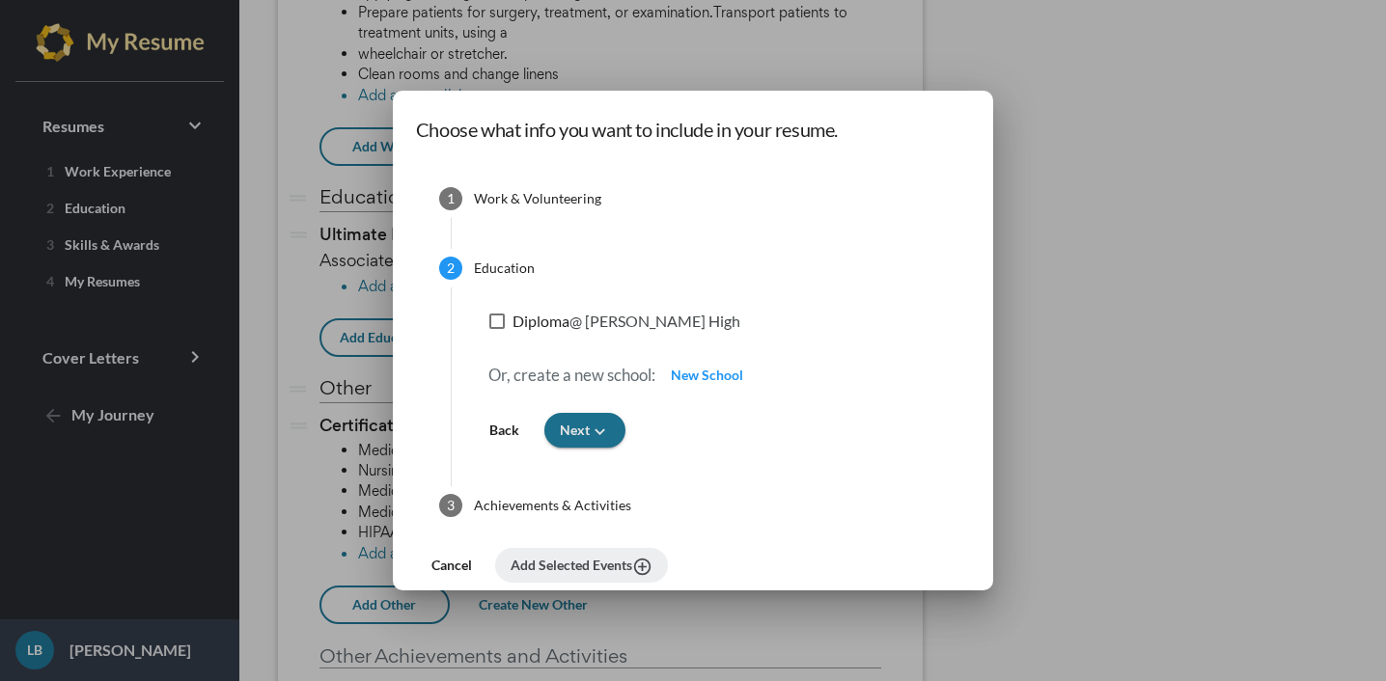
click at [597, 434] on icon "keyboard_arrow_down" at bounding box center [600, 432] width 20 height 20
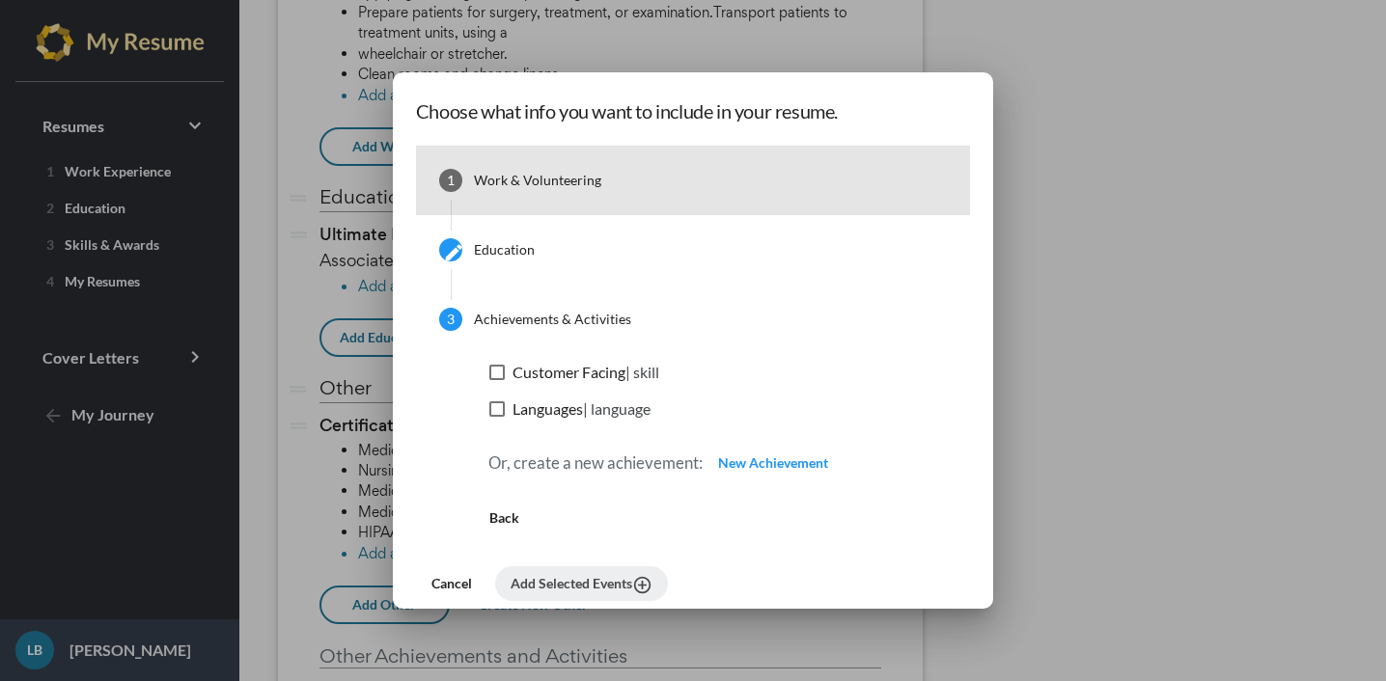
click at [513, 180] on div "Work & Volunteering" at bounding box center [537, 180] width 127 height 19
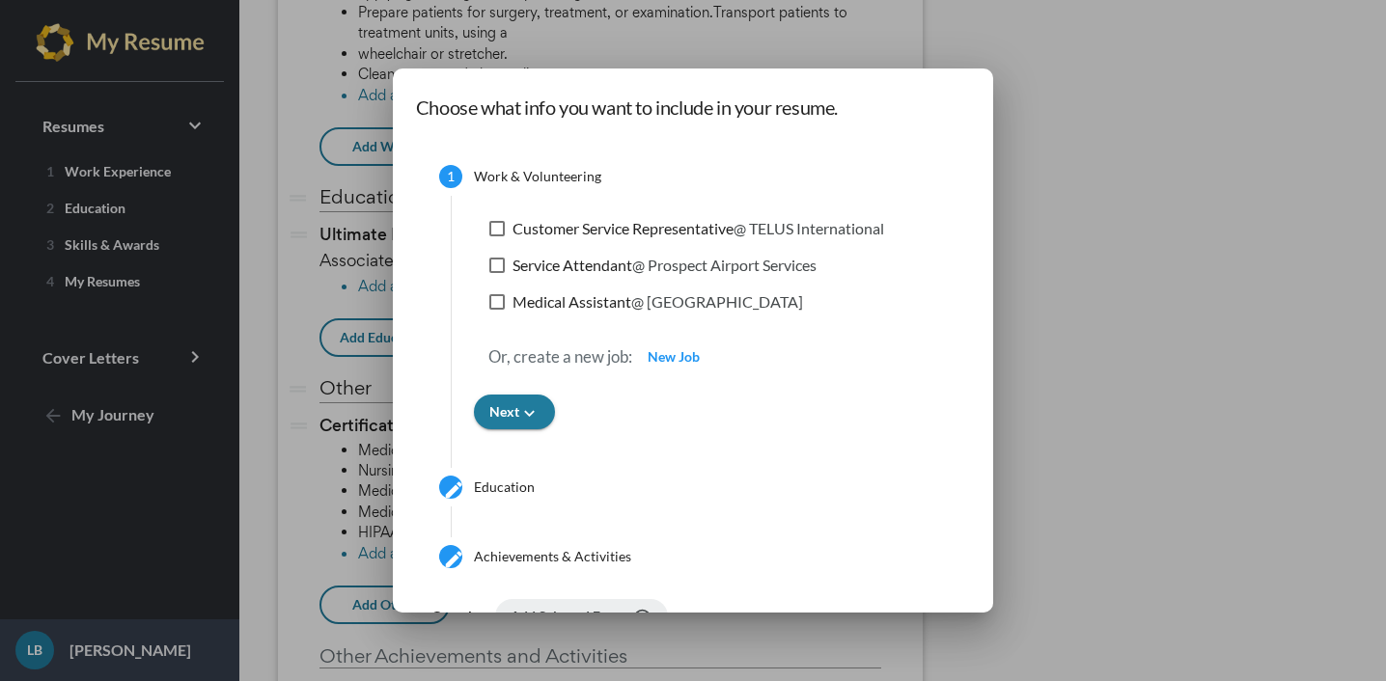
scroll to position [27, 0]
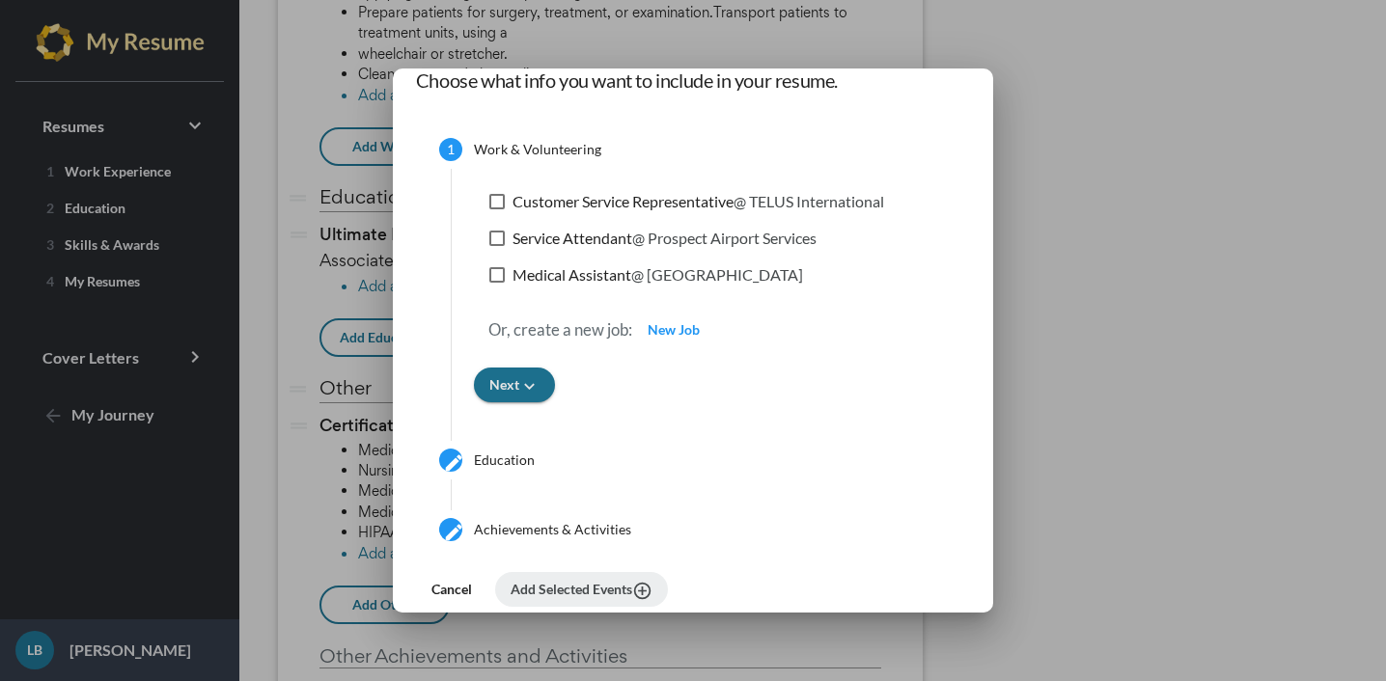
click at [503, 386] on span "Next keyboard_arrow_down" at bounding box center [514, 384] width 50 height 16
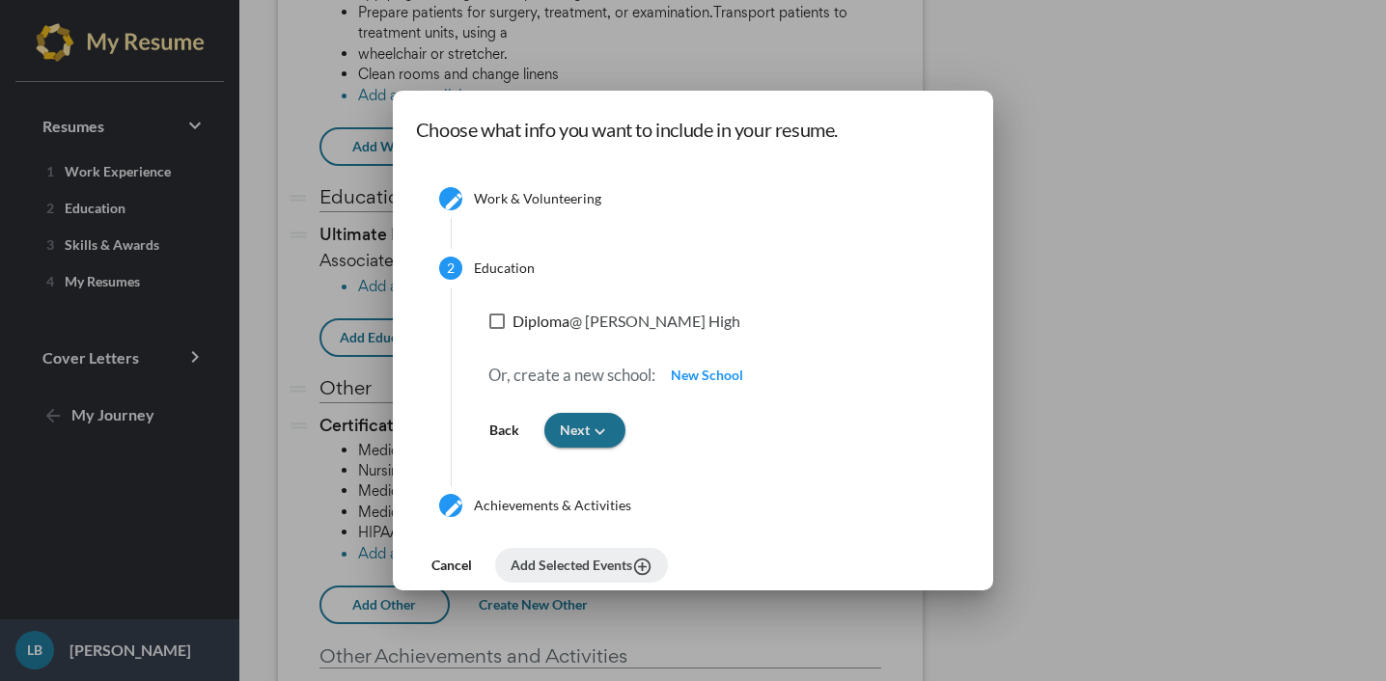
click at [579, 429] on span "Next keyboard_arrow_down" at bounding box center [585, 430] width 50 height 16
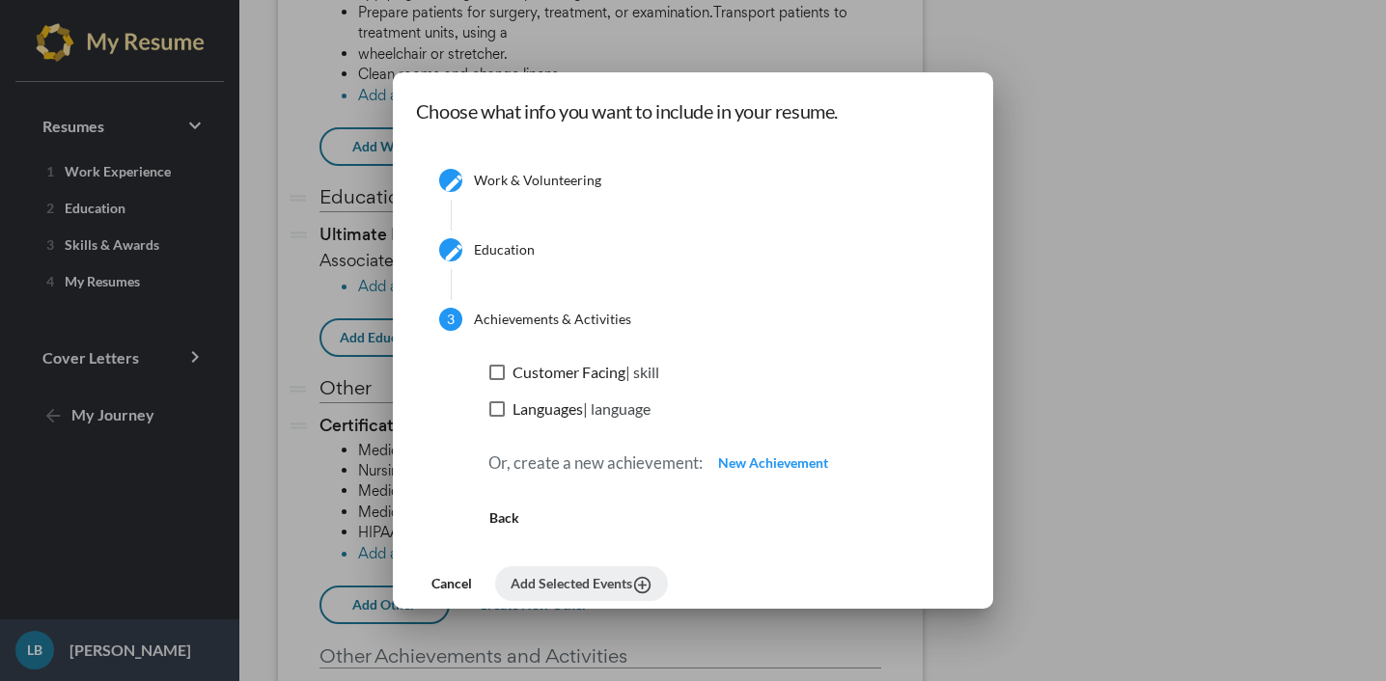
click at [1062, 248] on div at bounding box center [693, 340] width 1386 height 681
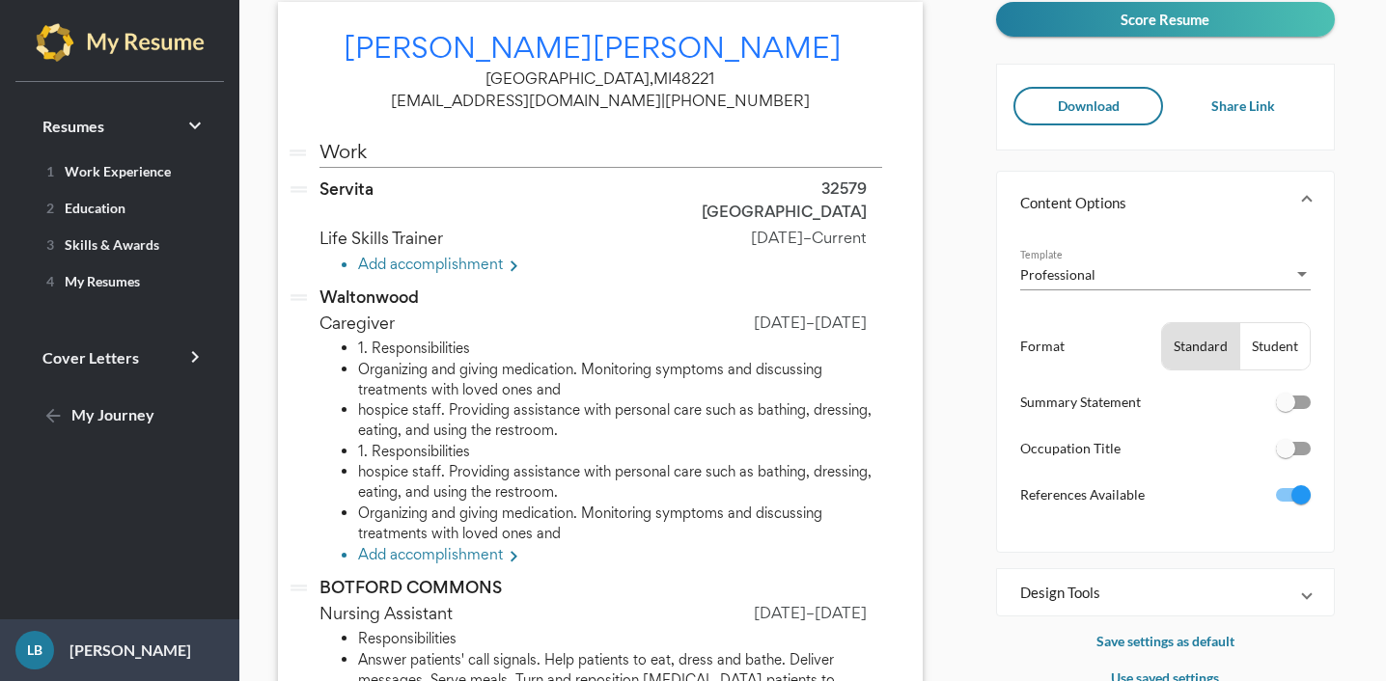
scroll to position [93, 0]
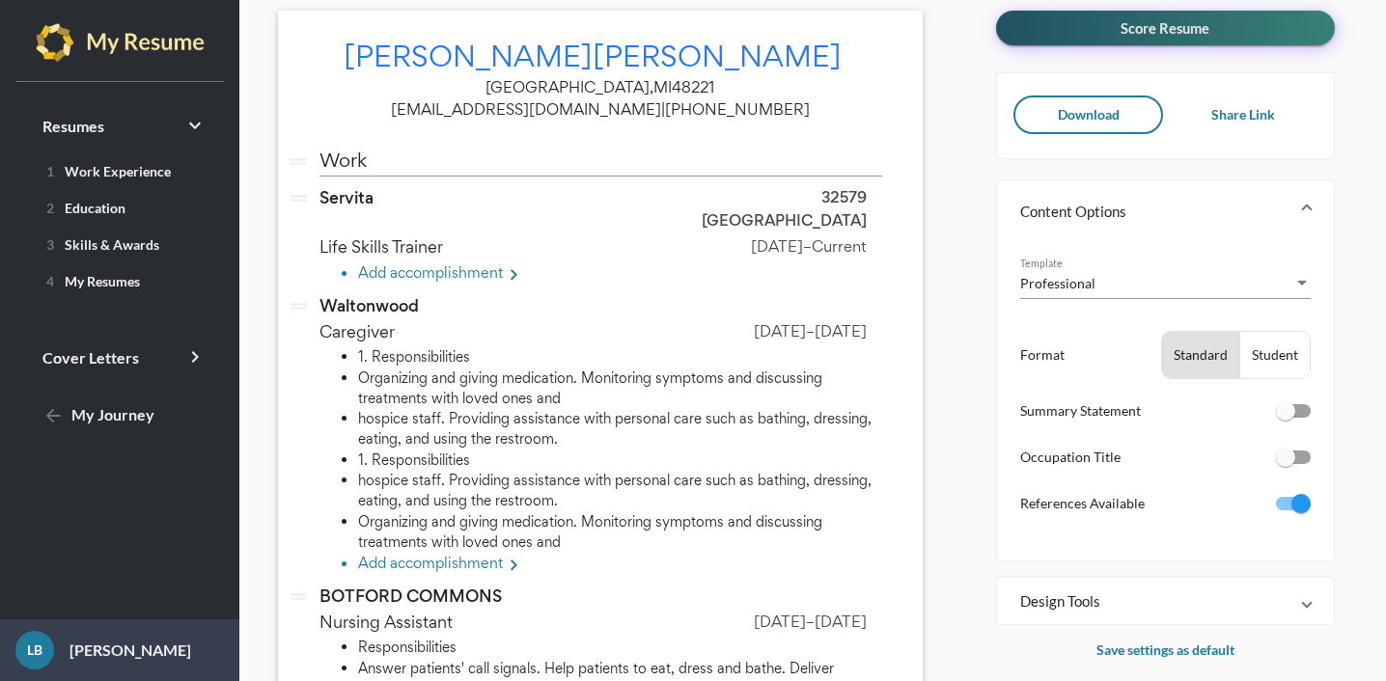
click at [1165, 26] on span "Score Resume" at bounding box center [1165, 27] width 89 height 17
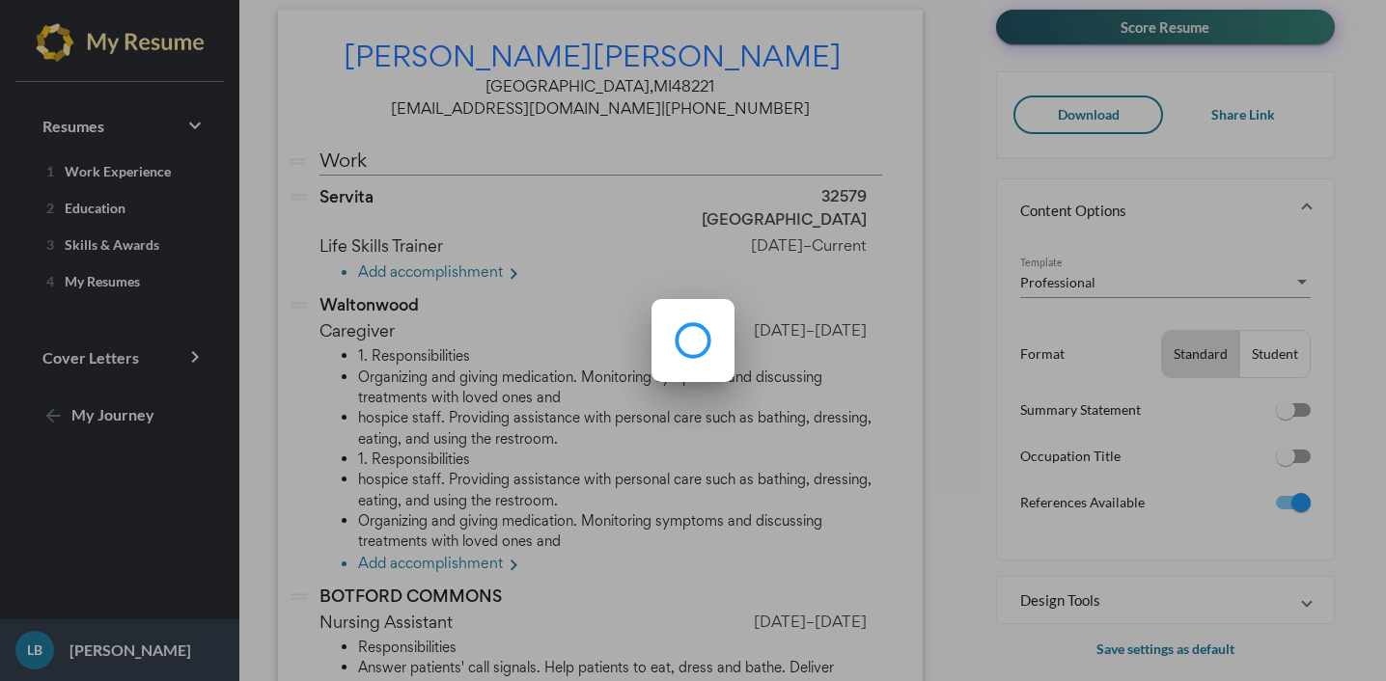
scroll to position [0, 0]
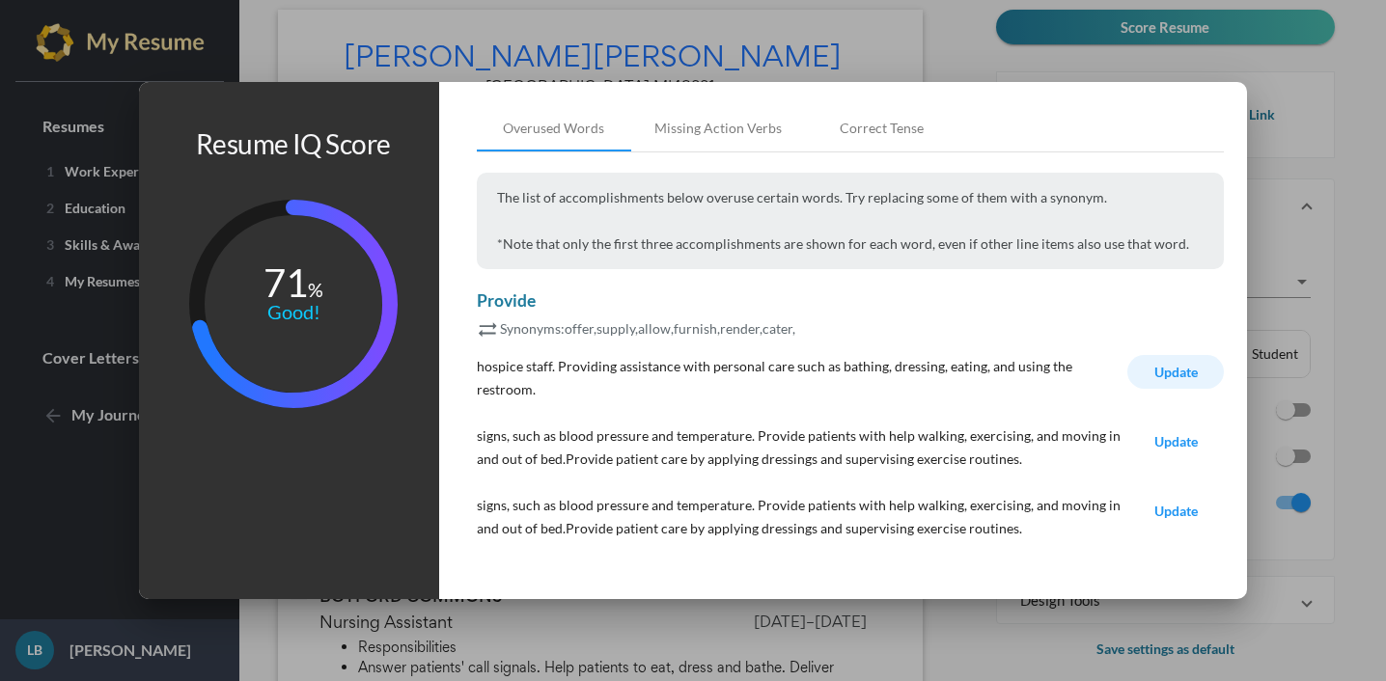
click at [1182, 379] on span "Update" at bounding box center [1175, 372] width 43 height 16
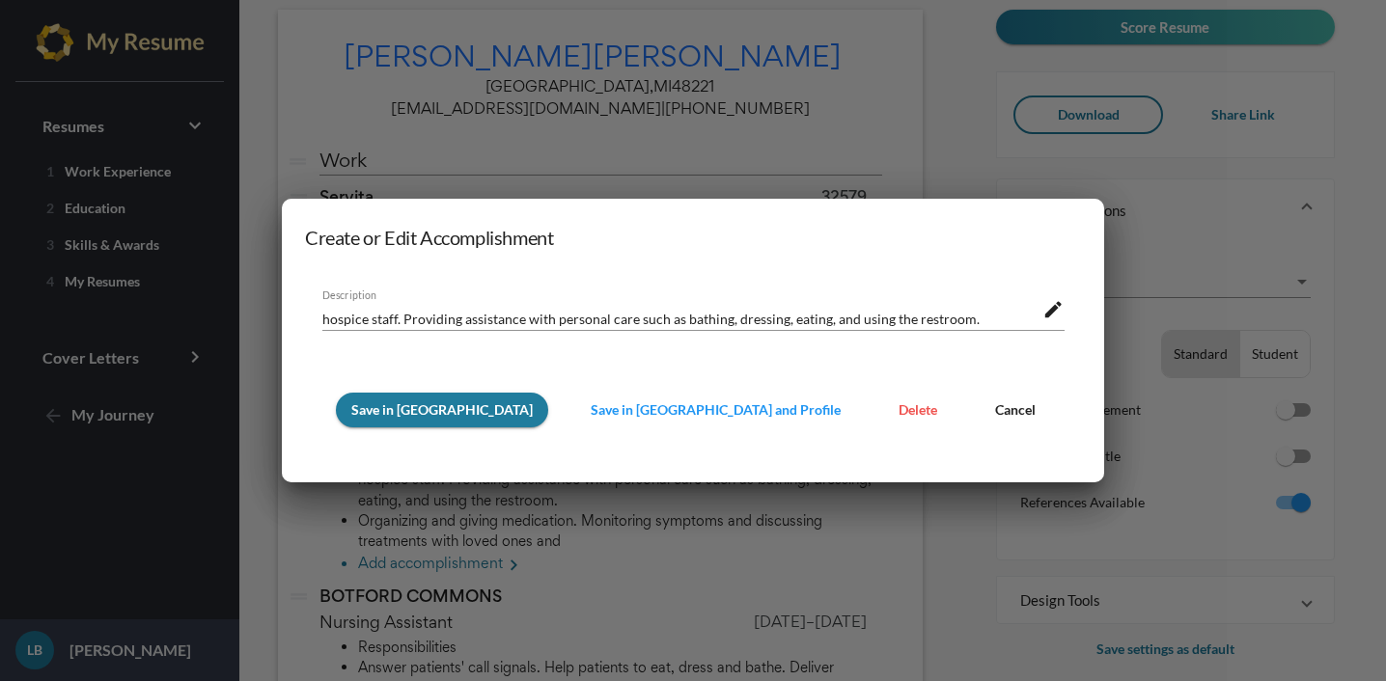
scroll to position [21, 0]
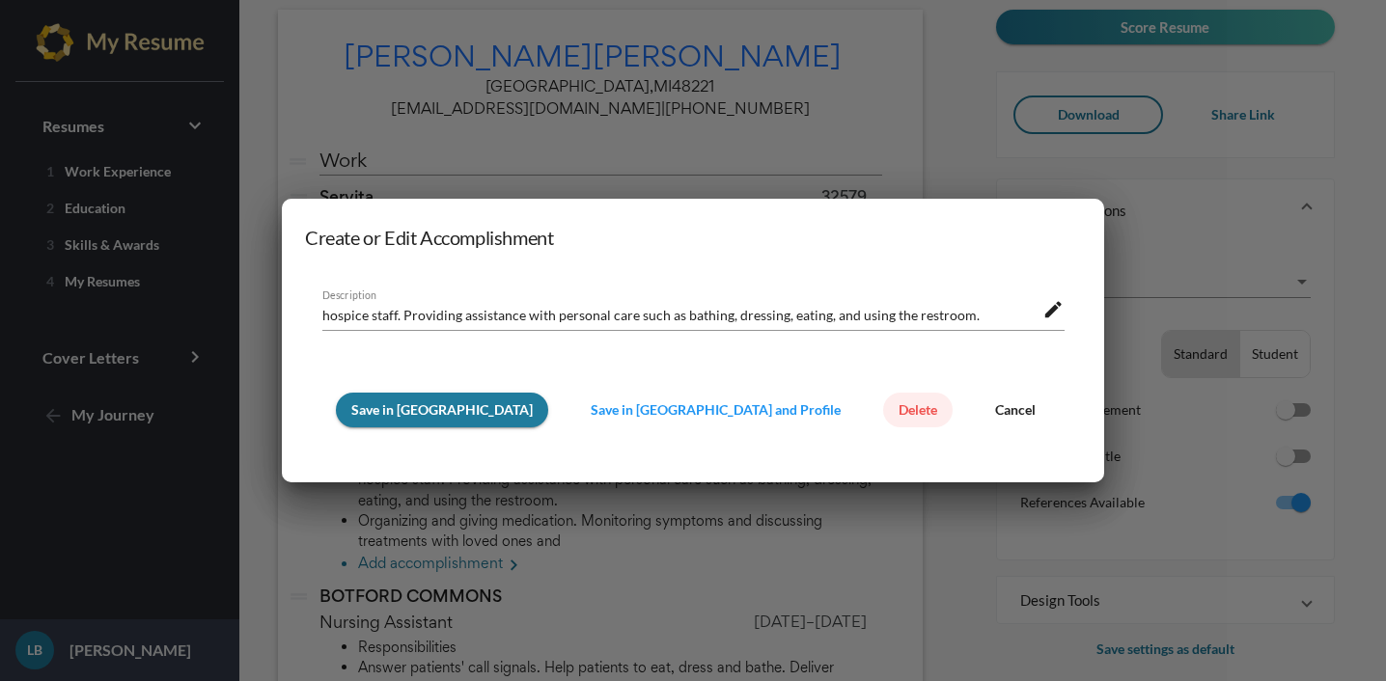
click at [899, 416] on span "Delete" at bounding box center [918, 410] width 39 height 16
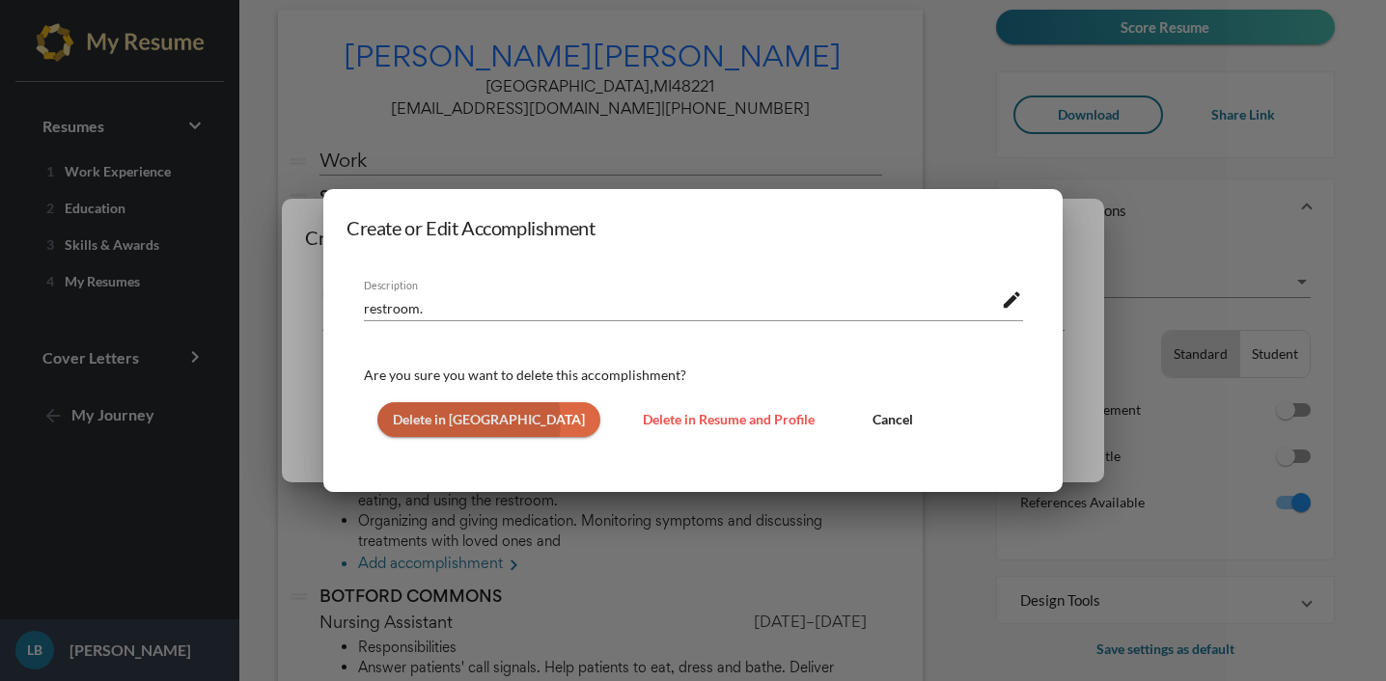
click at [464, 422] on span "Delete in [GEOGRAPHIC_DATA]" at bounding box center [489, 419] width 192 height 16
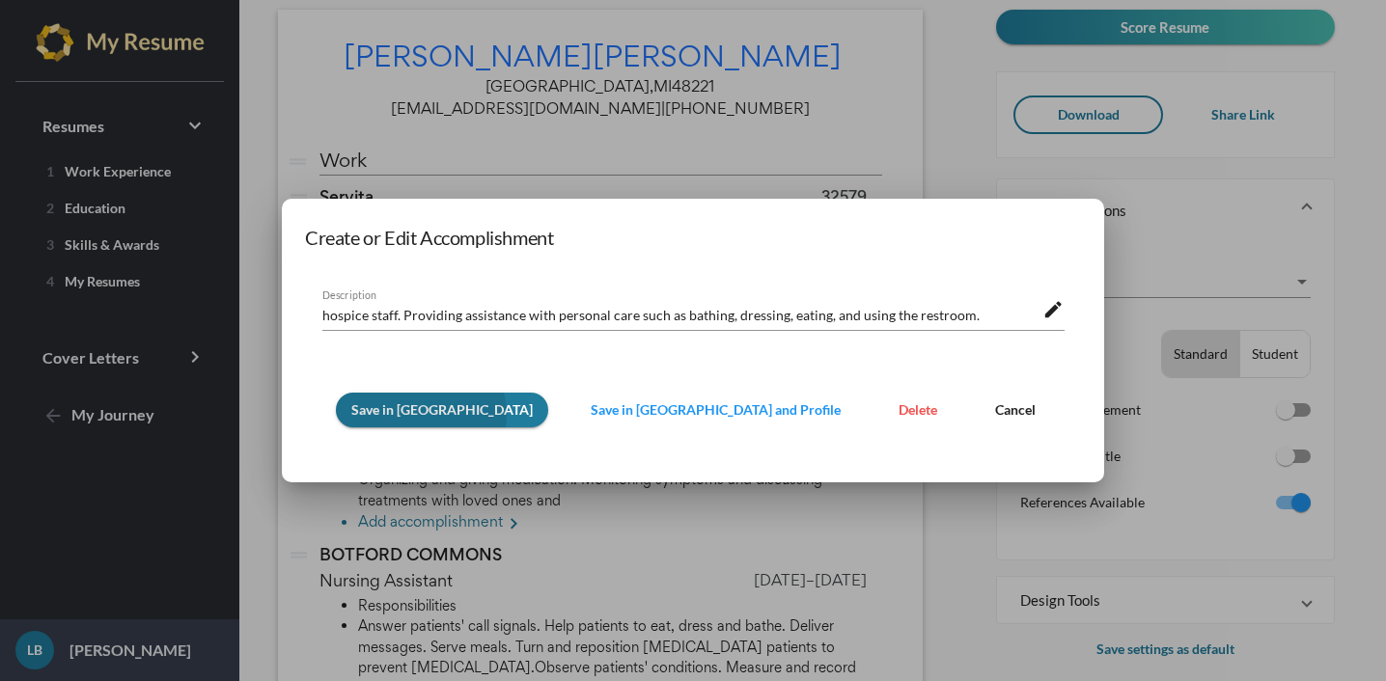
click at [458, 415] on span "Save in [GEOGRAPHIC_DATA]" at bounding box center [441, 410] width 181 height 16
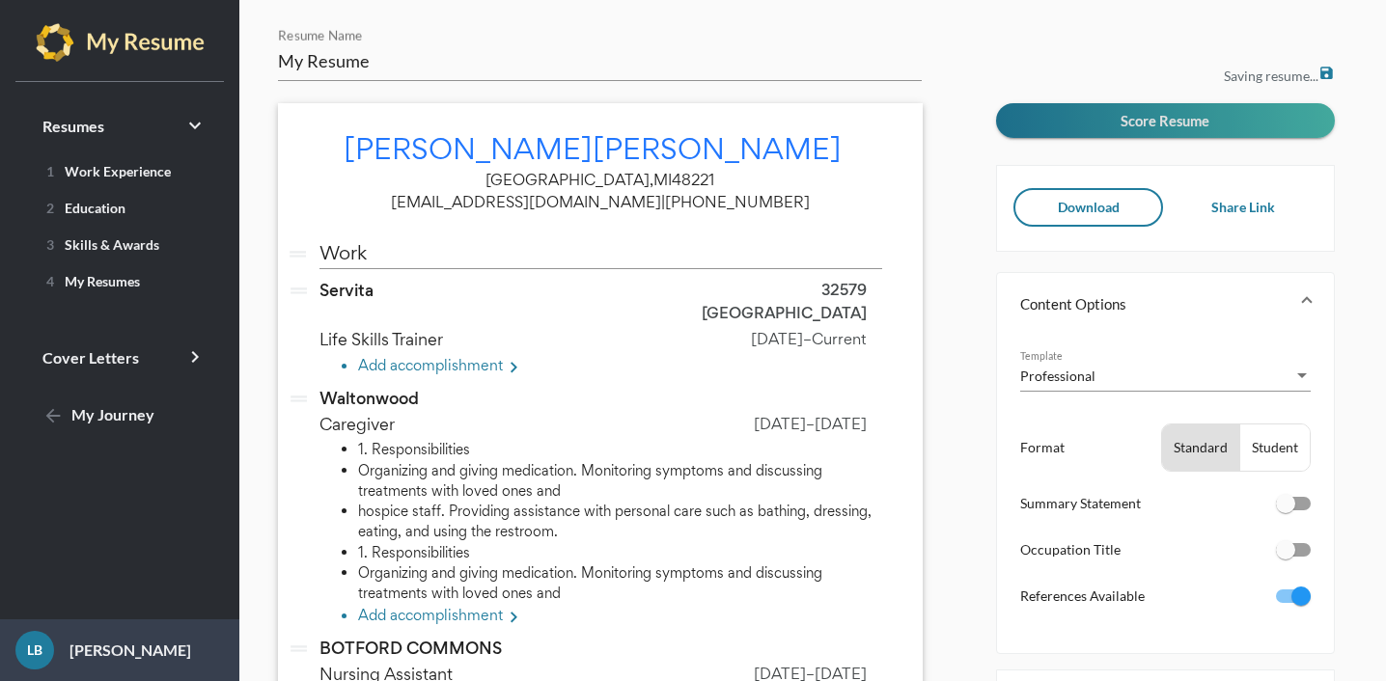
scroll to position [93, 0]
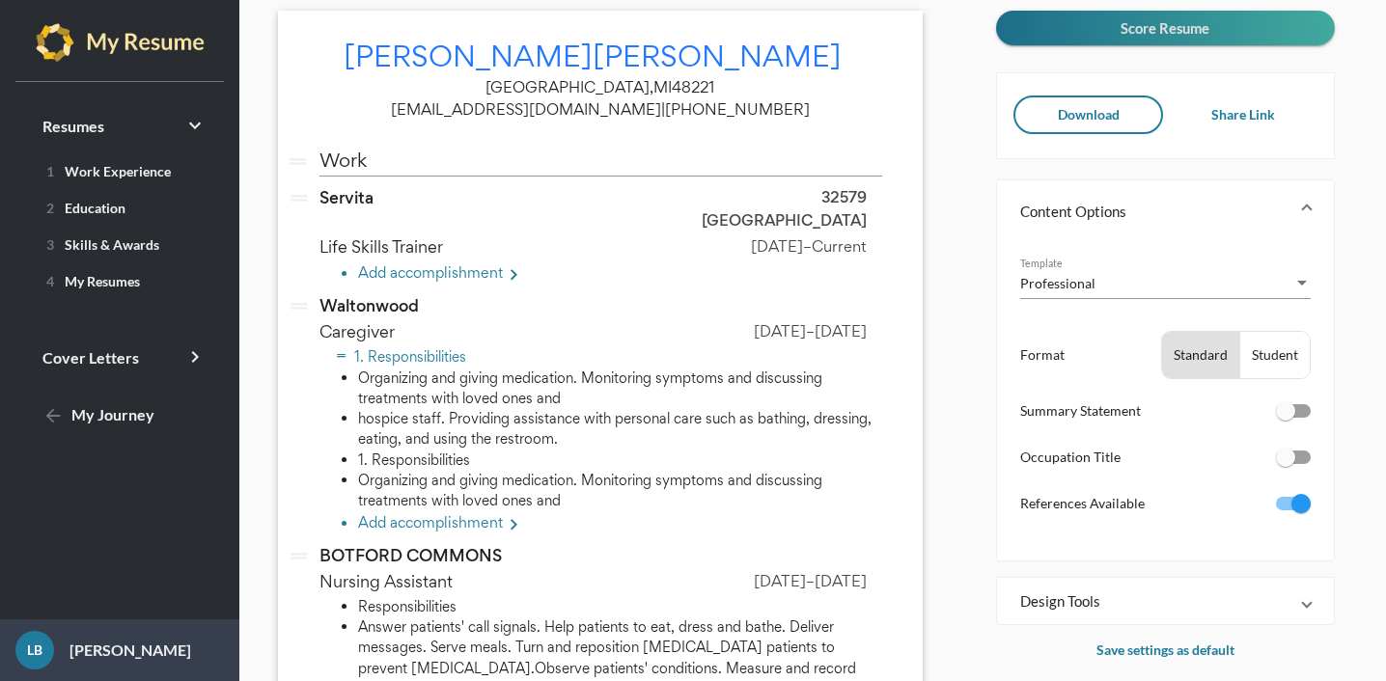
click at [461, 347] on li "1. Responsibilities" at bounding box center [620, 357] width 524 height 20
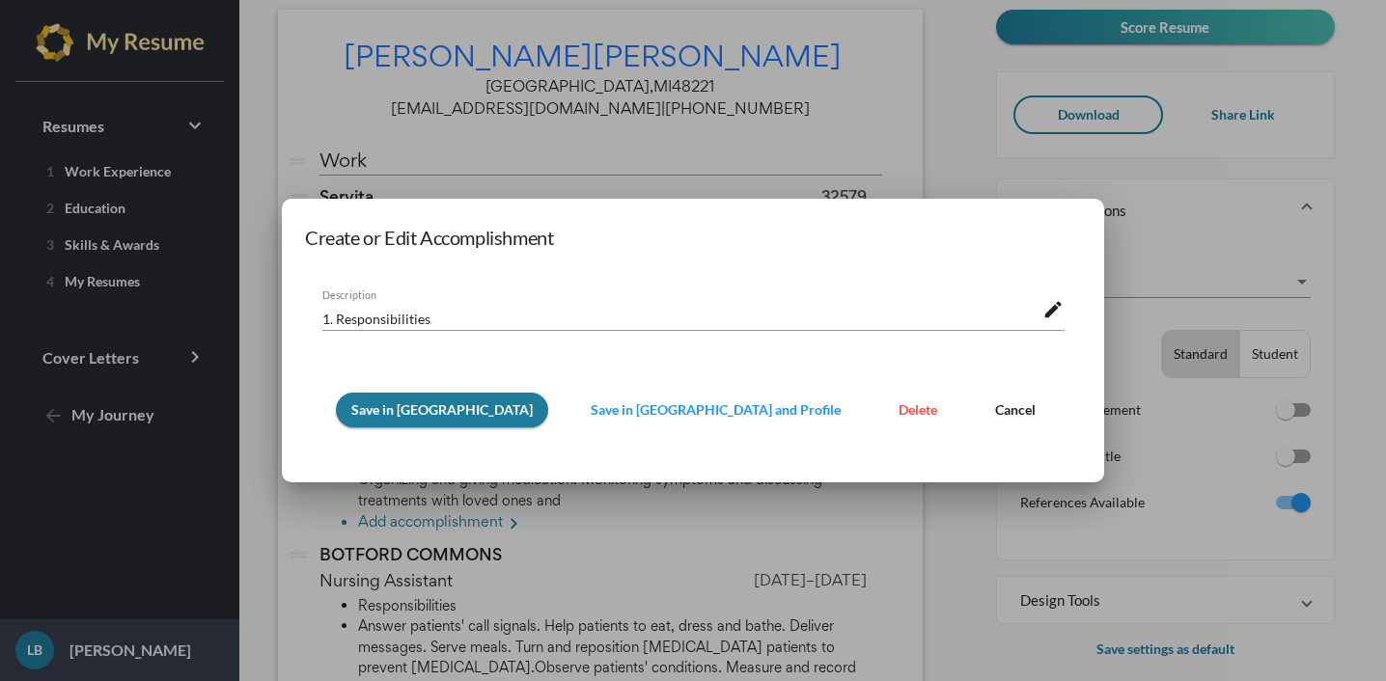
scroll to position [0, 0]
click at [899, 415] on span "Delete" at bounding box center [918, 410] width 39 height 16
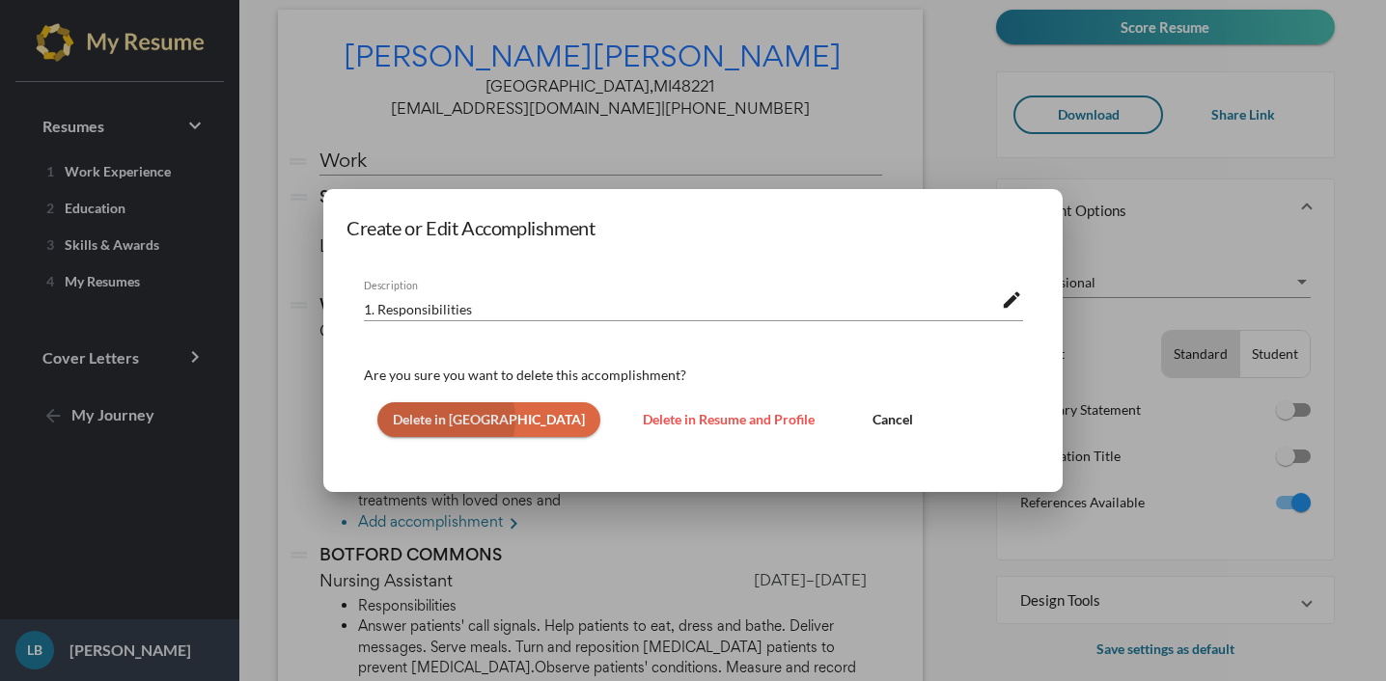
click at [439, 420] on span "Delete in [GEOGRAPHIC_DATA]" at bounding box center [489, 419] width 192 height 16
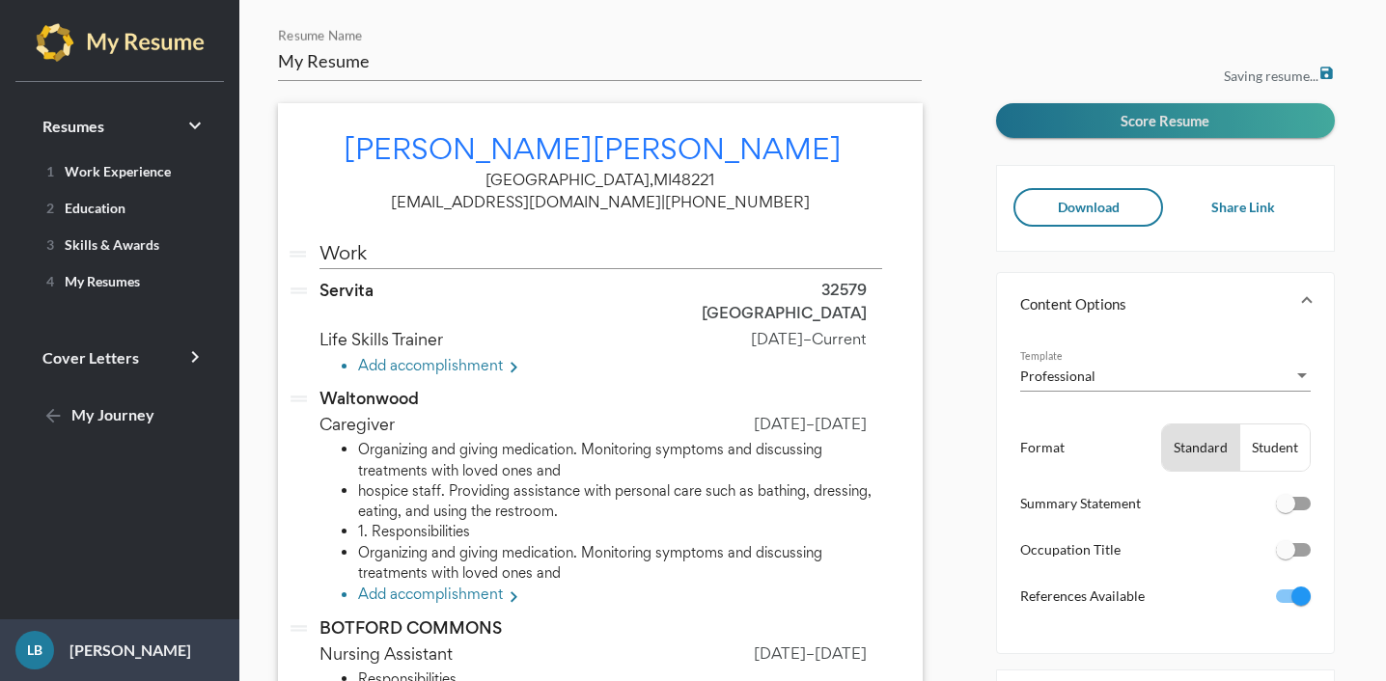
scroll to position [93, 0]
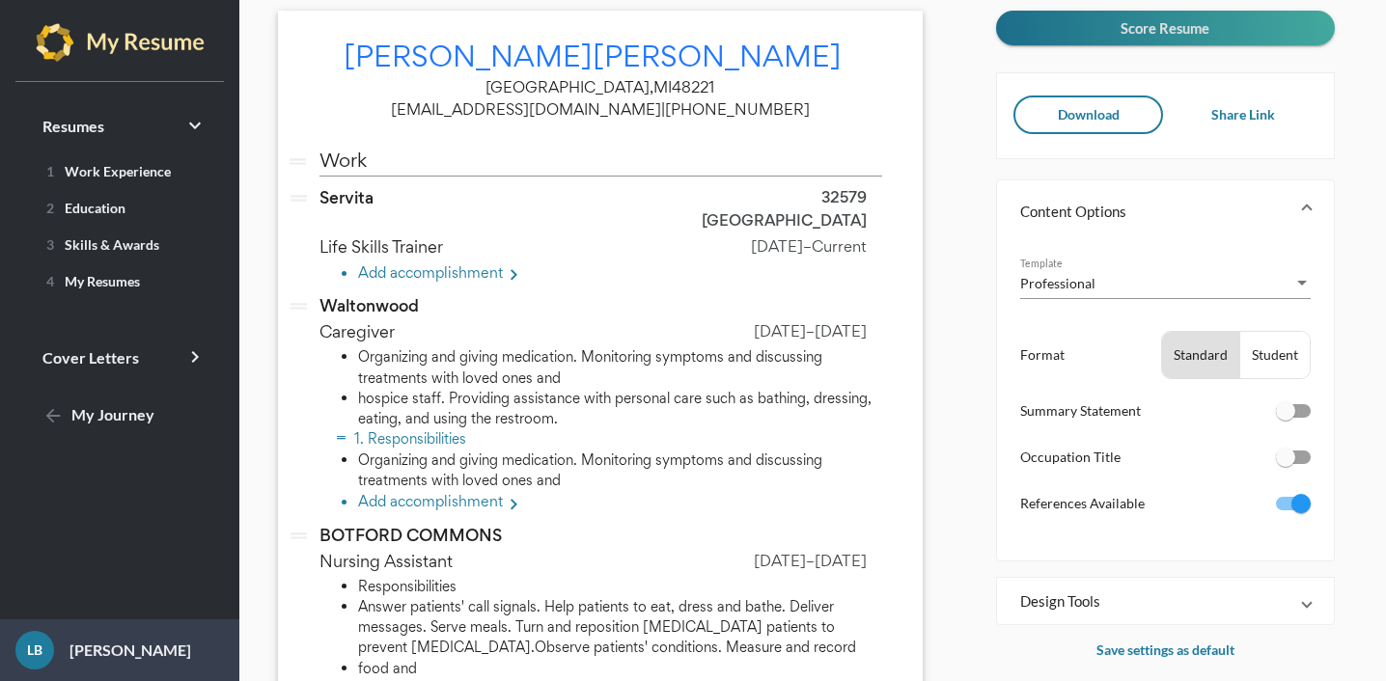
click at [446, 429] on li "1. Responsibilities" at bounding box center [620, 439] width 524 height 20
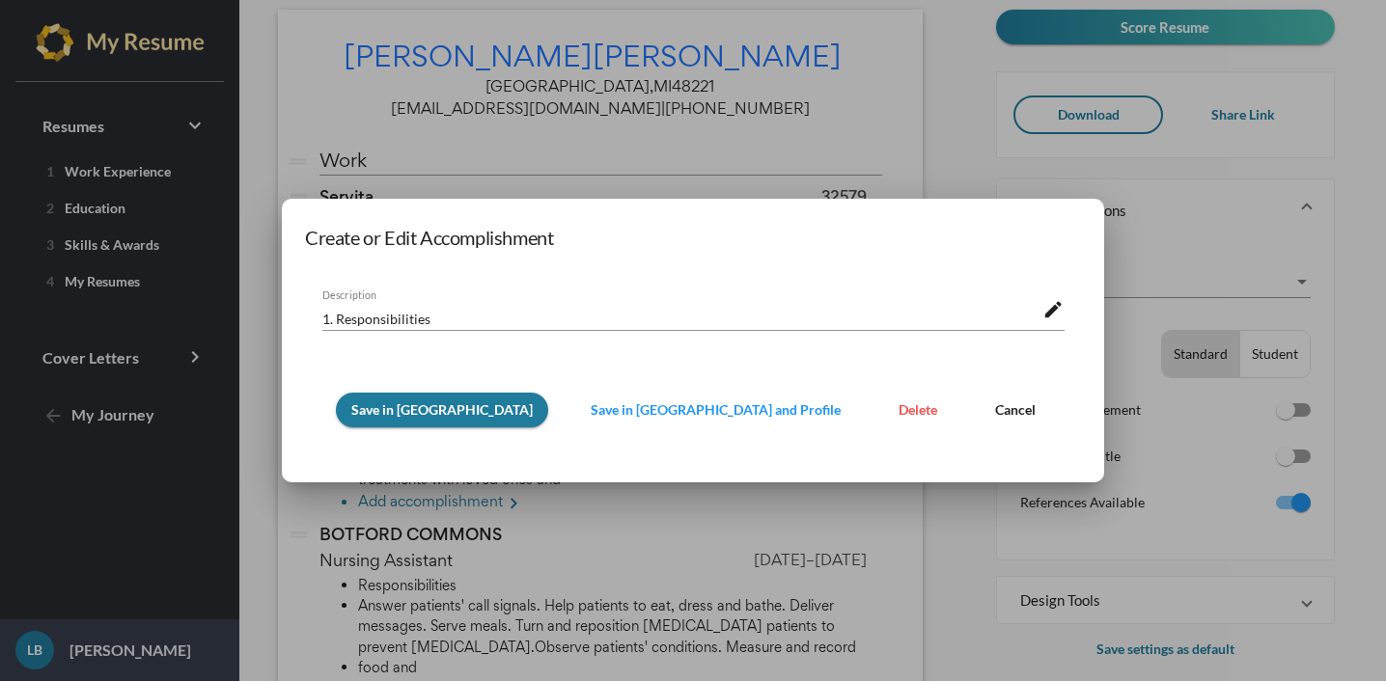
scroll to position [0, 0]
click at [899, 409] on span "Delete" at bounding box center [918, 410] width 39 height 16
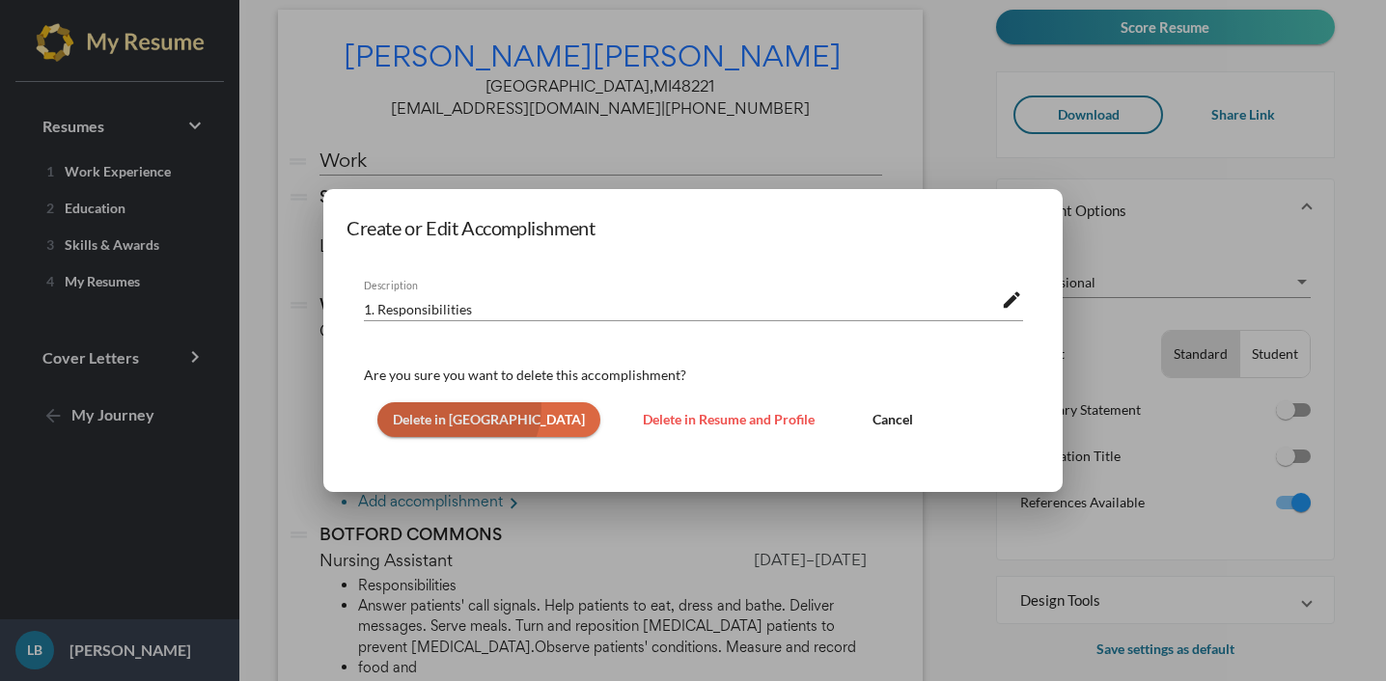
click at [453, 408] on button "Delete in [GEOGRAPHIC_DATA]" at bounding box center [488, 419] width 223 height 35
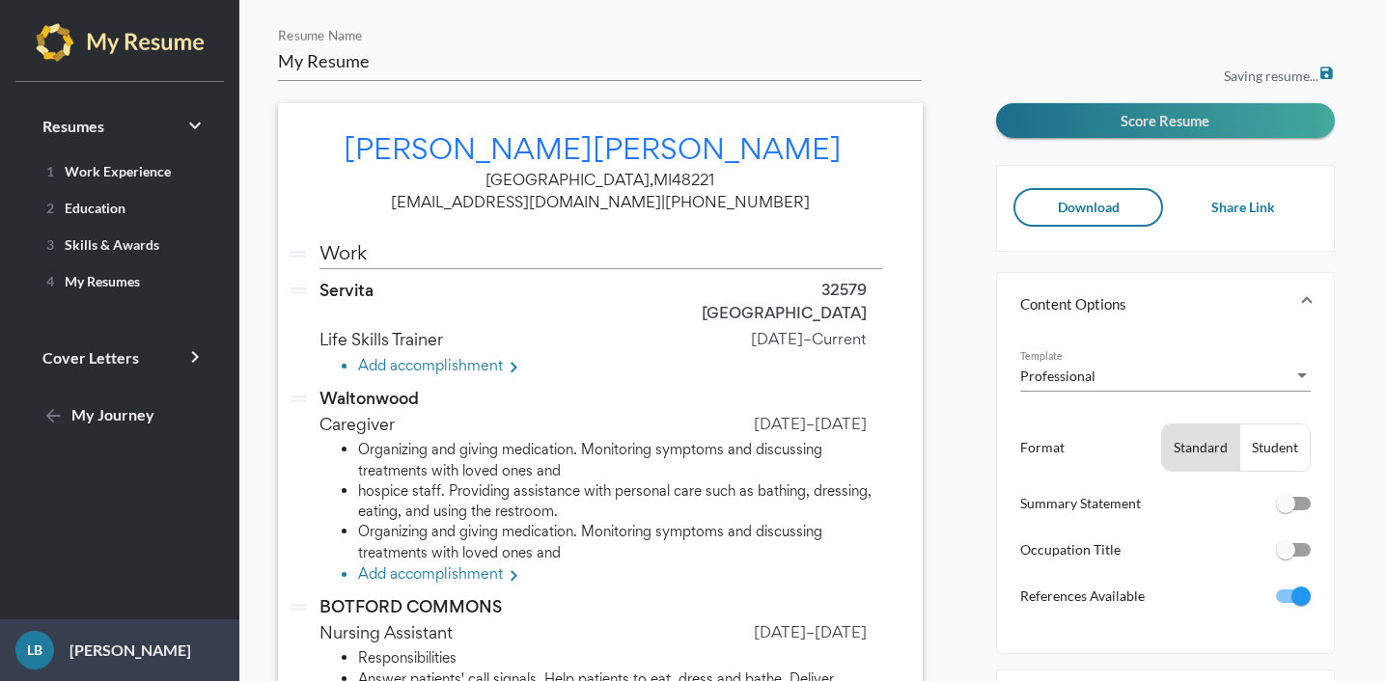
scroll to position [93, 0]
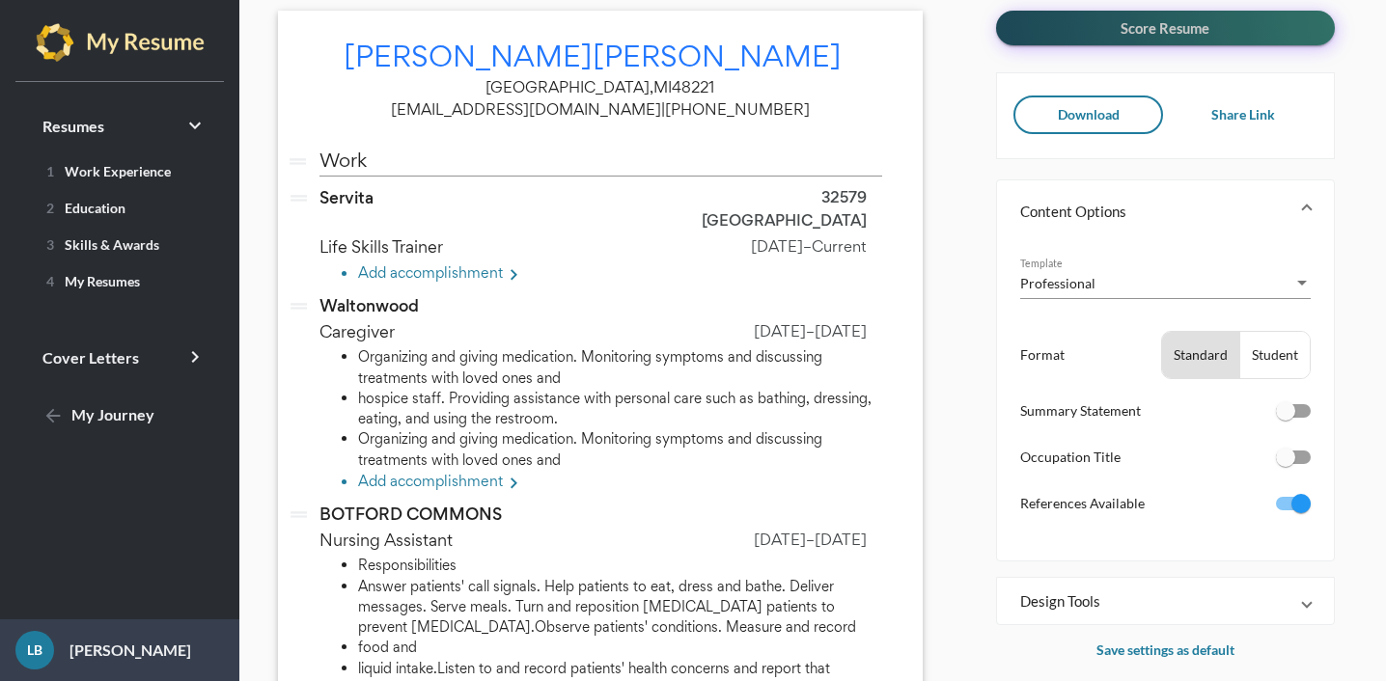
click at [1039, 36] on button "Score Resume" at bounding box center [1165, 28] width 339 height 35
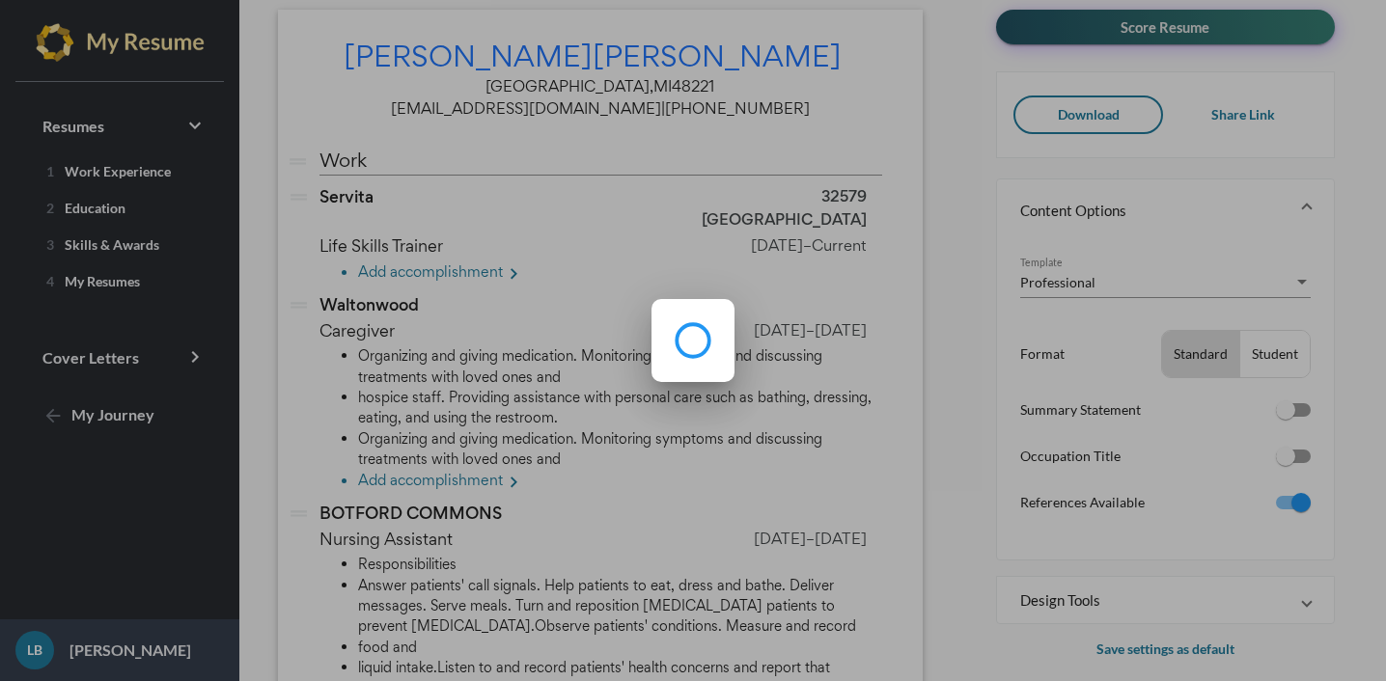
scroll to position [0, 0]
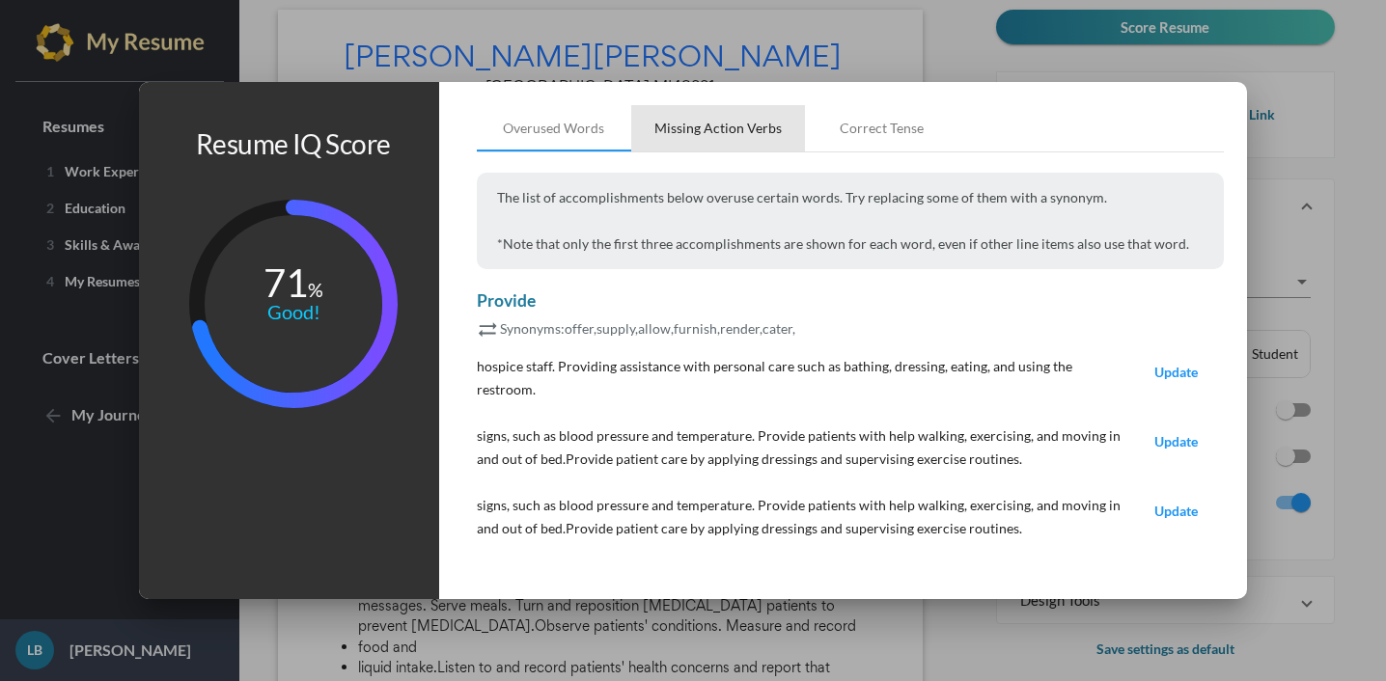
click at [730, 138] on div "Missing Action Verbs" at bounding box center [717, 128] width 127 height 19
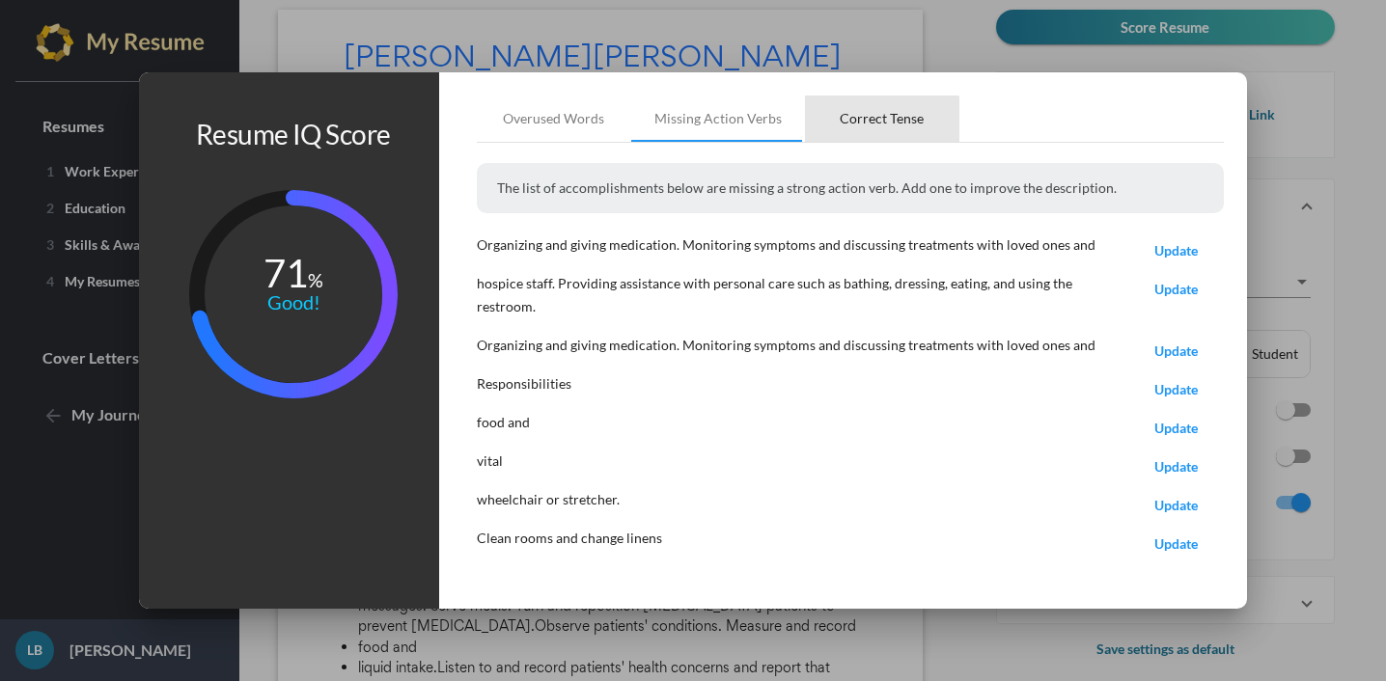
click at [861, 128] on div "Correct Tense" at bounding box center [882, 118] width 84 height 19
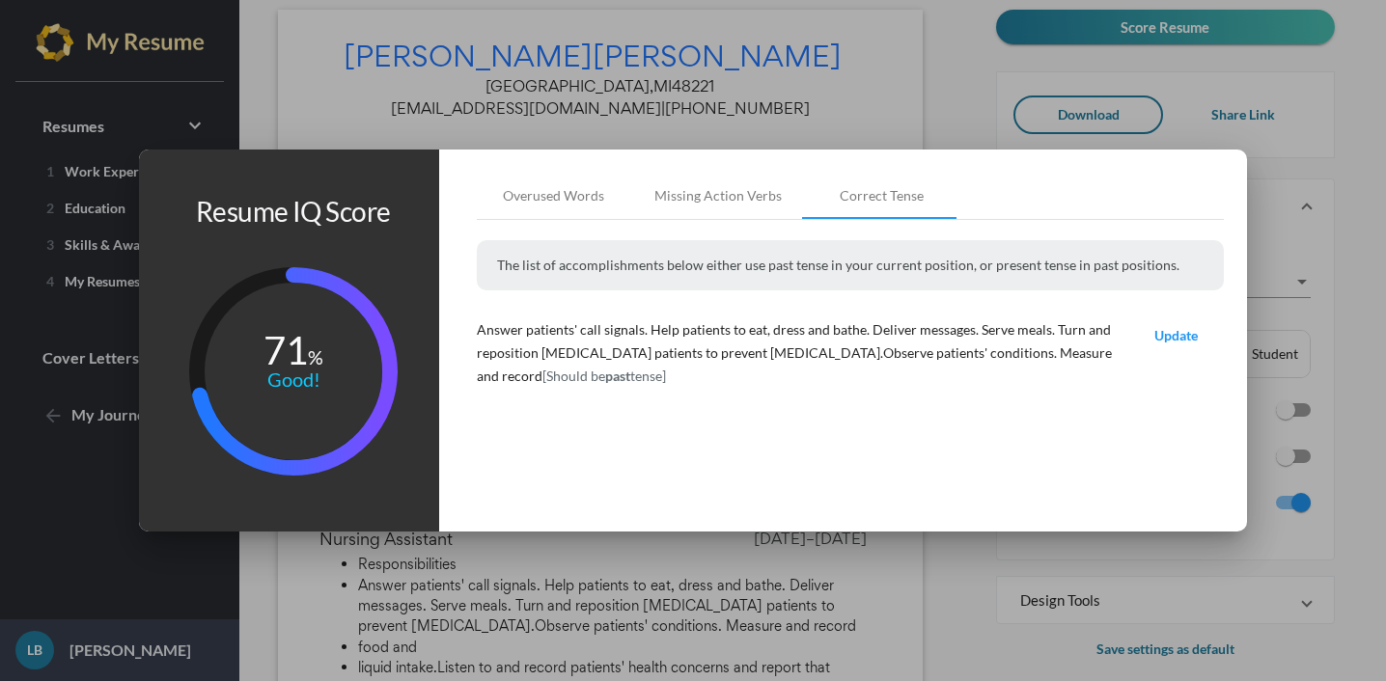
click at [938, 69] on div at bounding box center [693, 340] width 1386 height 681
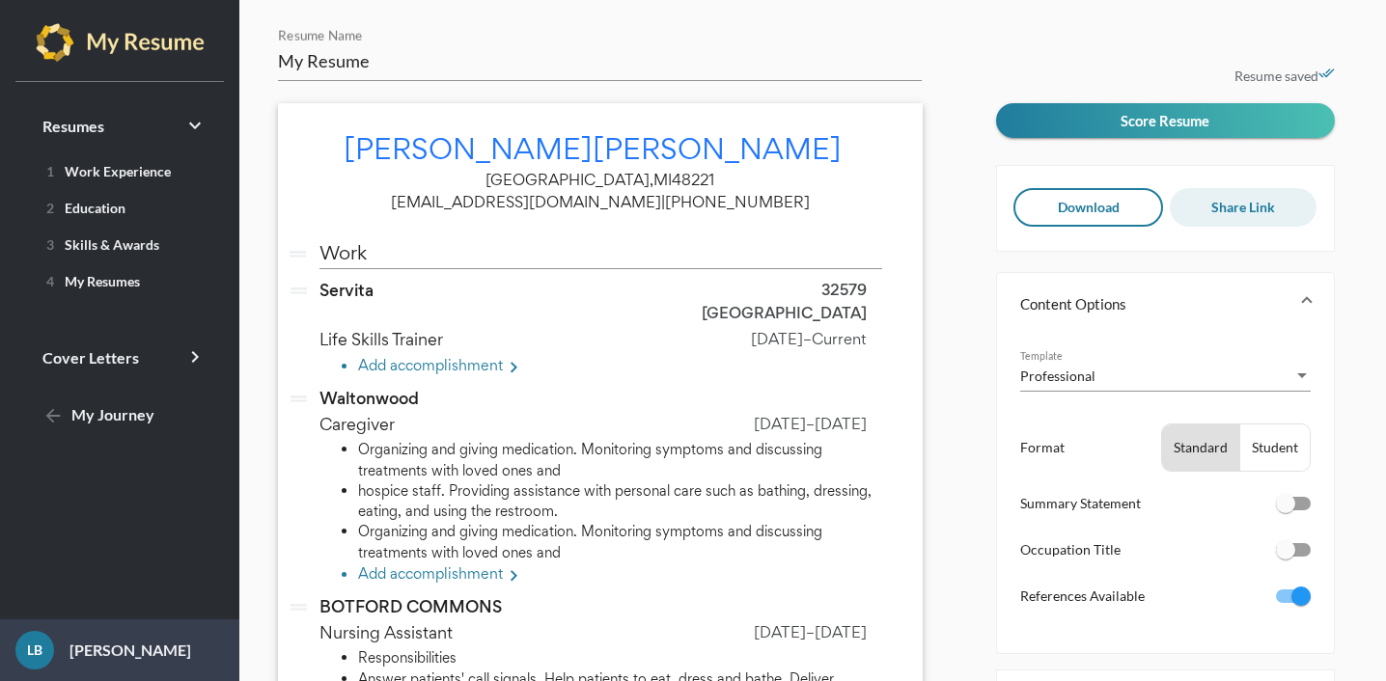
click at [1234, 212] on span "Share Link" at bounding box center [1243, 207] width 64 height 16
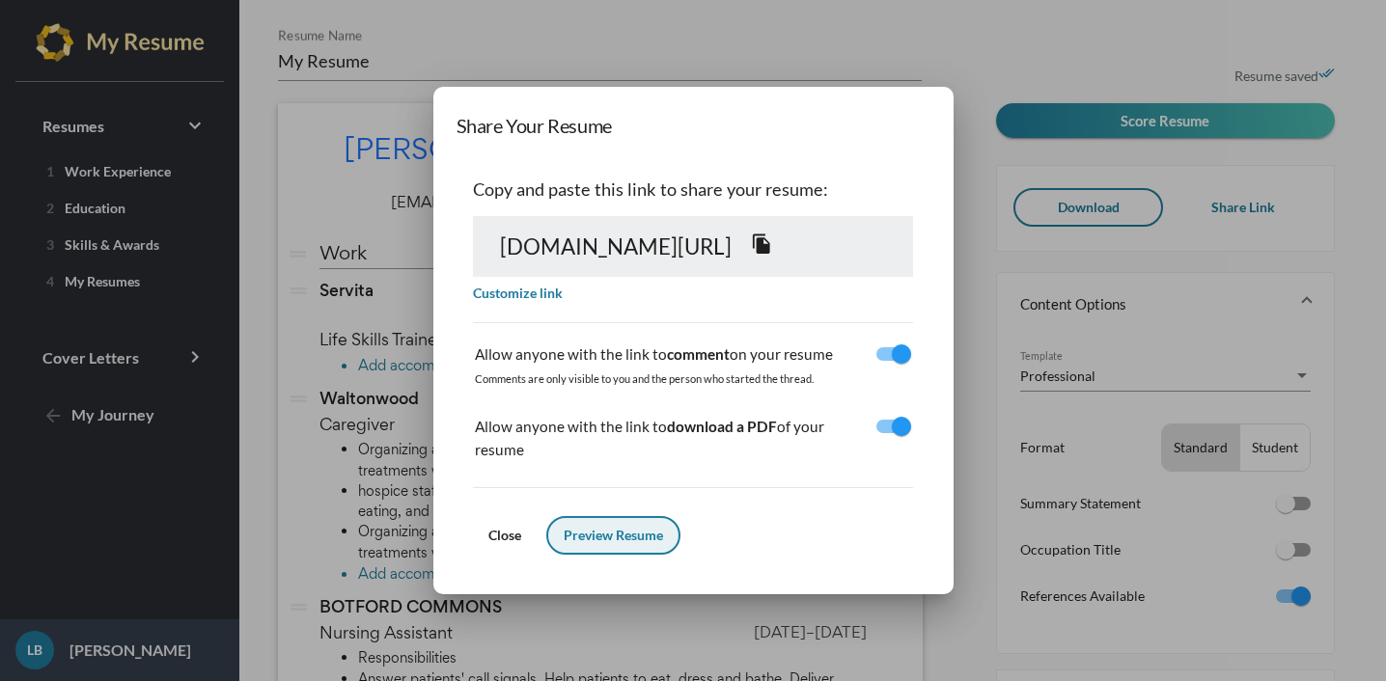
click at [564, 527] on span "Preview Resume" at bounding box center [613, 535] width 99 height 16
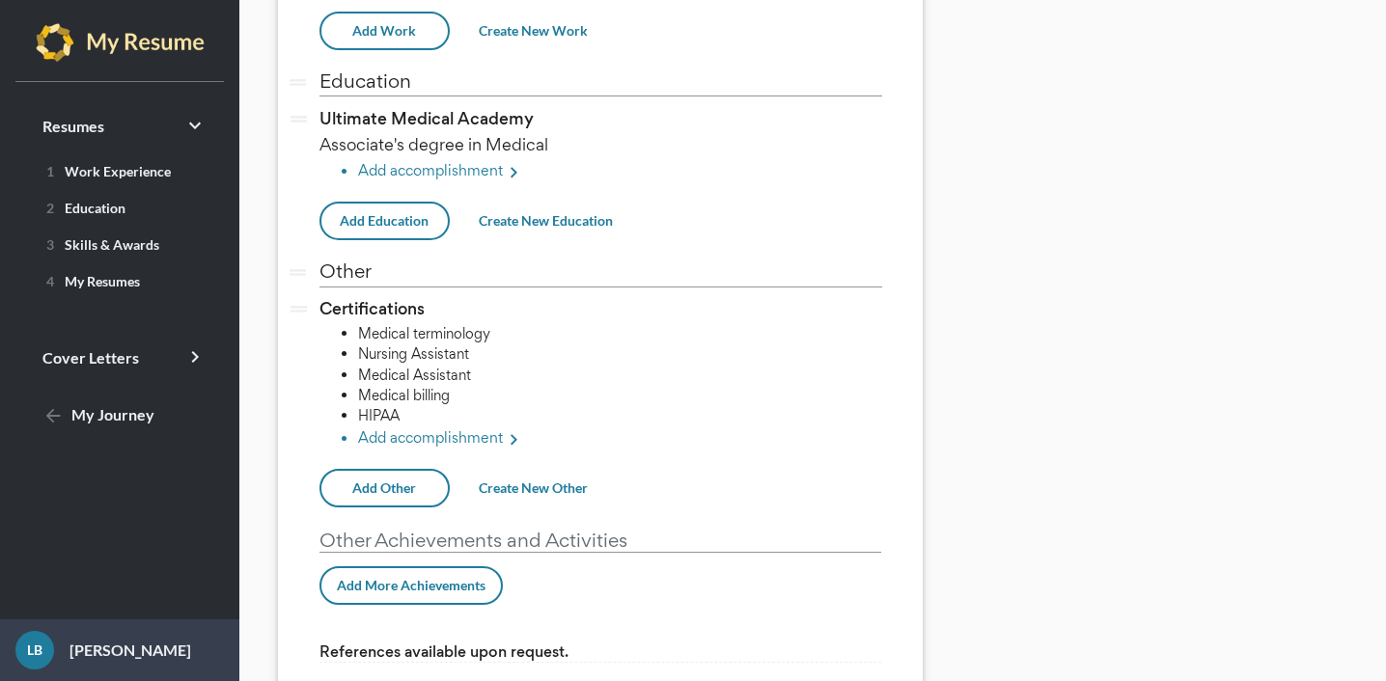
scroll to position [1022, 0]
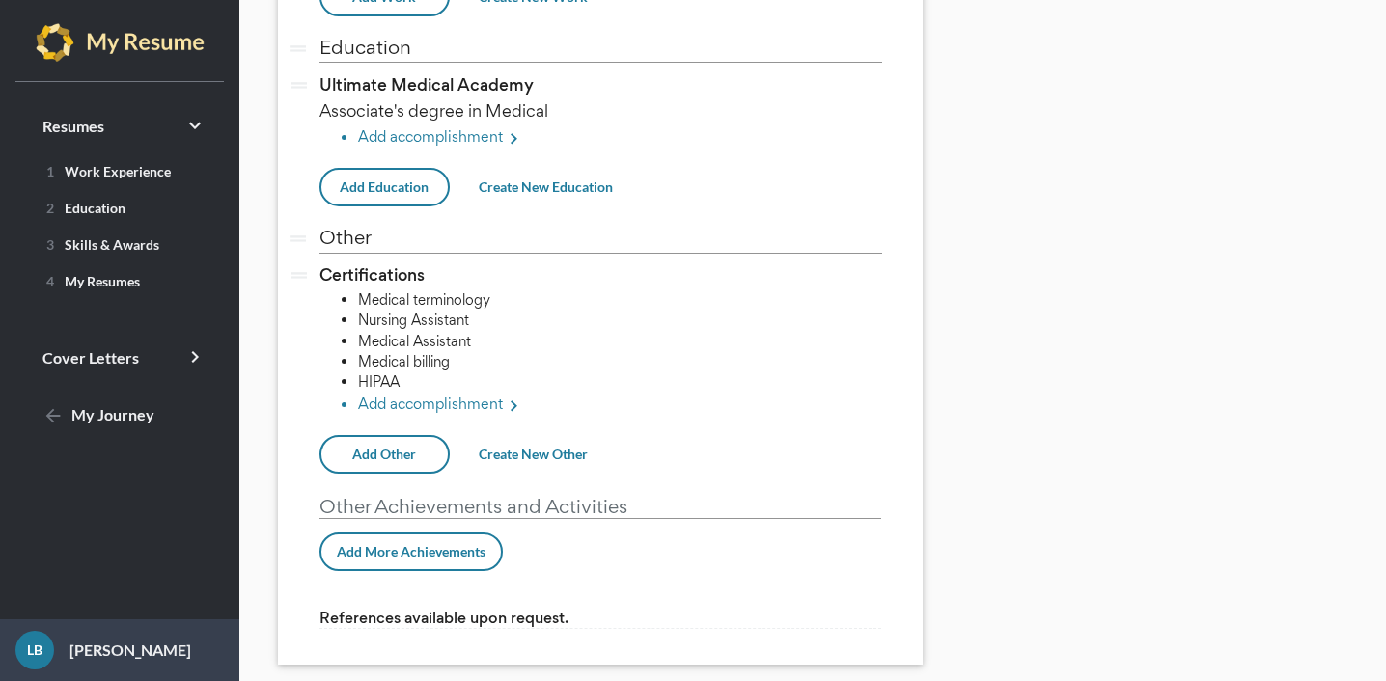
click at [485, 394] on li "Add accomplishment keyboard_arrow_right" at bounding box center [620, 406] width 524 height 25
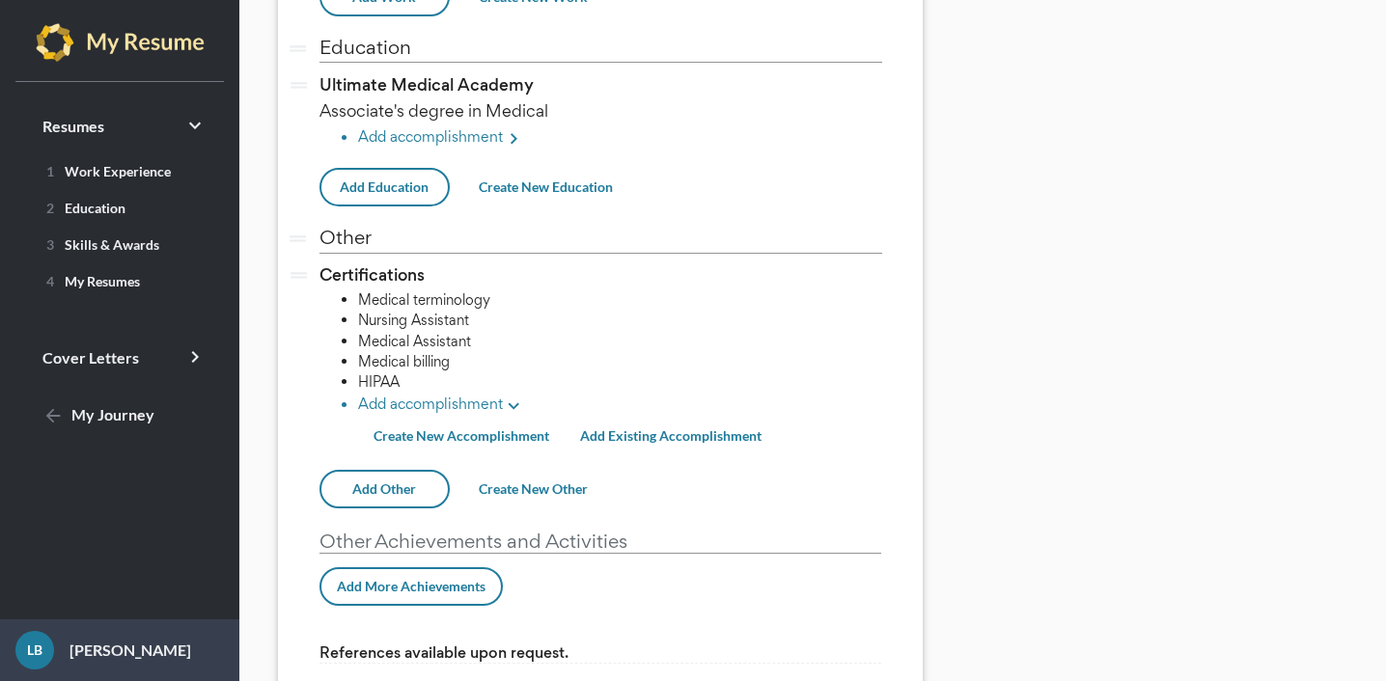
click at [518, 396] on mat-icon "keyboard_arrow_down" at bounding box center [514, 407] width 23 height 23
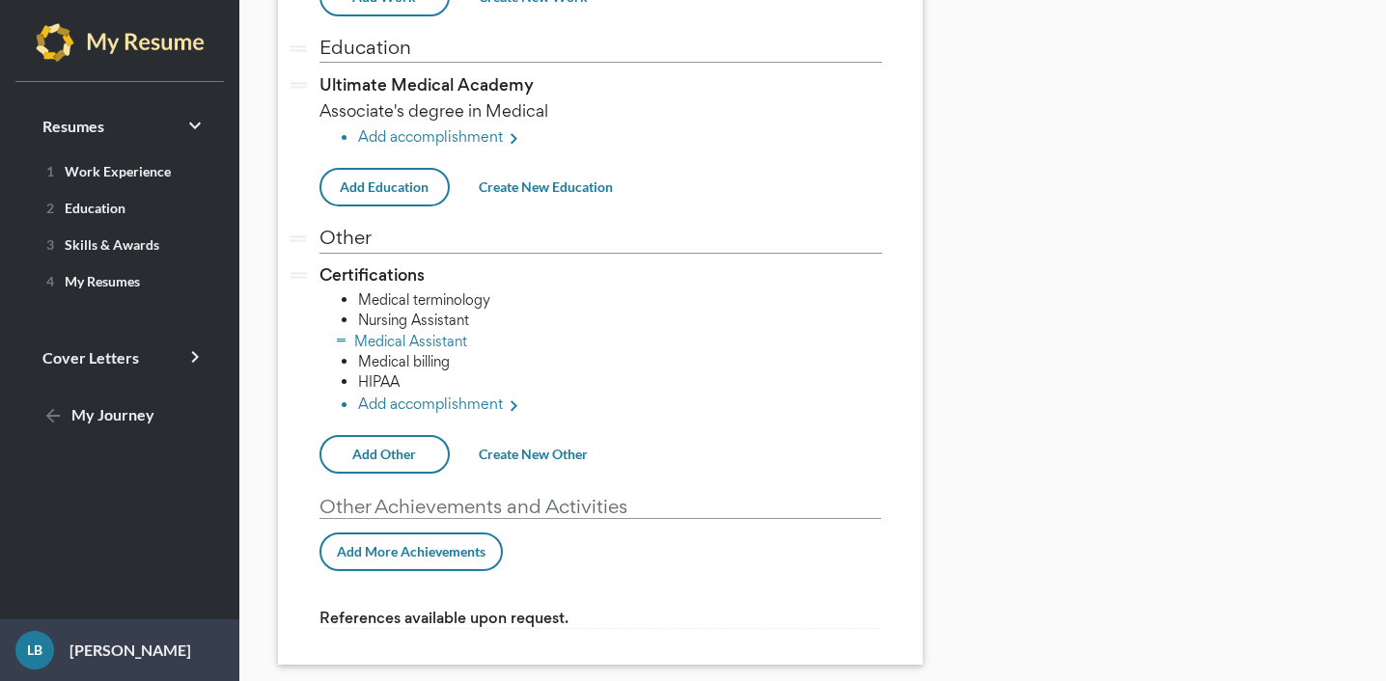
click at [482, 331] on li "Medical Assistant" at bounding box center [620, 341] width 524 height 20
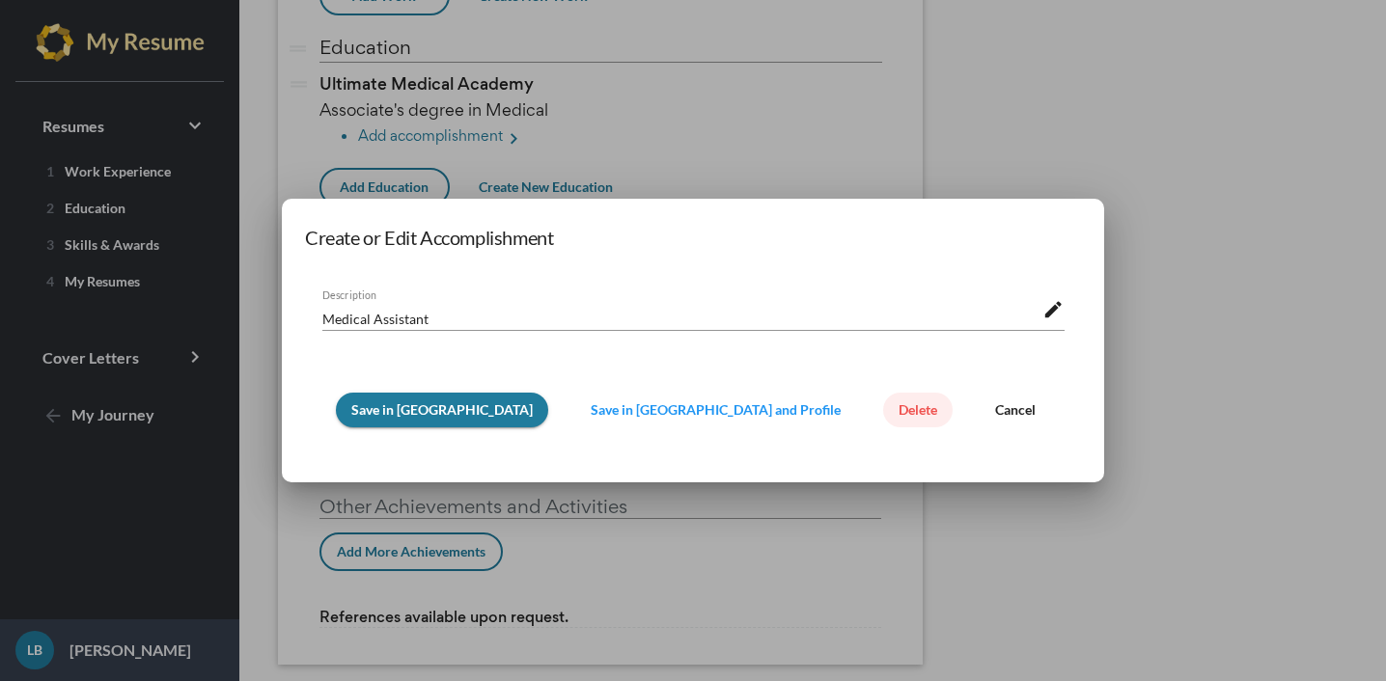
click at [899, 414] on span "Delete" at bounding box center [918, 410] width 39 height 16
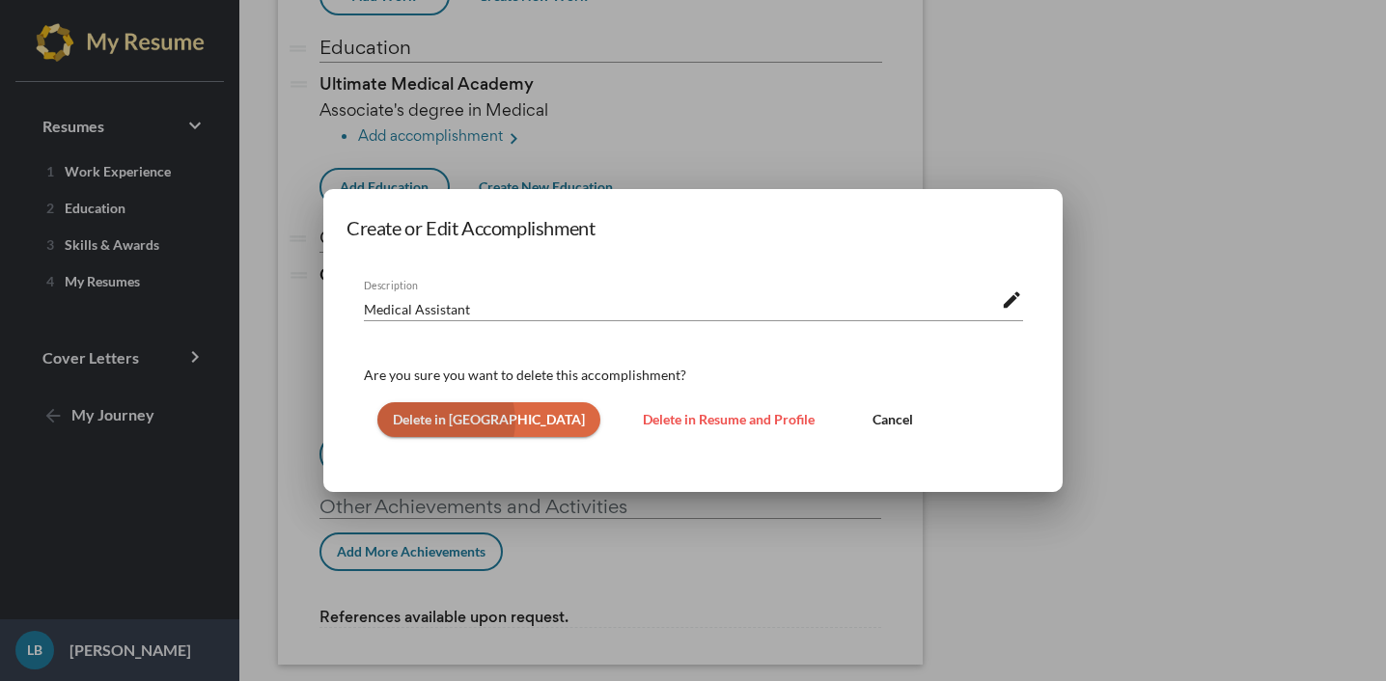
click at [436, 422] on span "Delete in [GEOGRAPHIC_DATA]" at bounding box center [489, 419] width 192 height 16
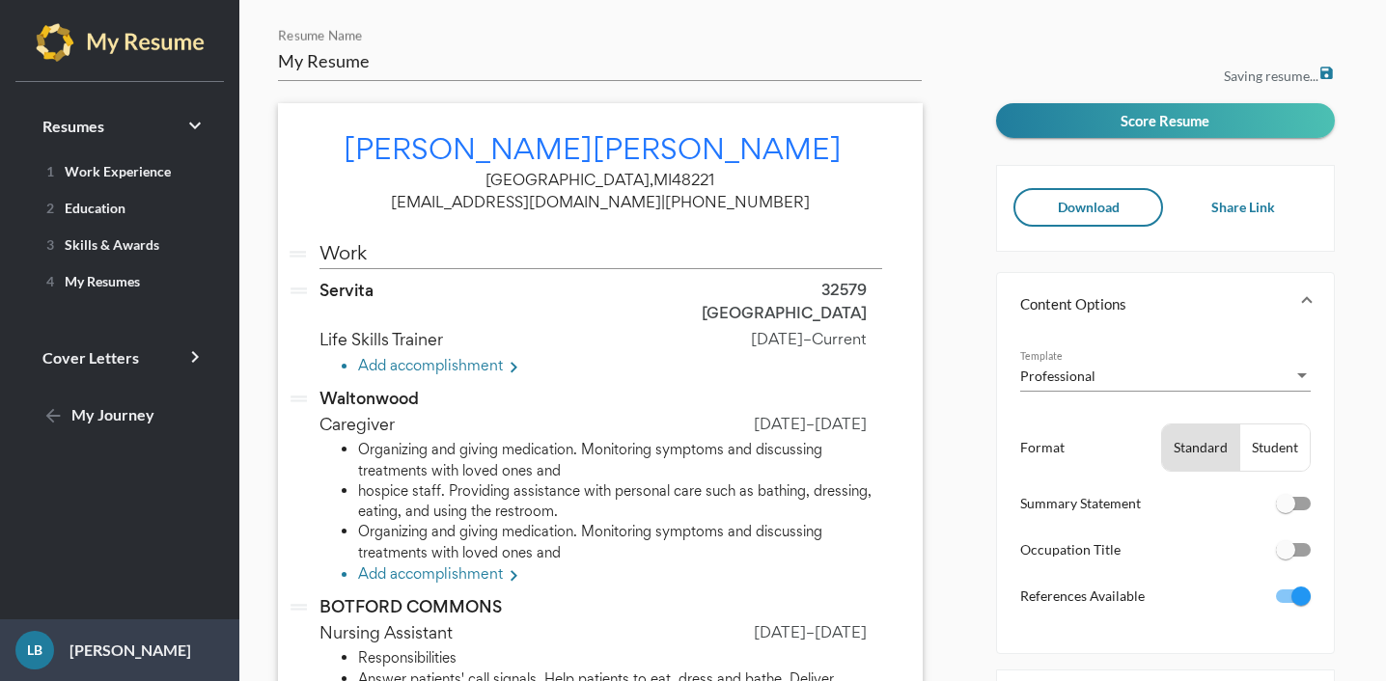
scroll to position [1001, 0]
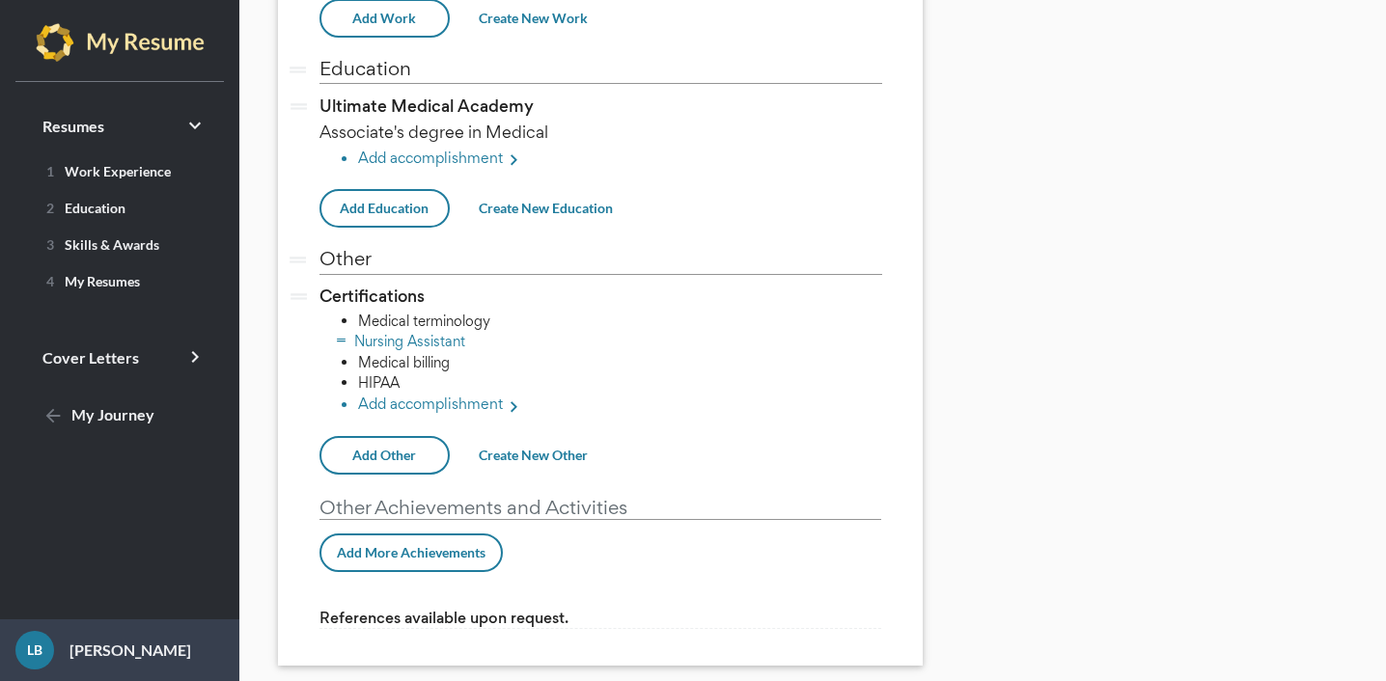
click at [459, 331] on li "Nursing Assistant" at bounding box center [620, 341] width 524 height 20
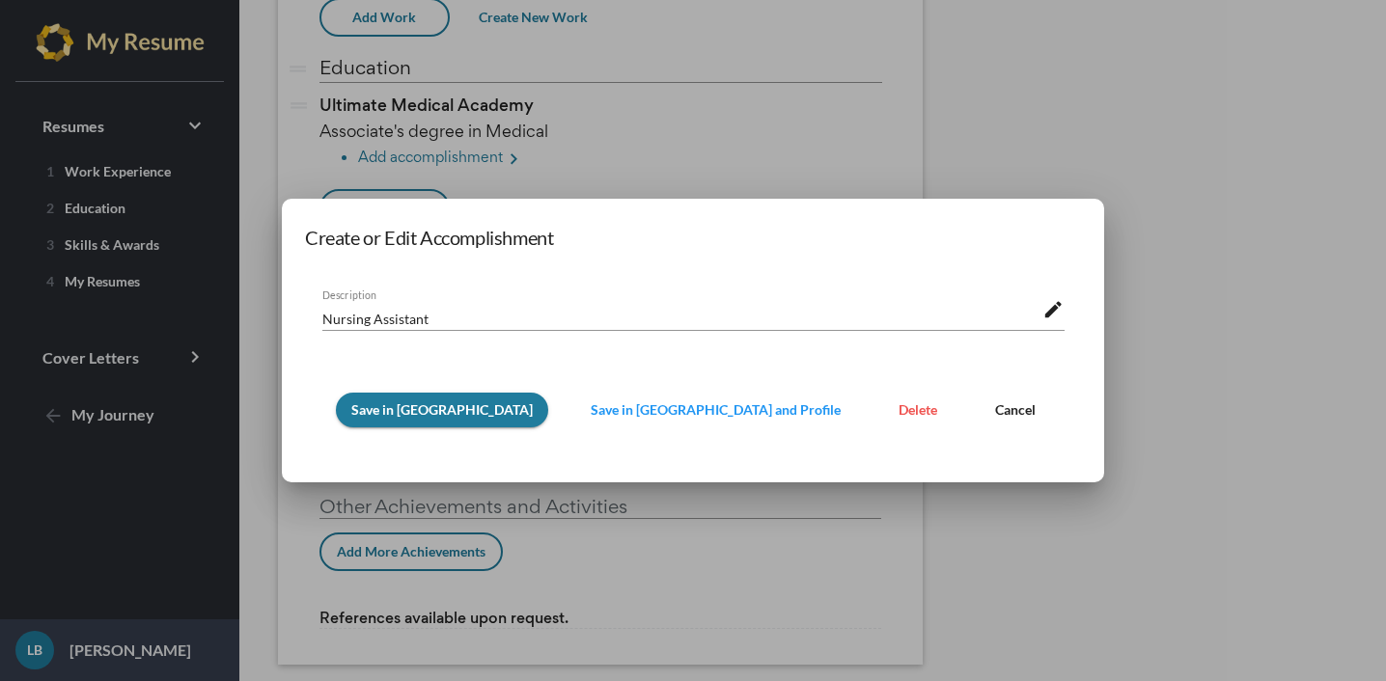
scroll to position [0, 0]
click at [899, 412] on span "Delete" at bounding box center [918, 410] width 39 height 16
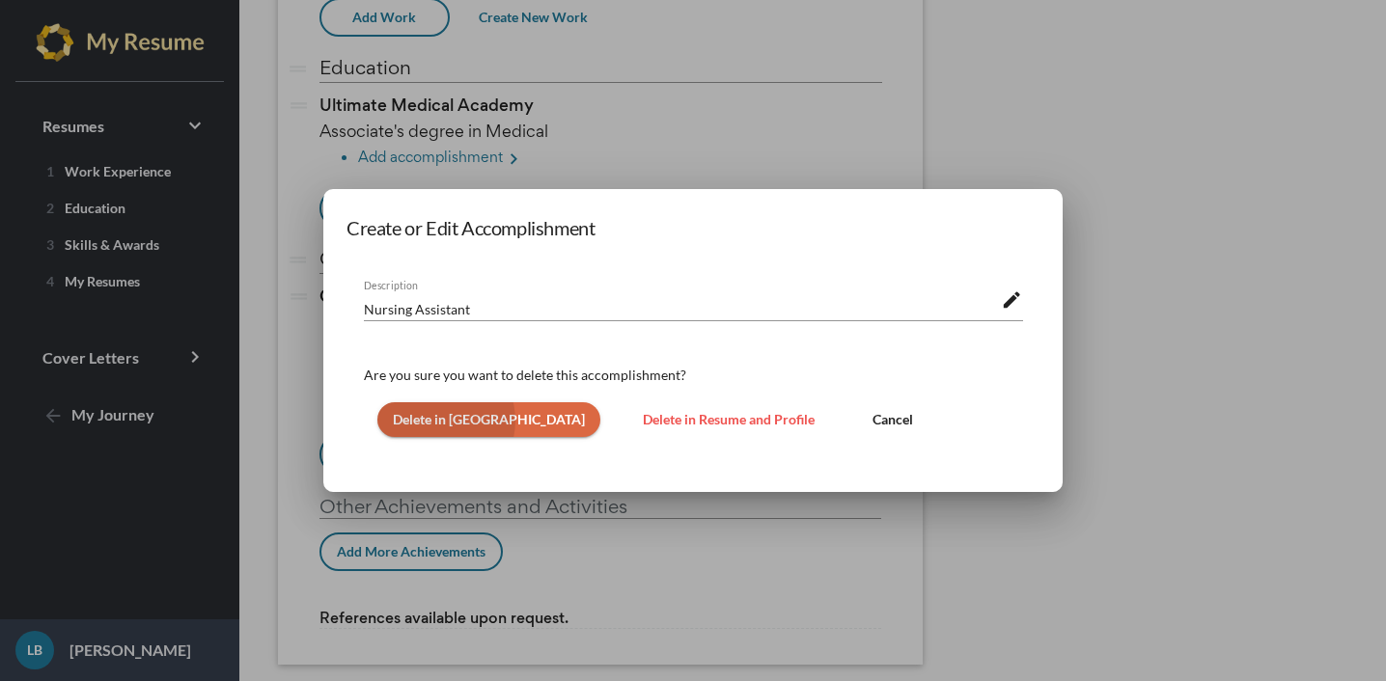
click at [433, 421] on span "Delete in [GEOGRAPHIC_DATA]" at bounding box center [489, 419] width 192 height 16
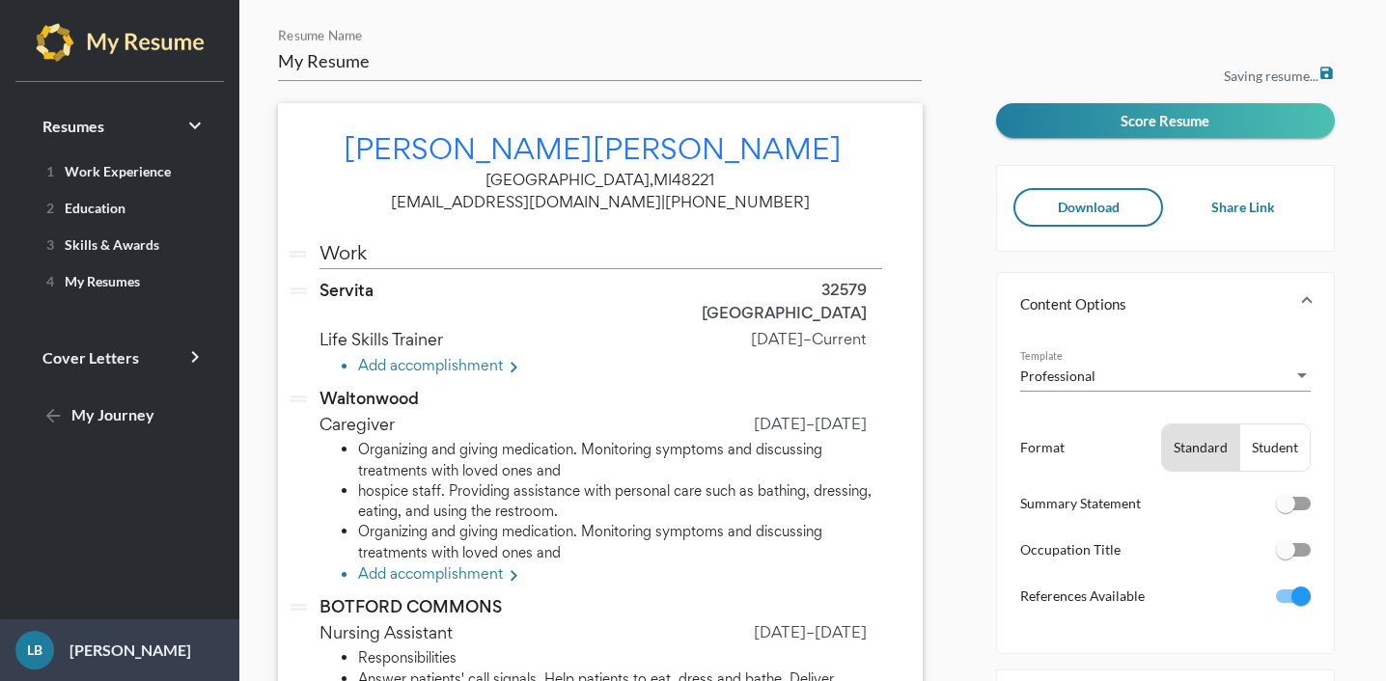
scroll to position [981, 0]
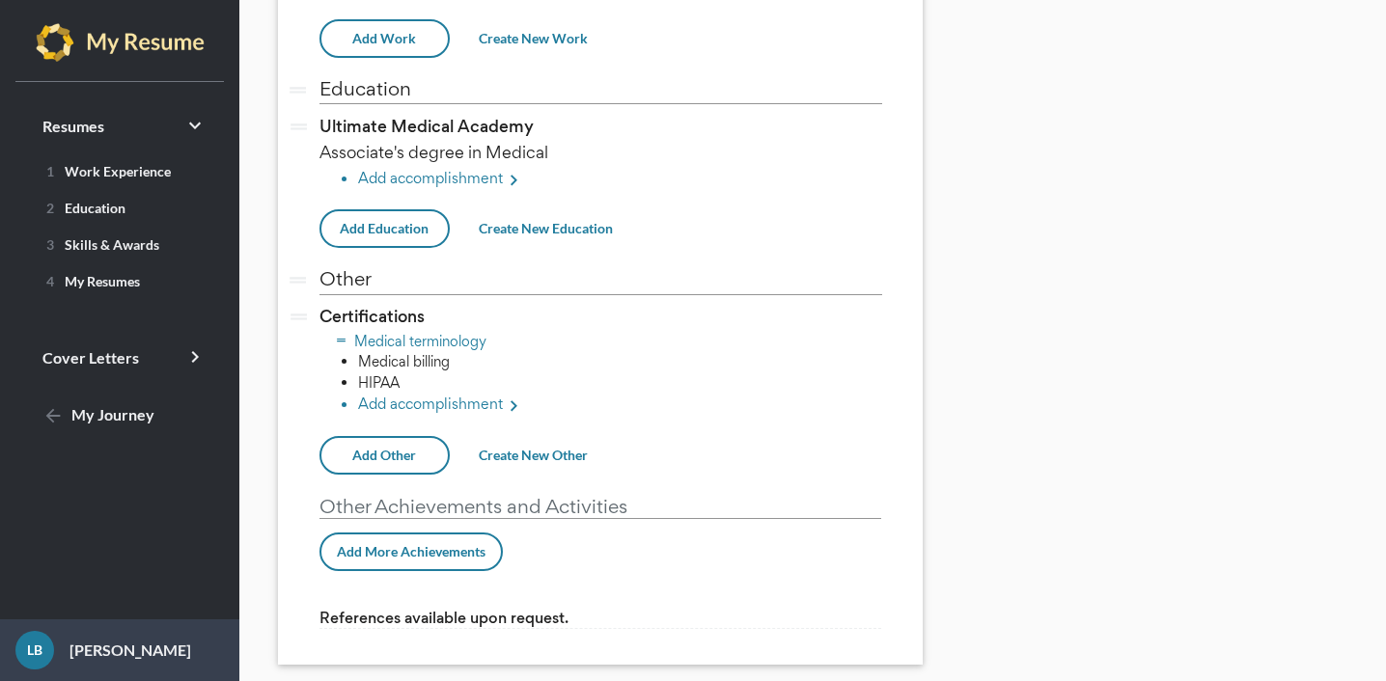
click at [469, 331] on li "Medical terminology" at bounding box center [620, 341] width 524 height 20
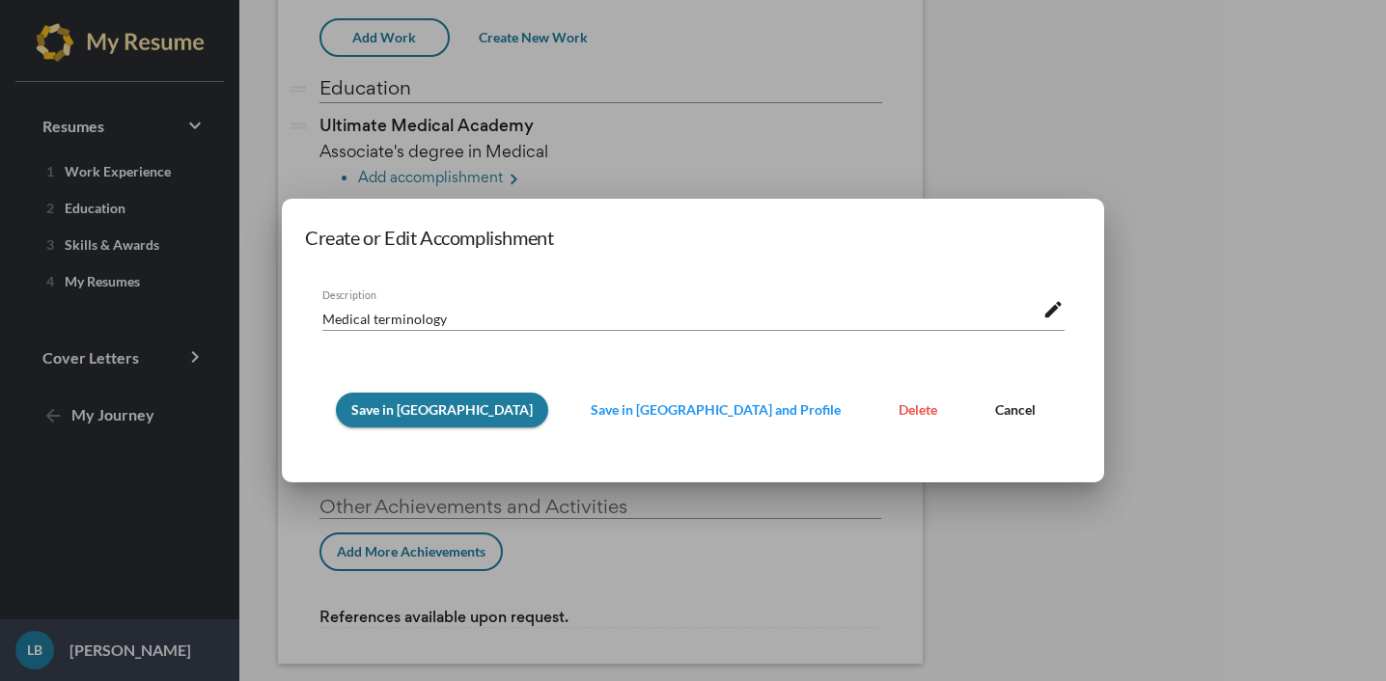
scroll to position [0, 0]
click at [899, 411] on span "Delete" at bounding box center [918, 410] width 39 height 16
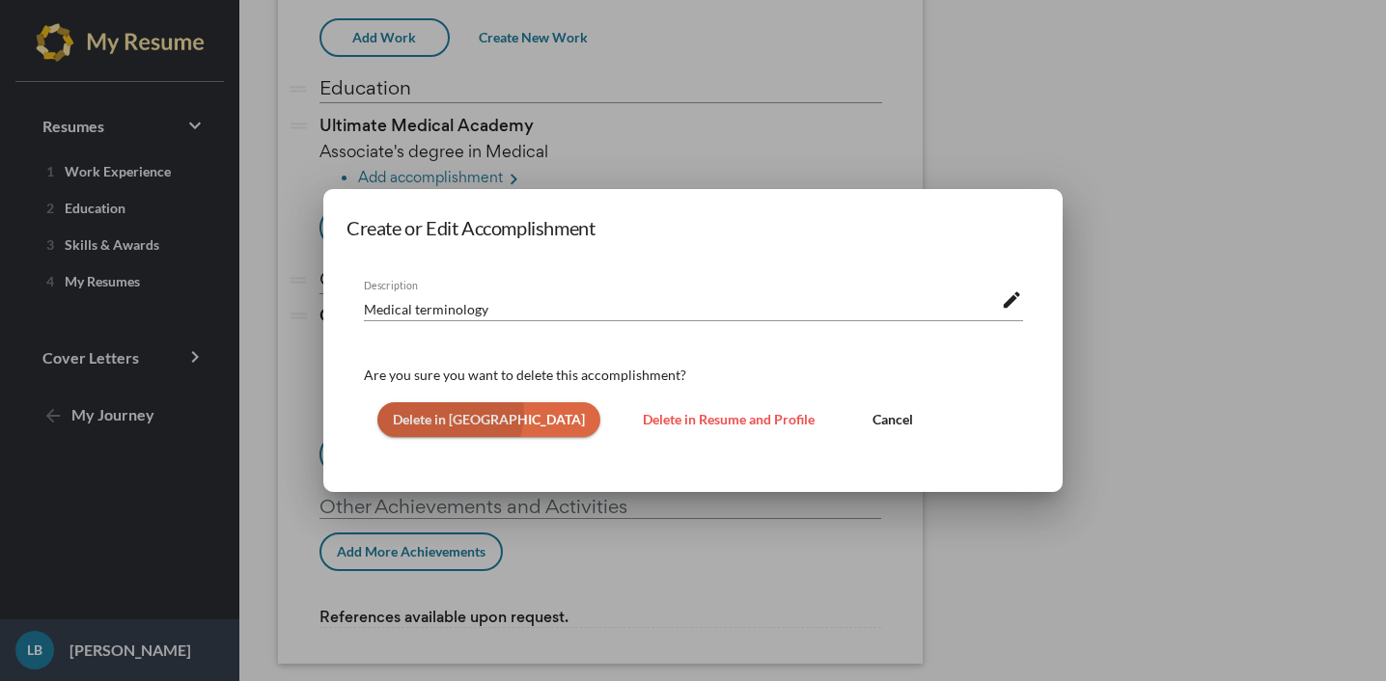
click at [445, 414] on span "Delete in [GEOGRAPHIC_DATA]" at bounding box center [489, 419] width 192 height 16
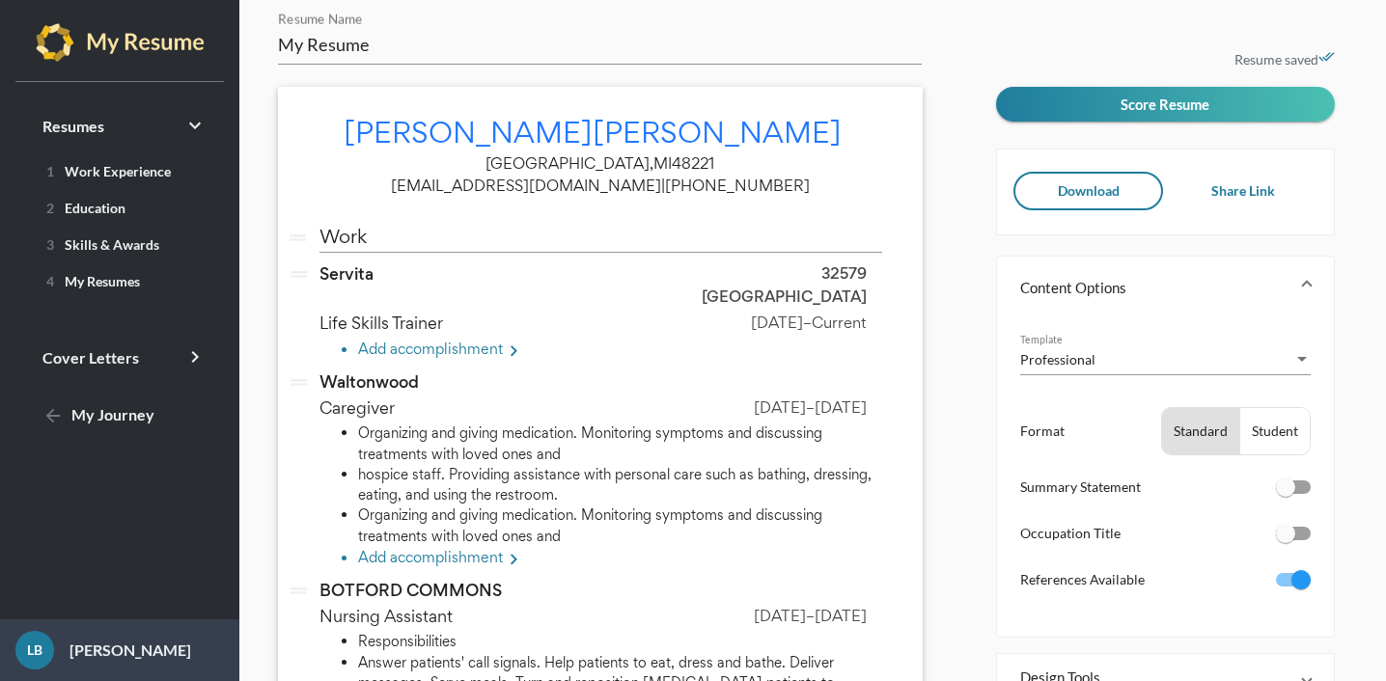
scroll to position [14, 0]
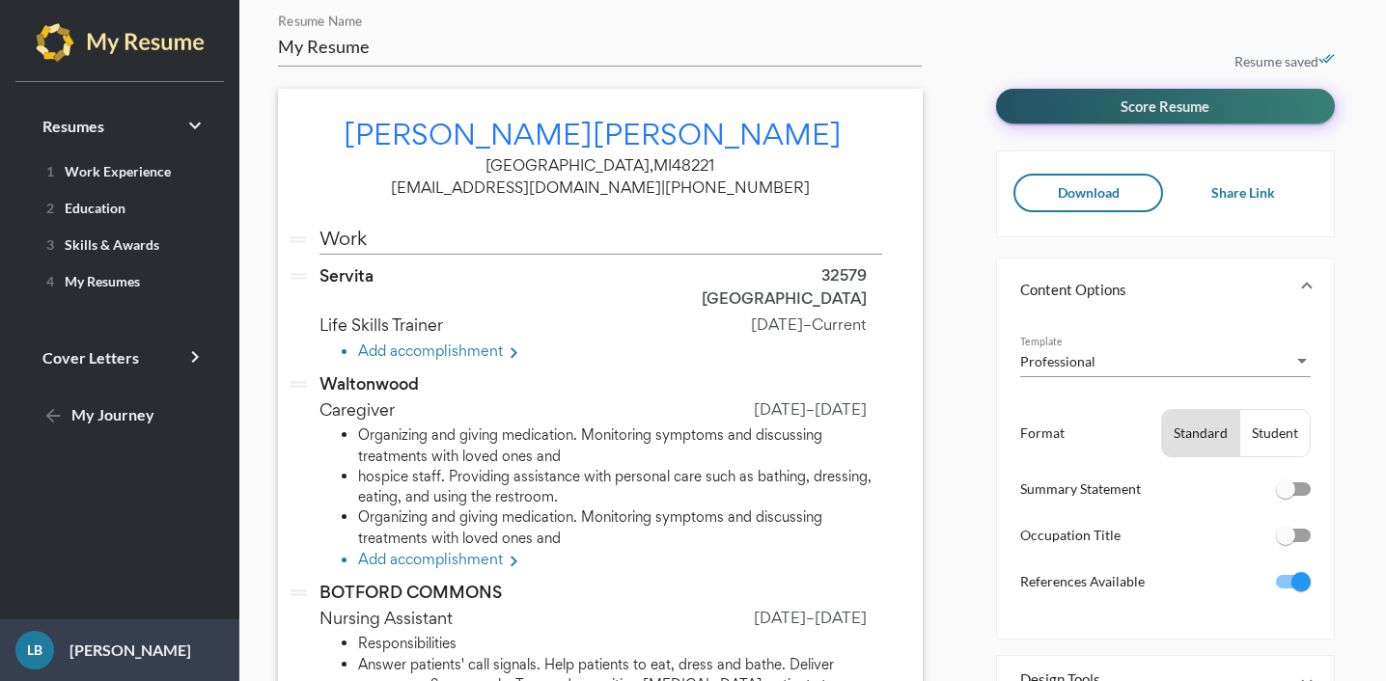
click at [1104, 97] on button "Score Resume" at bounding box center [1165, 106] width 339 height 35
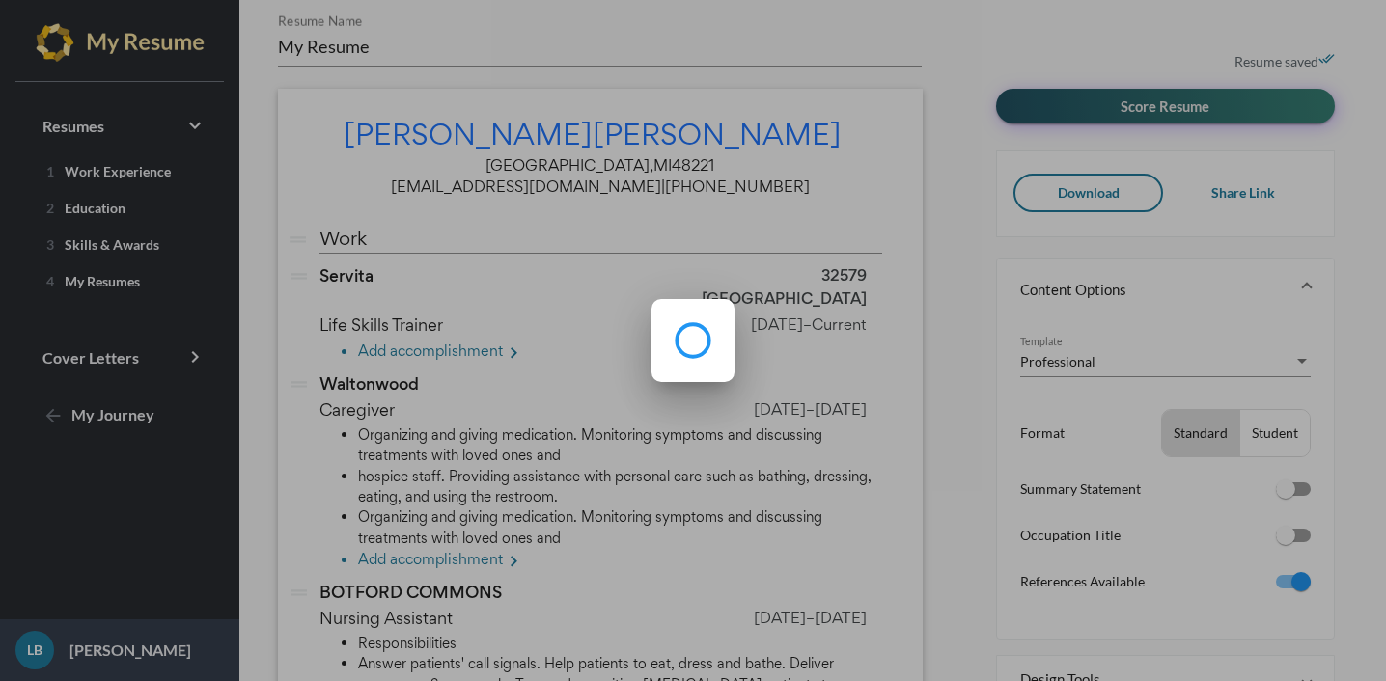
scroll to position [0, 0]
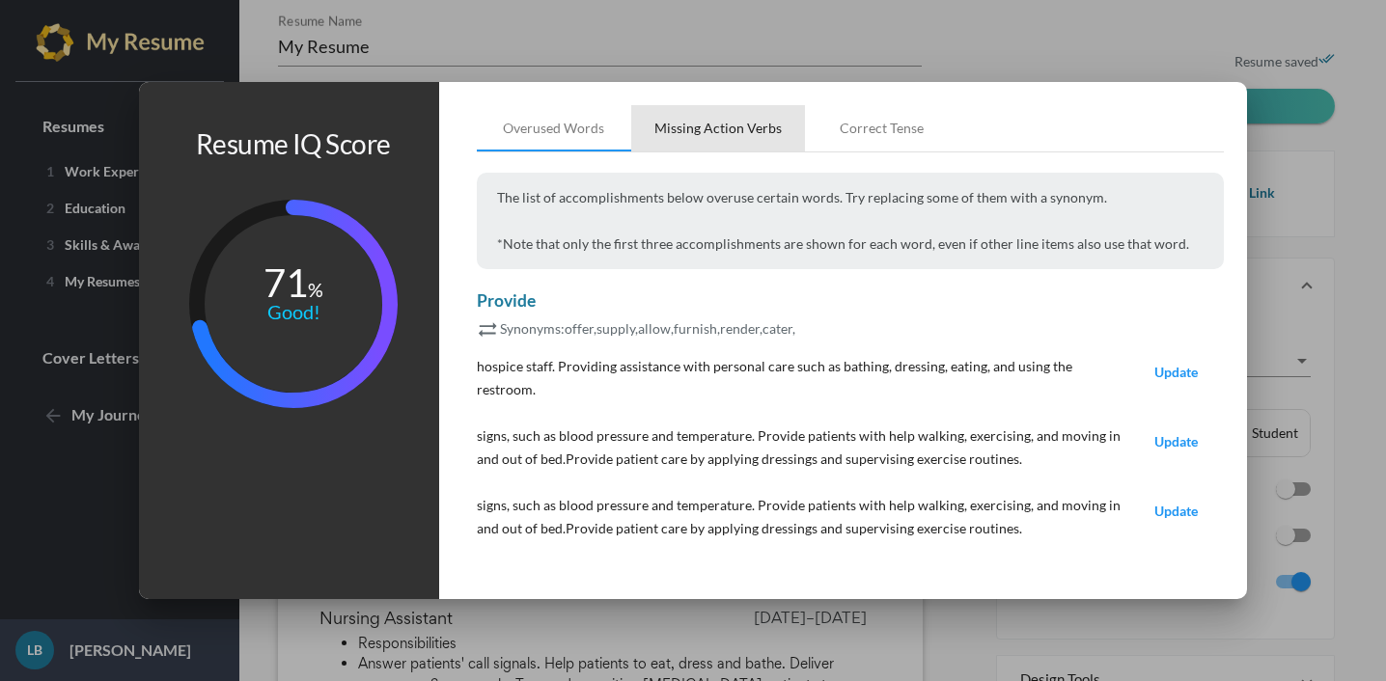
click at [747, 138] on div "Missing Action Verbs" at bounding box center [717, 128] width 127 height 19
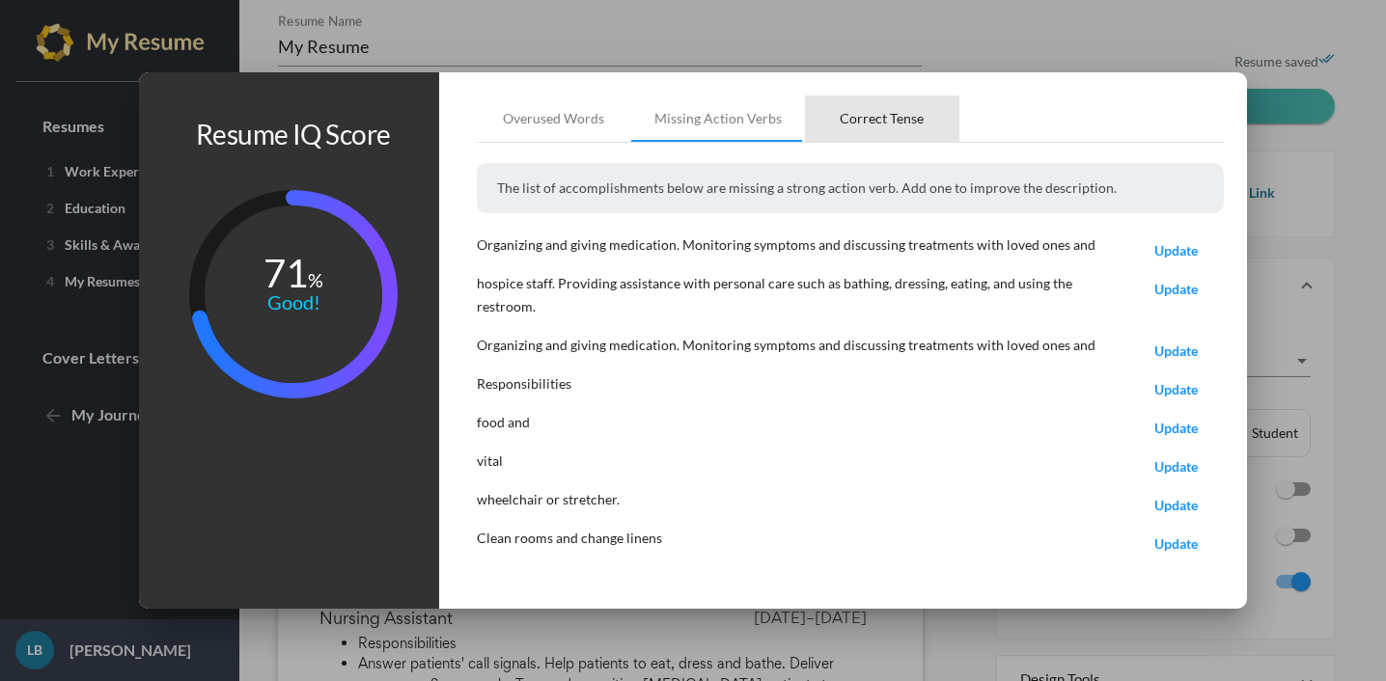
click at [906, 128] on div "Correct Tense" at bounding box center [882, 118] width 84 height 19
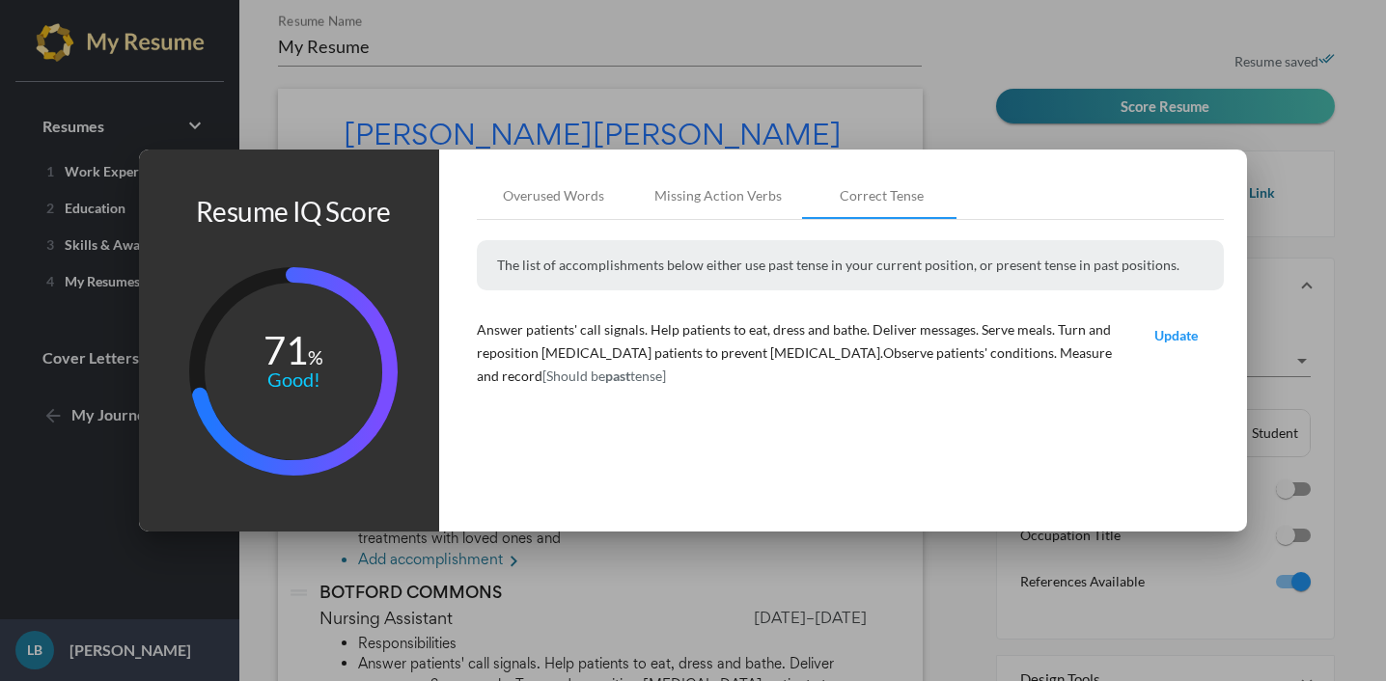
click at [1314, 159] on div at bounding box center [693, 340] width 1386 height 681
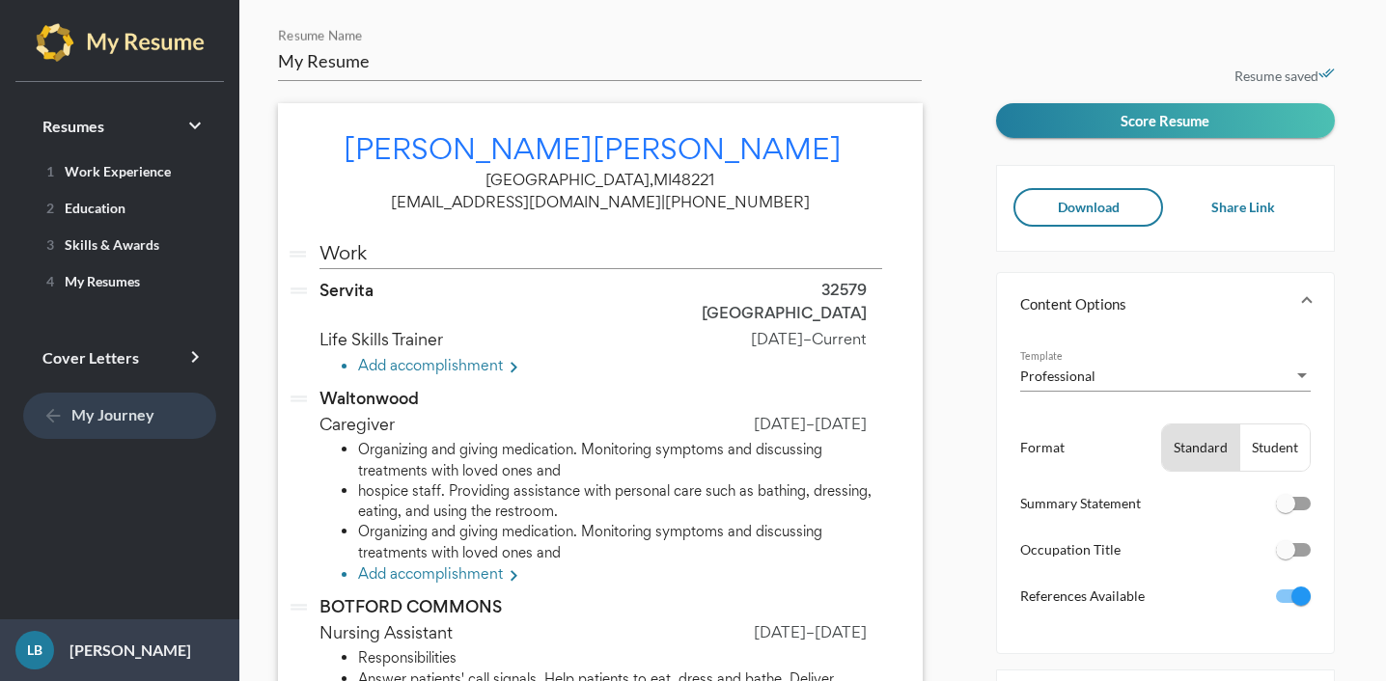
click at [143, 409] on span "arrow_back My Journey" at bounding box center [98, 414] width 112 height 18
